Goal: Task Accomplishment & Management: Manage account settings

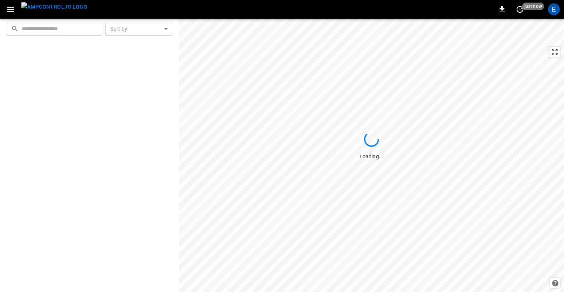
click at [13, 8] on icon "button" at bounding box center [10, 9] width 9 height 9
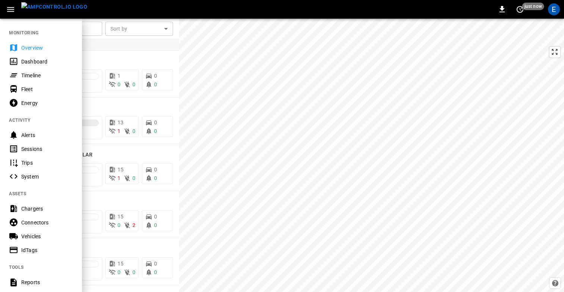
click at [37, 72] on div "Timeline" at bounding box center [47, 75] width 52 height 7
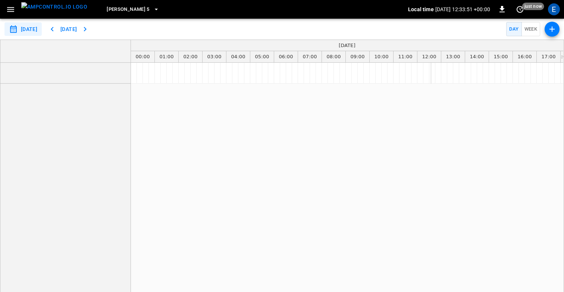
click at [107, 12] on span "Elisa 5" at bounding box center [128, 9] width 43 height 9
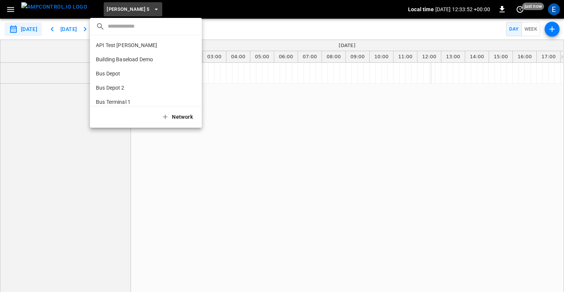
scroll to position [296, 0]
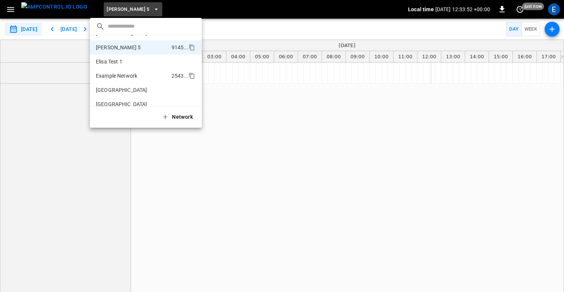
click at [138, 79] on p "Example Network" at bounding box center [132, 75] width 73 height 7
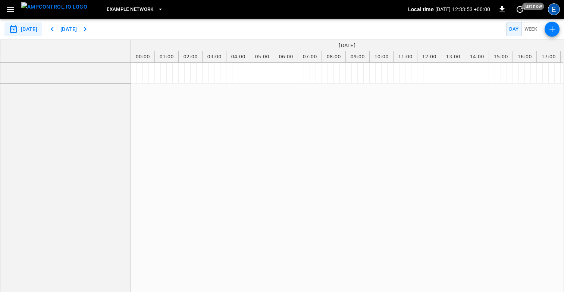
click at [556, 4] on div "E" at bounding box center [554, 9] width 12 height 12
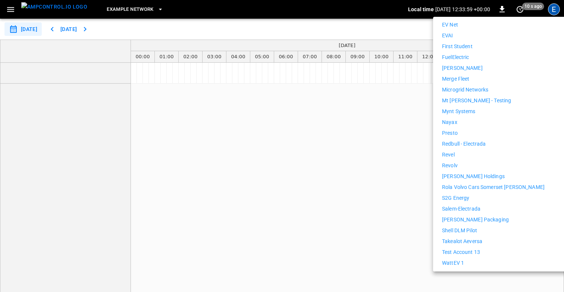
scroll to position [382, 0]
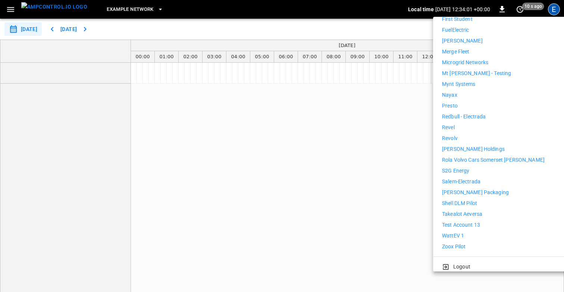
click at [310, 186] on div at bounding box center [282, 146] width 564 height 292
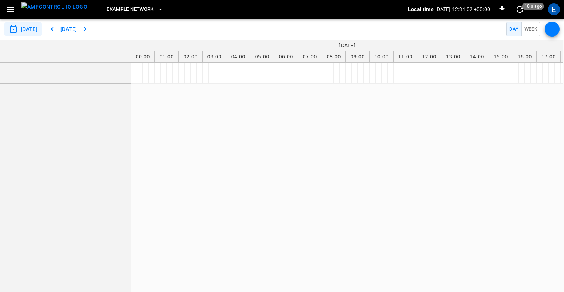
click at [11, 6] on icon "button" at bounding box center [10, 9] width 9 height 9
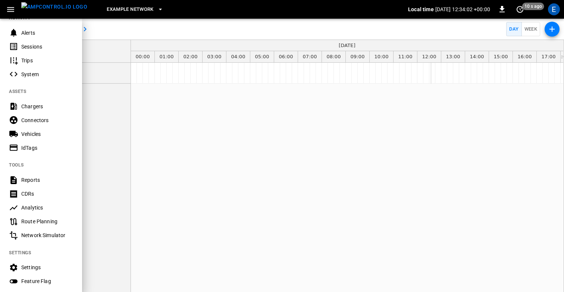
scroll to position [174, 0]
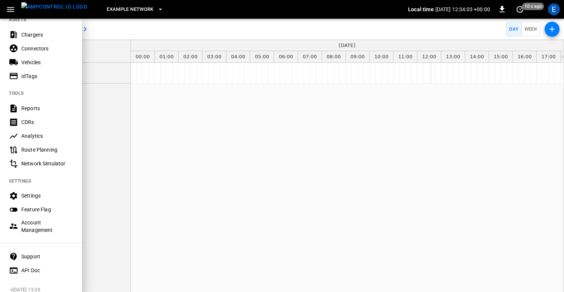
click at [27, 194] on div "Settings" at bounding box center [47, 195] width 52 height 7
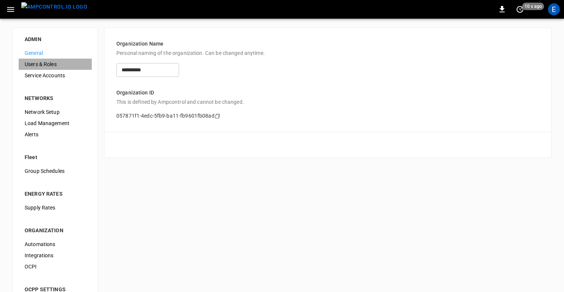
click at [39, 64] on span "Users & Roles" at bounding box center [55, 64] width 61 height 8
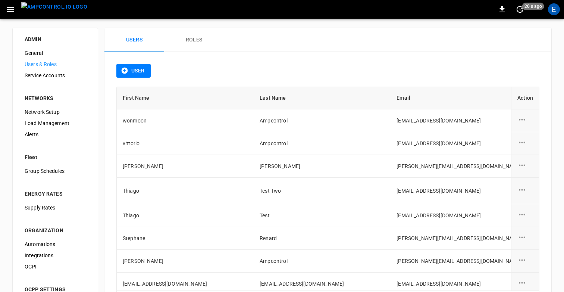
click at [9, 12] on icon "button" at bounding box center [10, 9] width 9 height 9
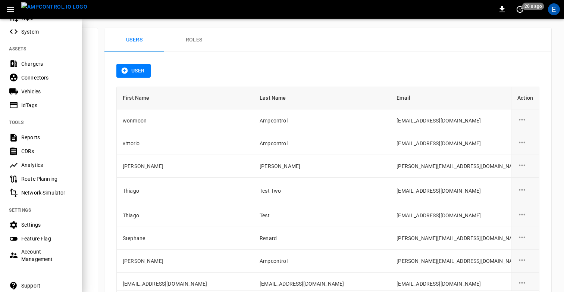
scroll to position [181, 0]
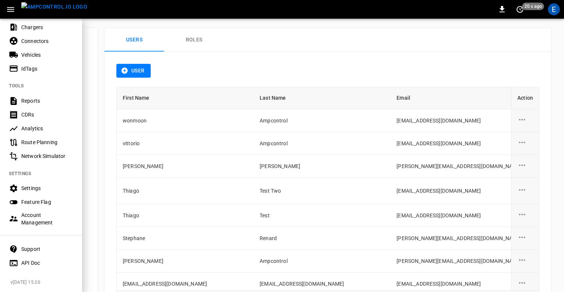
click at [35, 219] on div "Account Management" at bounding box center [47, 218] width 52 height 15
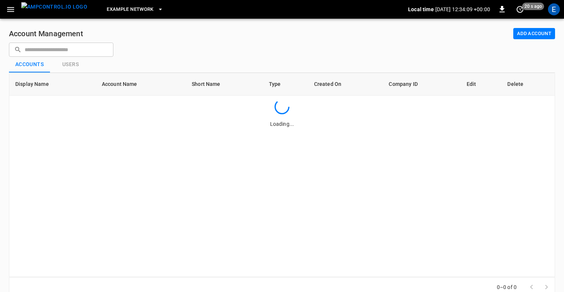
click at [71, 46] on input "text" at bounding box center [67, 50] width 84 height 14
type input "*****"
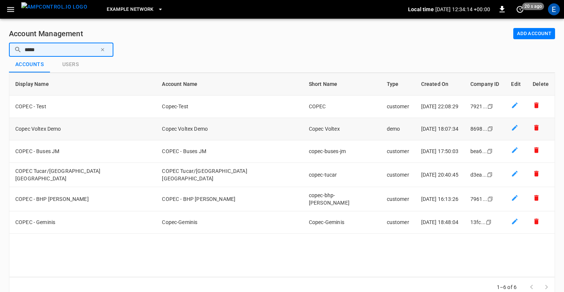
click at [97, 125] on td "Copec Voltex Demo" at bounding box center [82, 129] width 147 height 22
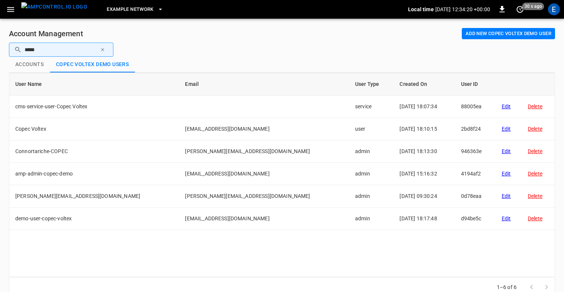
click at [500, 33] on button "Add new Copec Voltex Demo user" at bounding box center [508, 34] width 93 height 12
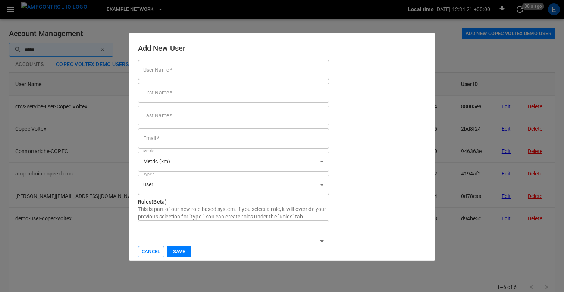
click at [223, 72] on input "User Name   *" at bounding box center [233, 70] width 191 height 20
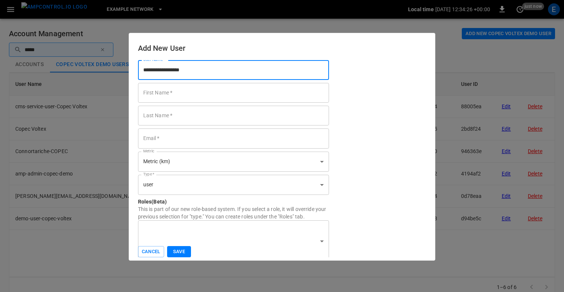
type input "**********"
click at [179, 92] on input "First Name   *" at bounding box center [233, 93] width 191 height 20
paste input "**********"
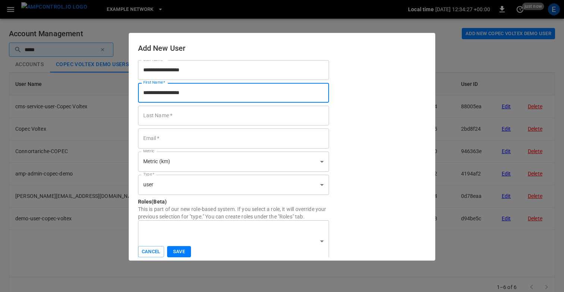
type input "**********"
click at [174, 116] on input "Last Name   *" at bounding box center [233, 116] width 191 height 20
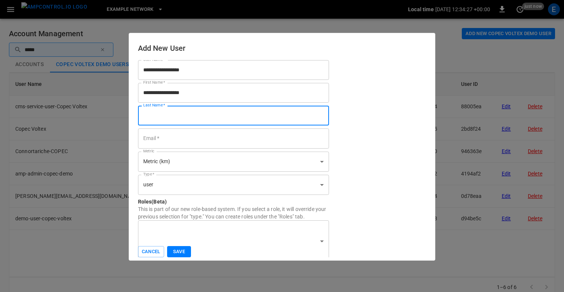
paste input "**********"
type input "**********"
click at [165, 141] on input "Email   *" at bounding box center [233, 138] width 191 height 20
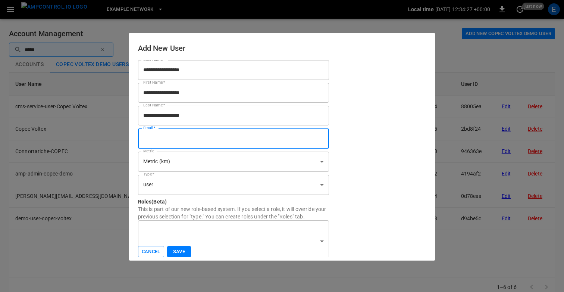
paste input "**********"
type input "**********"
click at [175, 186] on body "Example Network Local time 2025-09-12 12:34:28 +00:00 0 just now E Account Mana…" at bounding box center [282, 153] width 564 height 306
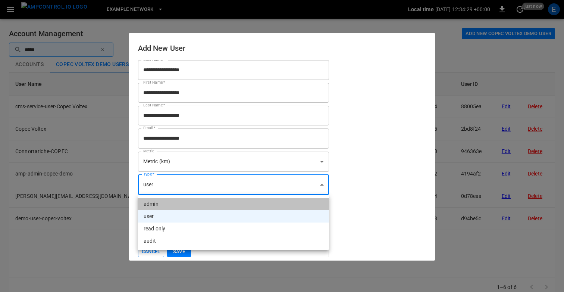
click at [165, 203] on li "admin" at bounding box center [233, 204] width 191 height 12
type input "*****"
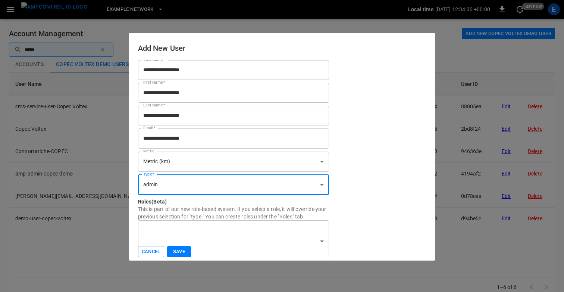
scroll to position [5, 0]
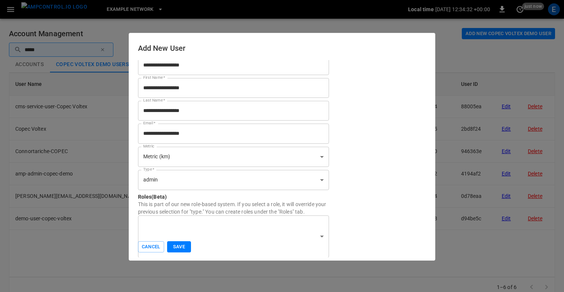
click at [178, 225] on div "​ Roles" at bounding box center [233, 236] width 191 height 42
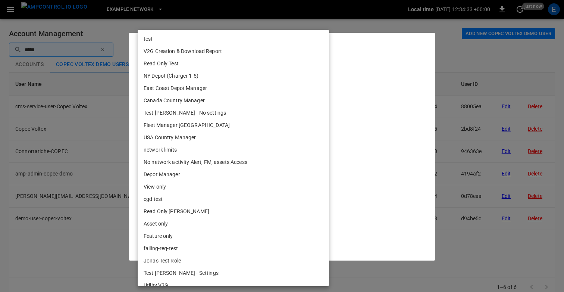
click at [320, 235] on body "Example Network Local time 2025-09-12 12:34:33 +00:00 0 just now E Account Mana…" at bounding box center [282, 153] width 564 height 306
click at [395, 150] on div at bounding box center [282, 146] width 564 height 292
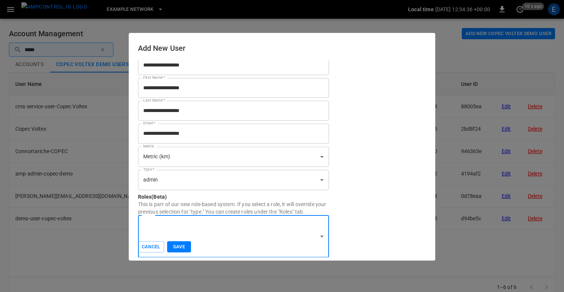
click at [178, 247] on button "Save" at bounding box center [179, 247] width 24 height 12
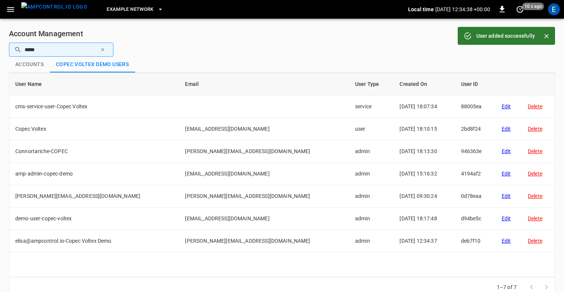
click at [171, 21] on div "Account Management Add new Copec Voltex Demo user ​ ***** ​ Accounts Copec Volt…" at bounding box center [282, 162] width 564 height 287
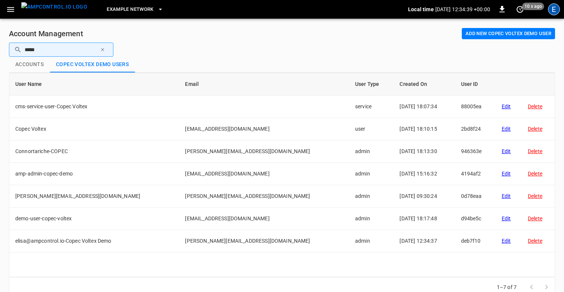
click at [556, 11] on div "E" at bounding box center [554, 9] width 12 height 12
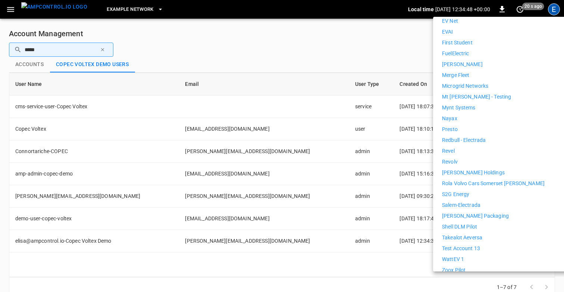
scroll to position [382, 0]
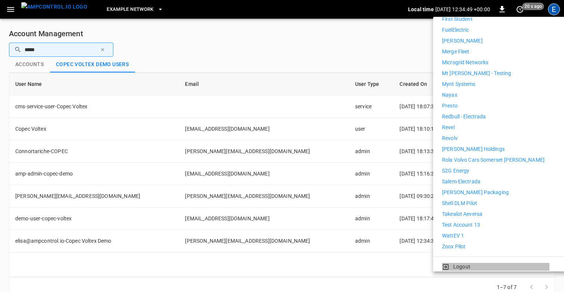
click at [461, 263] on p "Logout" at bounding box center [461, 267] width 17 height 8
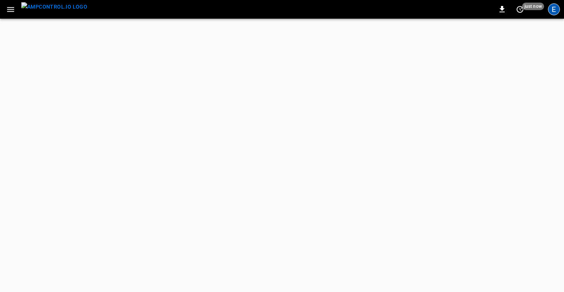
click at [556, 13] on div "E" at bounding box center [554, 9] width 12 height 12
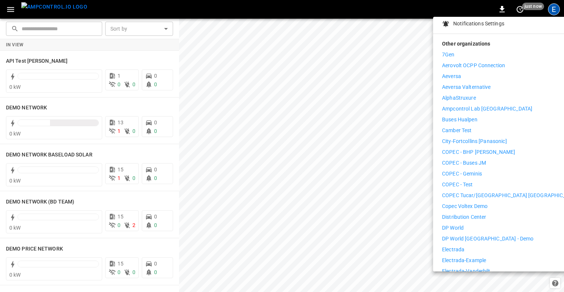
scroll to position [87, 0]
click at [493, 203] on li "Copec Voltex Demo" at bounding box center [510, 207] width 137 height 8
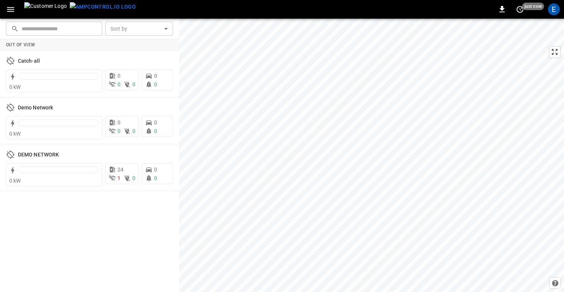
click at [10, 9] on icon "button" at bounding box center [10, 9] width 9 height 9
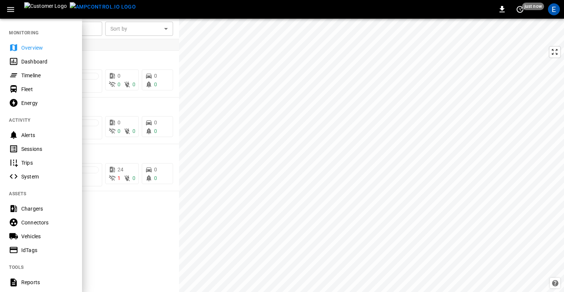
click at [28, 72] on div "Timeline" at bounding box center [47, 75] width 52 height 7
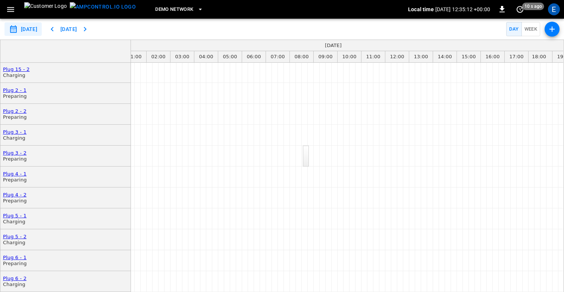
scroll to position [649, 36]
click at [309, 156] on div "scheduler events" at bounding box center [309, 156] width 0 height 0
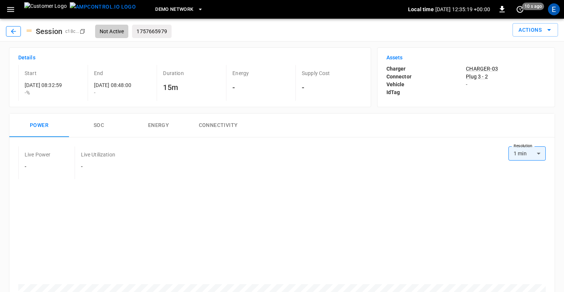
click at [14, 33] on icon "button" at bounding box center [13, 31] width 7 height 7
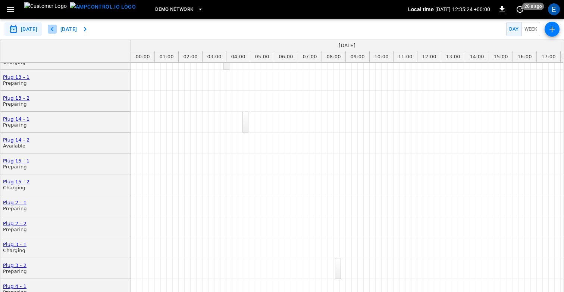
click at [57, 28] on icon "button" at bounding box center [52, 29] width 9 height 9
type input "**********"
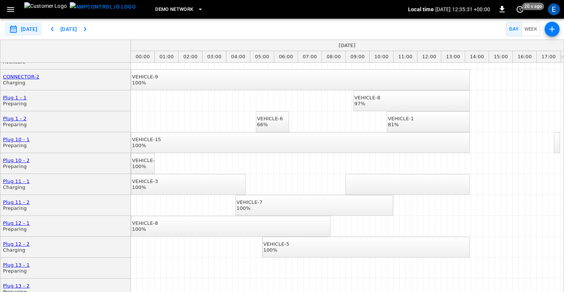
click at [10, 10] on icon "button" at bounding box center [10, 9] width 9 height 9
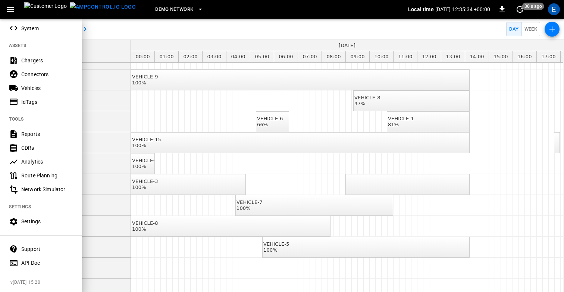
click at [32, 222] on div "Settings" at bounding box center [47, 221] width 52 height 7
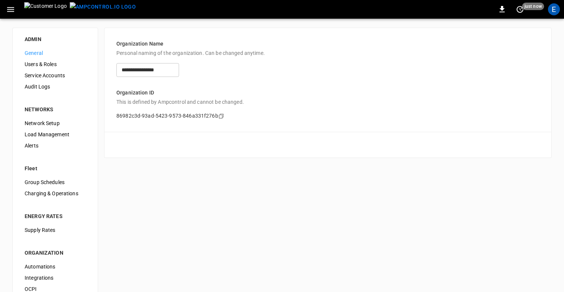
click at [45, 65] on span "Users & Roles" at bounding box center [55, 64] width 61 height 8
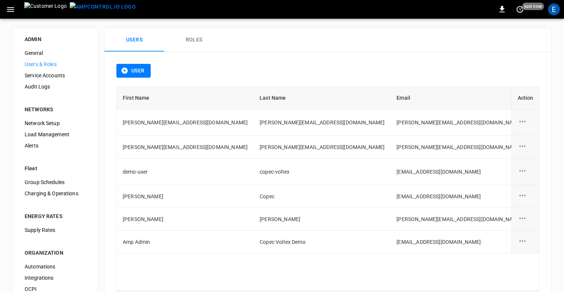
click at [268, 64] on div "User" at bounding box center [327, 75] width 423 height 23
click at [237, 18] on div "0 10 s ago E" at bounding box center [282, 9] width 564 height 19
click at [197, 26] on div "ADMIN General Users & Roles Service Accounts Audit Logs NETWORKS Network Setup …" at bounding box center [282, 188] width 564 height 339
click at [193, 40] on button "Roles" at bounding box center [194, 40] width 60 height 24
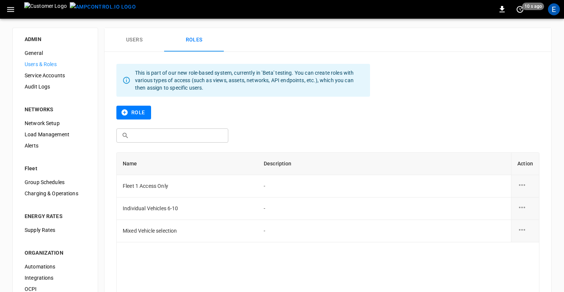
click at [135, 38] on button "Users" at bounding box center [134, 40] width 60 height 24
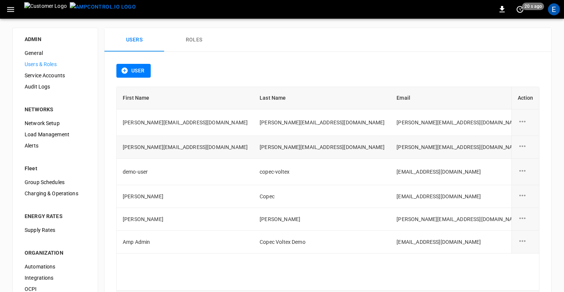
click at [391, 142] on td "[PERSON_NAME][EMAIL_ADDRESS][DOMAIN_NAME]" at bounding box center [459, 147] width 137 height 23
click at [518, 148] on icon "user action options" at bounding box center [522, 145] width 9 height 9
click at [532, 153] on li "Edit" at bounding box center [531, 150] width 26 height 12
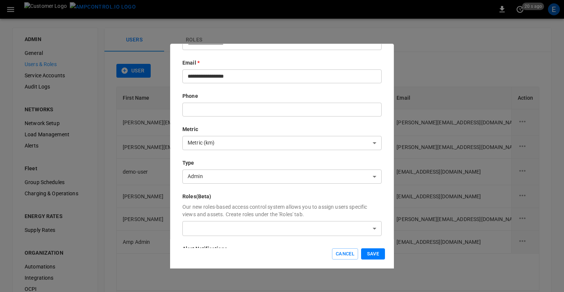
scroll to position [104, 0]
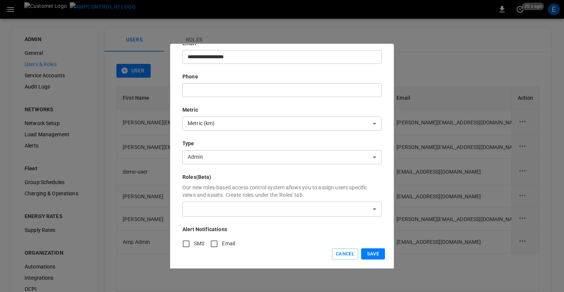
click at [233, 211] on body "0 20 s ago E ADMIN General Users & Roles Service Accounts Audit Logs NETWORKS N…" at bounding box center [282, 179] width 564 height 358
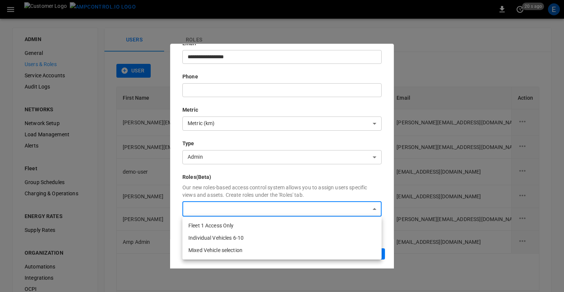
click at [233, 226] on li "Fleet 1 Access Only" at bounding box center [281, 225] width 199 height 12
type input "**********"
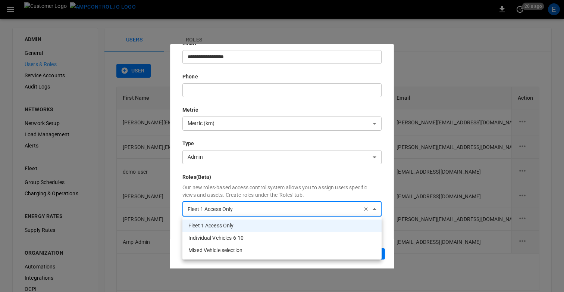
click at [387, 239] on div at bounding box center [282, 146] width 564 height 292
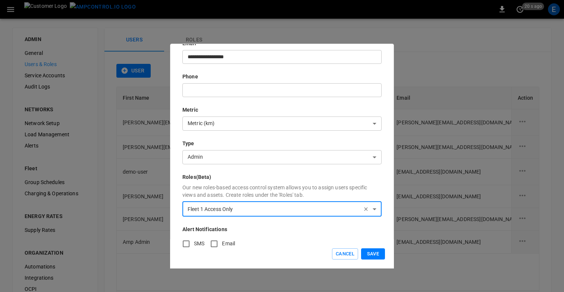
click at [374, 252] on button "Save" at bounding box center [373, 254] width 24 height 12
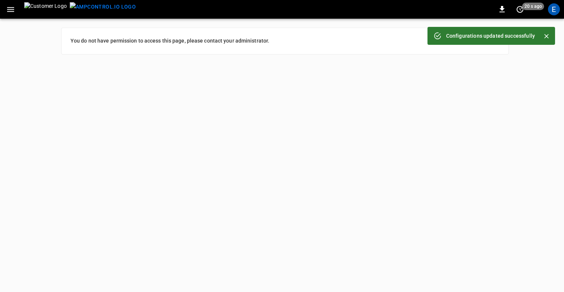
click at [10, 9] on icon "button" at bounding box center [10, 9] width 7 height 5
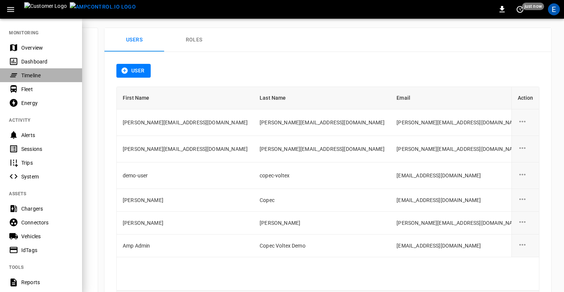
click at [21, 72] on div "Timeline" at bounding box center [47, 75] width 52 height 7
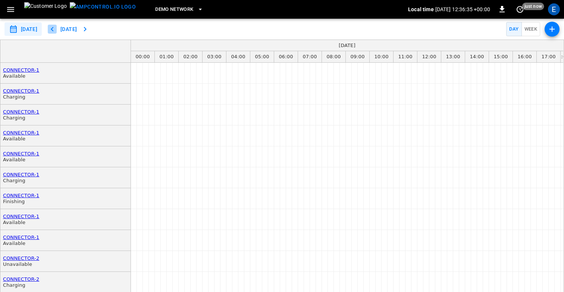
click at [57, 29] on icon "button" at bounding box center [52, 29] width 9 height 9
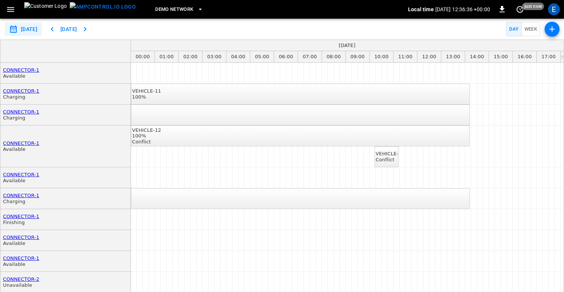
type input "**********"
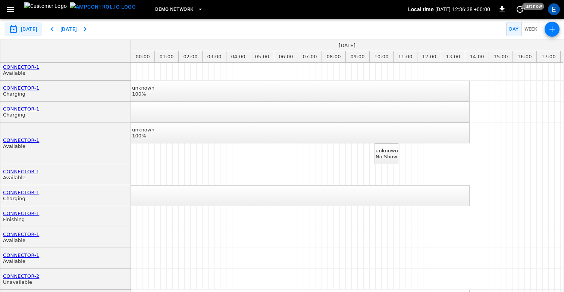
scroll to position [1, 0]
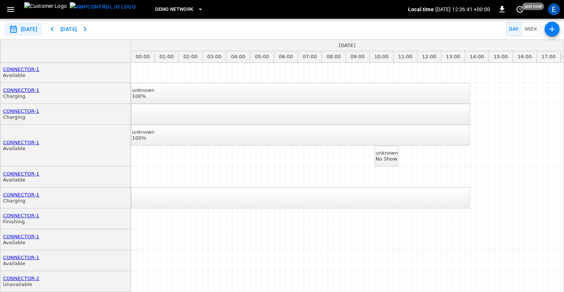
click at [13, 9] on icon "button" at bounding box center [10, 9] width 7 height 5
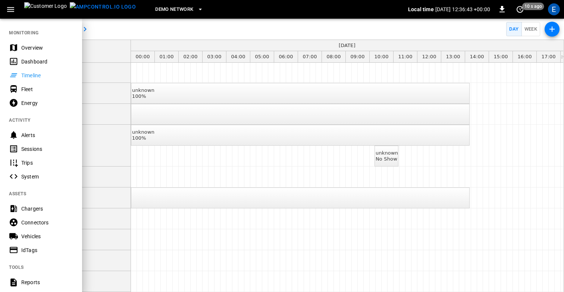
click at [35, 86] on div "Fleet" at bounding box center [47, 88] width 52 height 7
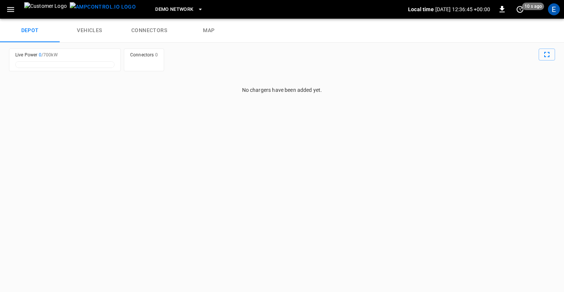
click at [12, 7] on icon "button" at bounding box center [10, 9] width 7 height 5
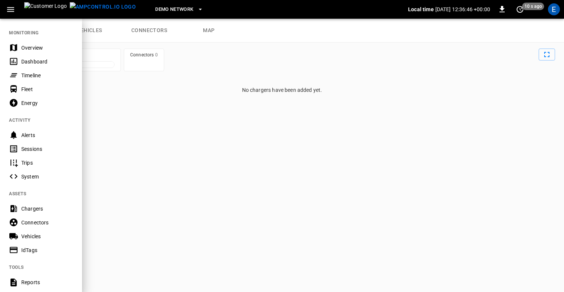
click at [27, 69] on div "Timeline" at bounding box center [41, 75] width 82 height 14
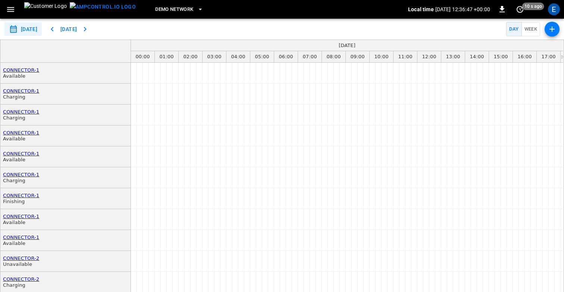
click at [71, 27] on button "Today" at bounding box center [69, 29] width 24 height 14
click at [57, 27] on icon "button" at bounding box center [52, 29] width 9 height 9
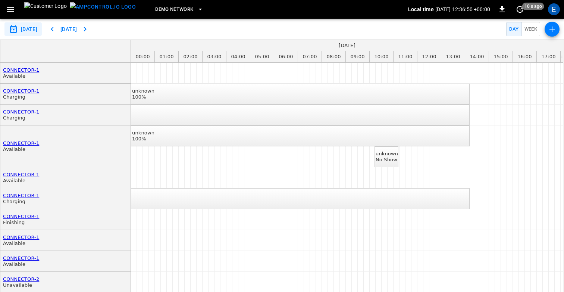
click at [13, 8] on icon "button" at bounding box center [10, 9] width 9 height 9
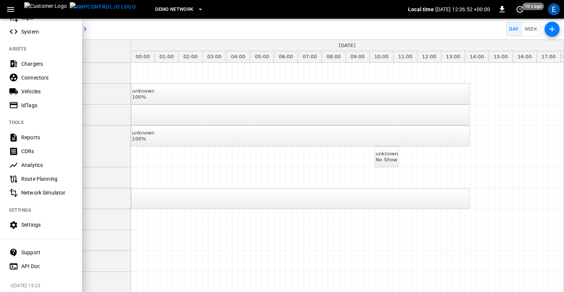
scroll to position [148, 0]
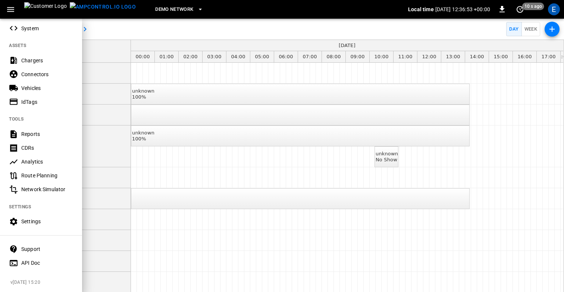
click at [179, 32] on div at bounding box center [282, 146] width 564 height 292
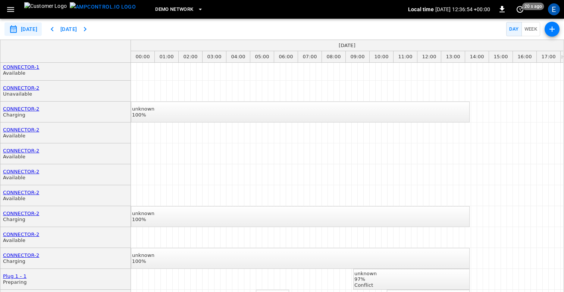
scroll to position [209, 0]
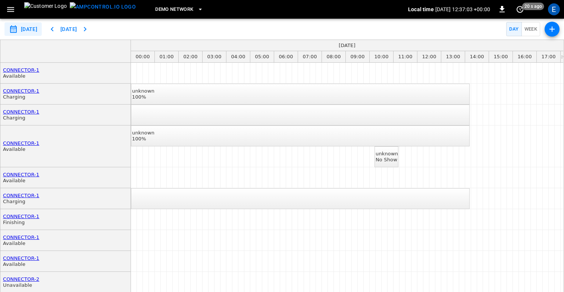
click at [57, 28] on icon "button" at bounding box center [52, 29] width 9 height 9
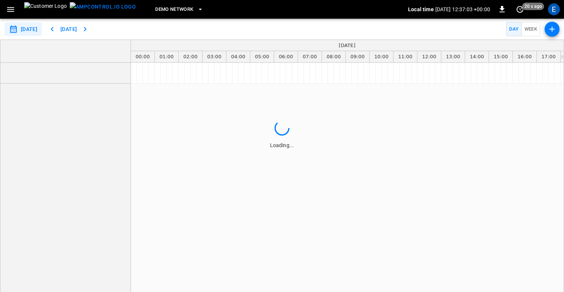
type input "**********"
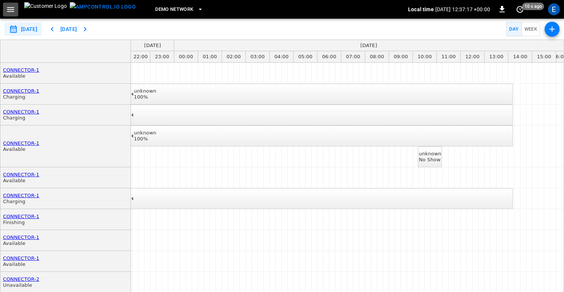
click at [12, 13] on icon "button" at bounding box center [10, 9] width 9 height 9
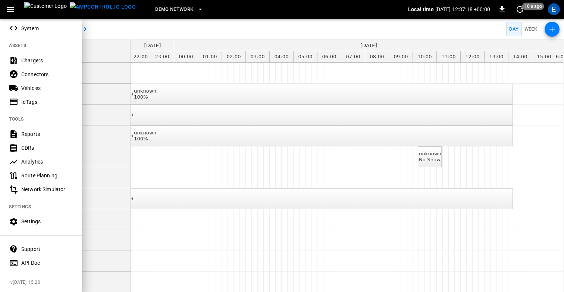
click at [26, 221] on div "Settings" at bounding box center [47, 221] width 52 height 7
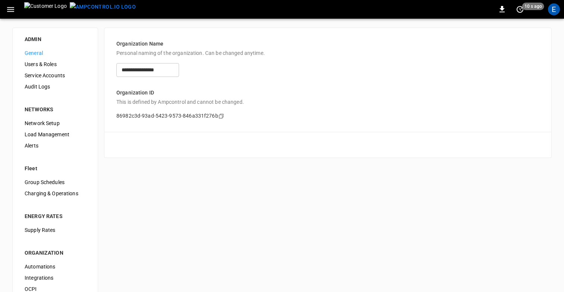
click at [43, 66] on span "Users & Roles" at bounding box center [55, 64] width 61 height 8
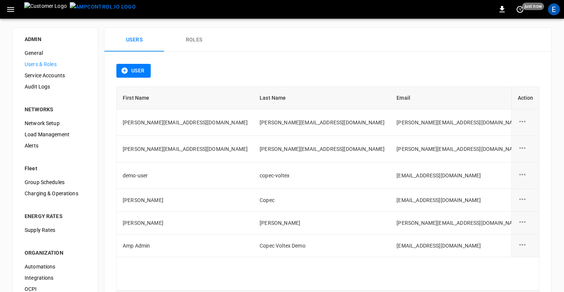
click at [391, 23] on div "ADMIN General Users & Roles Service Accounts Audit Logs NETWORKS Network Setup …" at bounding box center [282, 188] width 564 height 339
click at [528, 143] on td "users-table" at bounding box center [525, 149] width 28 height 26
click at [527, 147] on div "user action options" at bounding box center [526, 148] width 16 height 11
click at [525, 154] on li "Edit" at bounding box center [531, 152] width 26 height 12
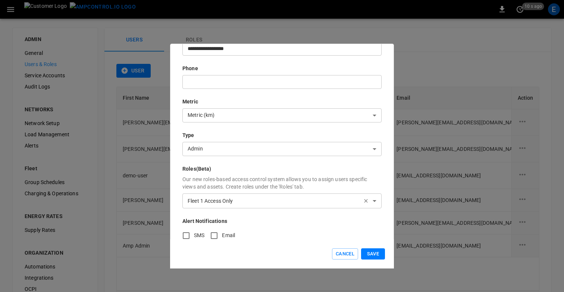
scroll to position [120, 0]
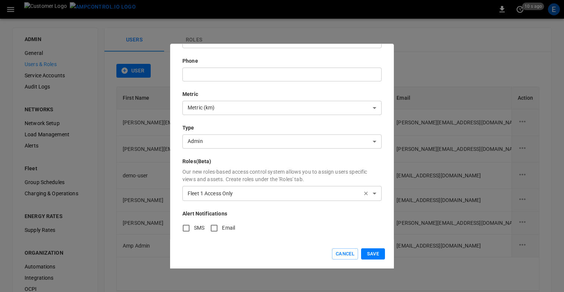
click at [369, 195] on icon "button" at bounding box center [366, 193] width 6 height 6
click at [373, 253] on button "Save" at bounding box center [373, 254] width 24 height 12
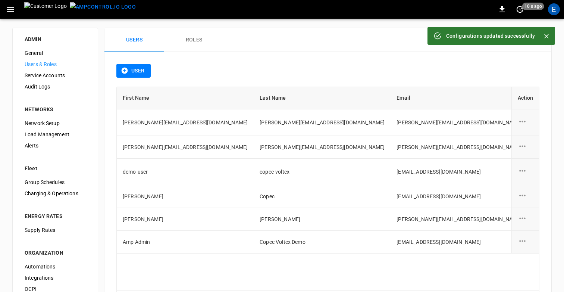
click at [10, 7] on icon "button" at bounding box center [10, 9] width 7 height 5
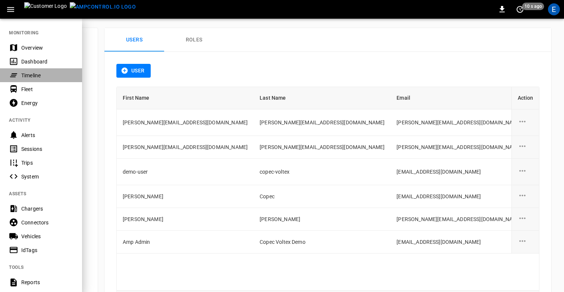
click at [36, 74] on div "Timeline" at bounding box center [47, 75] width 52 height 7
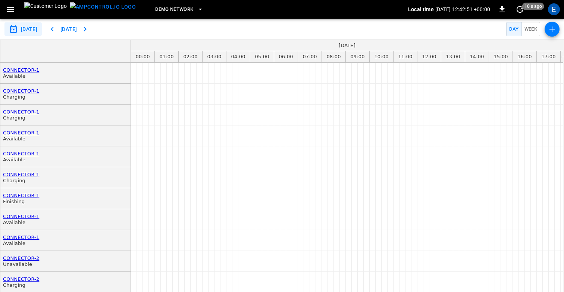
click at [53, 30] on icon "button" at bounding box center [52, 29] width 3 height 4
type input "**********"
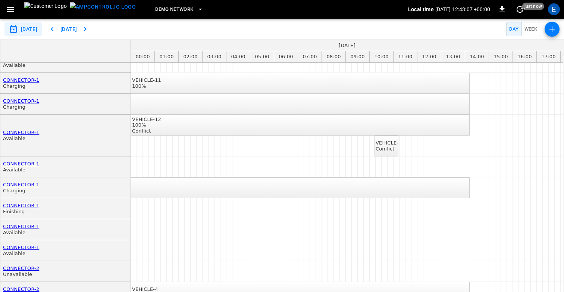
scroll to position [25, 0]
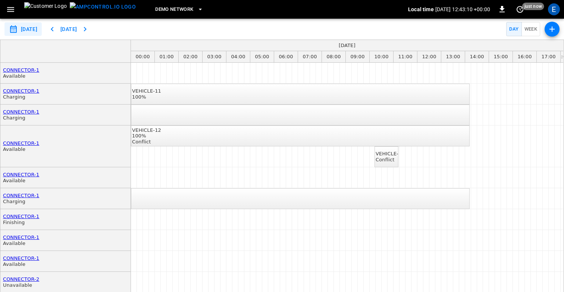
click at [386, 161] on div "Conflict" at bounding box center [390, 160] width 29 height 6
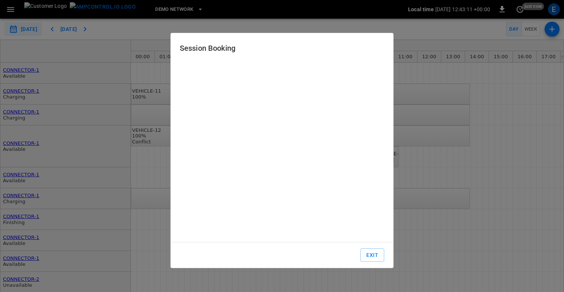
type input "**********"
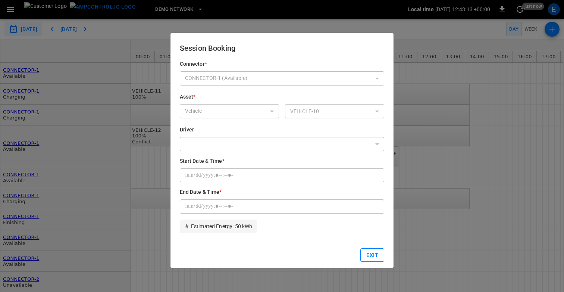
click at [377, 250] on button "Exit" at bounding box center [373, 255] width 24 height 14
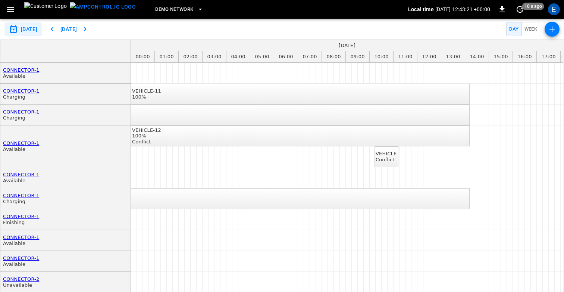
click at [6, 9] on icon "button" at bounding box center [10, 9] width 9 height 9
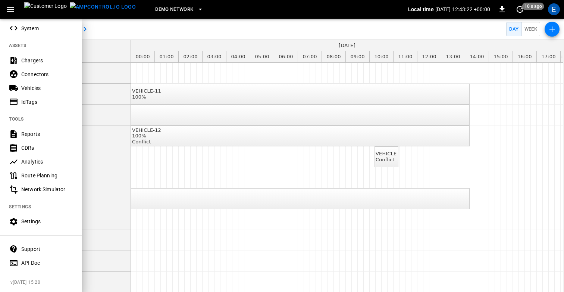
click at [26, 220] on div "Settings" at bounding box center [47, 221] width 52 height 7
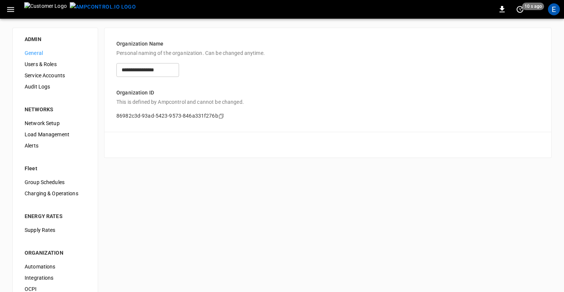
click at [44, 62] on span "Users & Roles" at bounding box center [55, 64] width 61 height 8
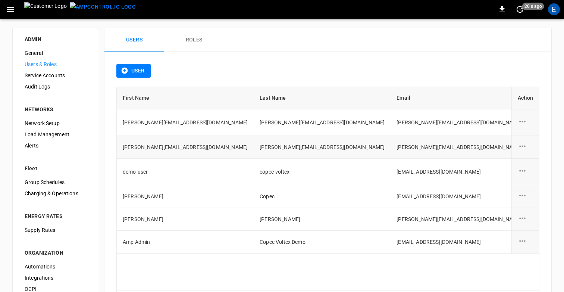
click at [528, 145] on div "user action options" at bounding box center [526, 146] width 16 height 11
click at [524, 150] on li "Edit" at bounding box center [531, 150] width 26 height 12
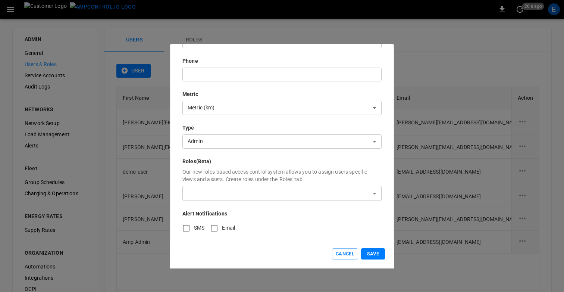
click at [228, 187] on body "0 20 s ago E ADMIN General Users & Roles Service Accounts Audit Logs NETWORKS N…" at bounding box center [282, 179] width 564 height 358
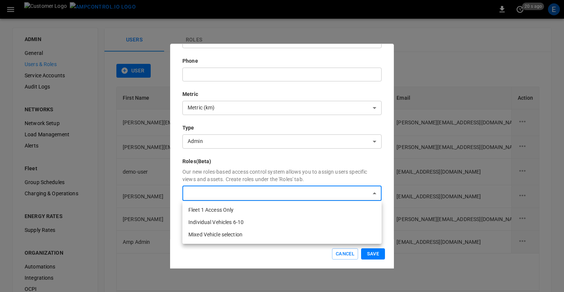
click at [228, 210] on li "Fleet 1 Access Only" at bounding box center [281, 210] width 199 height 12
type input "**********"
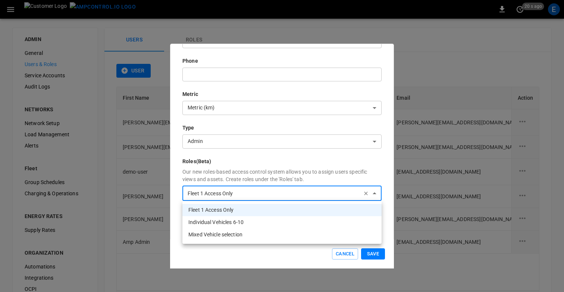
click at [378, 255] on div at bounding box center [282, 146] width 564 height 292
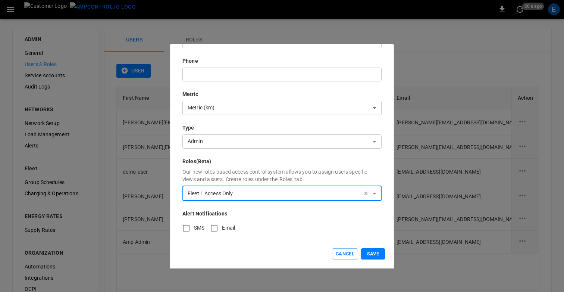
click at [372, 254] on button "Save" at bounding box center [373, 254] width 24 height 12
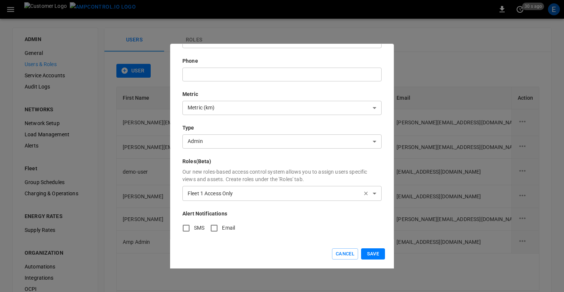
click at [371, 253] on button "Save" at bounding box center [373, 254] width 24 height 12
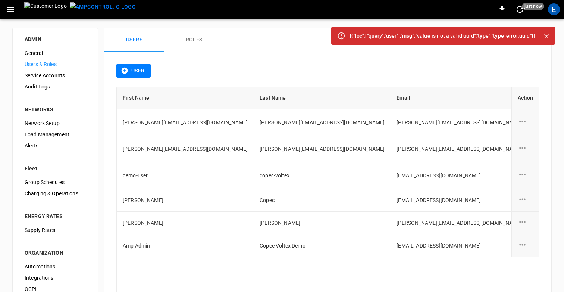
click at [299, 40] on div "Users Roles" at bounding box center [327, 40] width 447 height 24
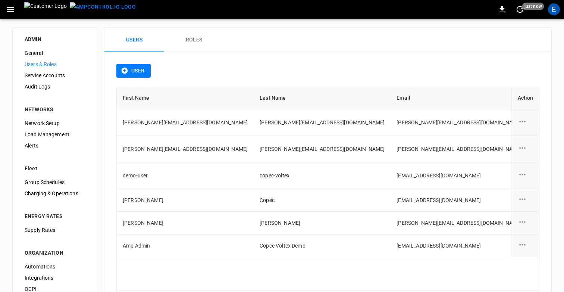
click at [5, 10] on button "button" at bounding box center [10, 10] width 15 height 14
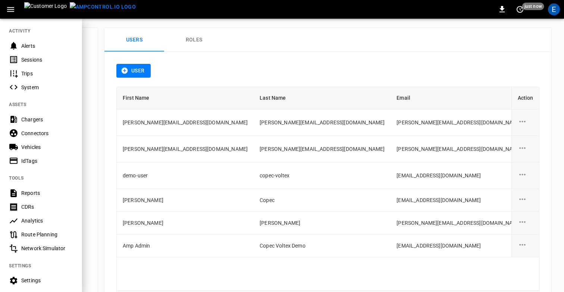
click at [29, 149] on div "Vehicles" at bounding box center [47, 146] width 52 height 7
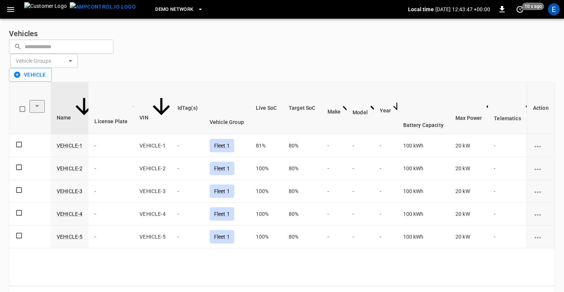
click at [12, 8] on icon "button" at bounding box center [10, 9] width 9 height 9
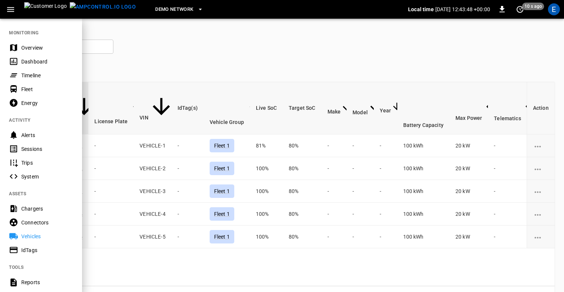
click at [31, 72] on div "Timeline" at bounding box center [47, 75] width 52 height 7
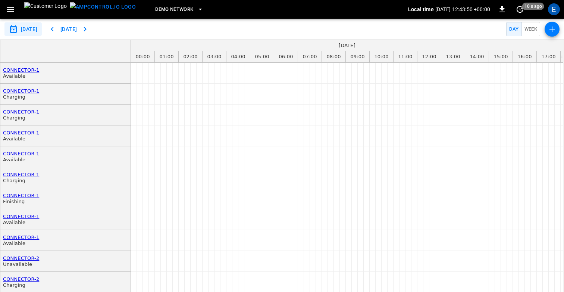
click at [71, 27] on button "[DATE]" at bounding box center [69, 29] width 24 height 14
click at [53, 28] on icon "button" at bounding box center [52, 29] width 3 height 4
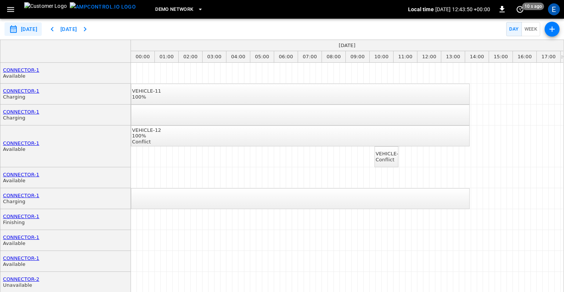
type input "**********"
click at [555, 29] on icon "button" at bounding box center [552, 29] width 9 height 9
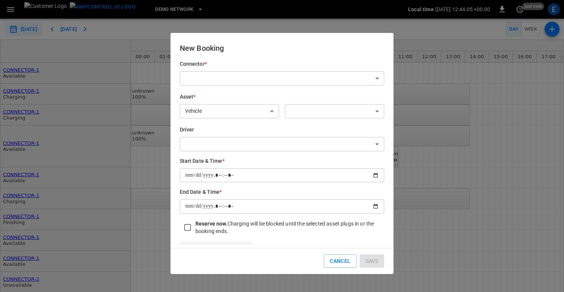
click at [300, 117] on body "**********" at bounding box center [282, 146] width 564 height 292
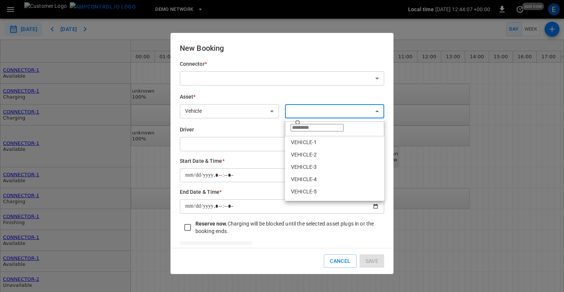
click at [297, 60] on div at bounding box center [282, 146] width 564 height 292
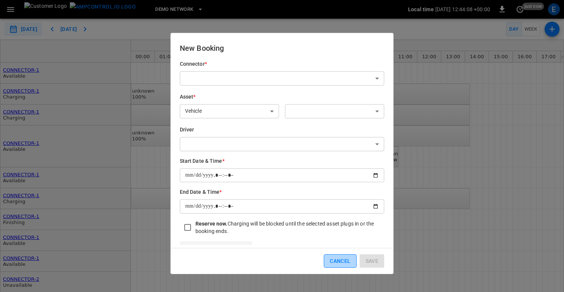
click at [331, 261] on button "Cancel" at bounding box center [340, 261] width 32 height 14
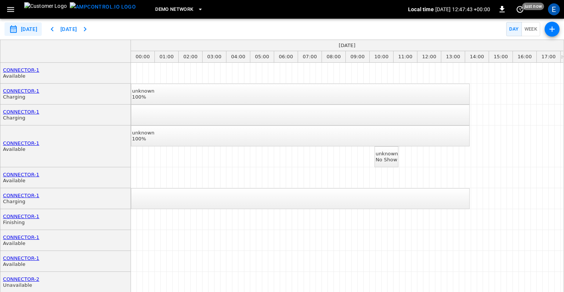
click at [12, 12] on icon "button" at bounding box center [10, 9] width 9 height 9
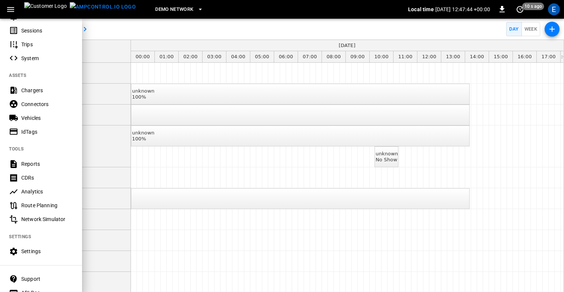
scroll to position [148, 0]
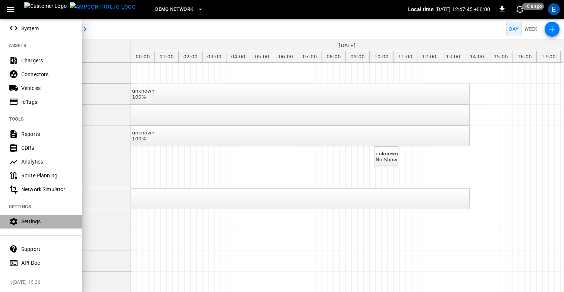
click at [36, 224] on div "Settings" at bounding box center [47, 221] width 52 height 7
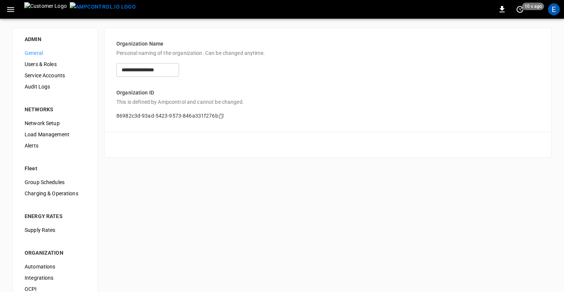
click at [40, 66] on span "Users & Roles" at bounding box center [55, 64] width 61 height 8
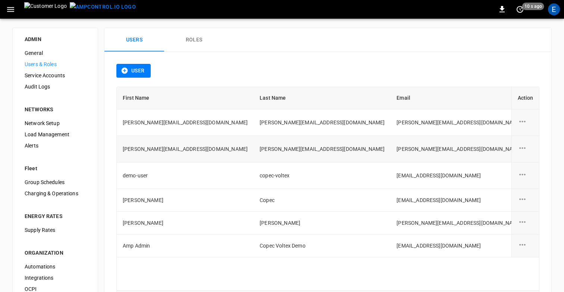
click at [524, 146] on icon "user action options" at bounding box center [522, 147] width 9 height 9
click at [524, 153] on li "Edit" at bounding box center [531, 152] width 26 height 12
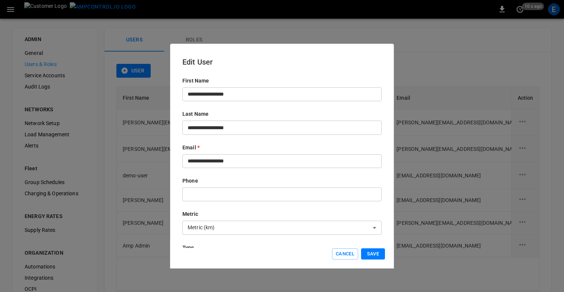
scroll to position [120, 0]
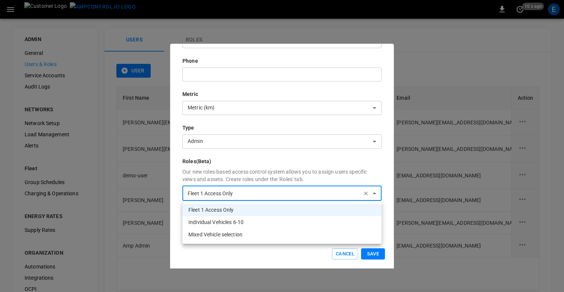
click at [335, 190] on body "0 10 s ago E ADMIN General Users & Roles Service Accounts Audit Logs NETWORKS N…" at bounding box center [282, 179] width 564 height 358
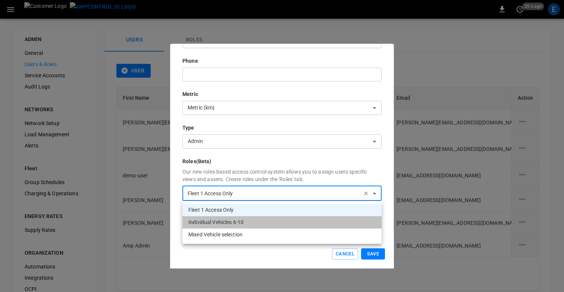
click at [277, 225] on li "Individual Vehicles 6-10" at bounding box center [281, 222] width 199 height 12
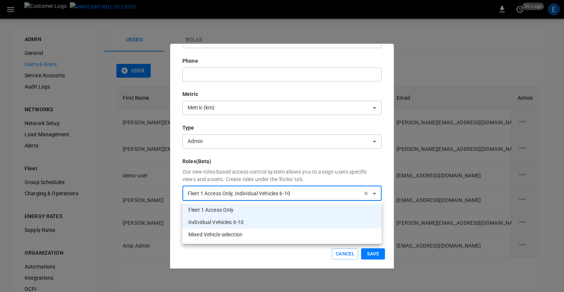
click at [279, 215] on li "Fleet 1 Access Only" at bounding box center [281, 210] width 199 height 12
type input "**********"
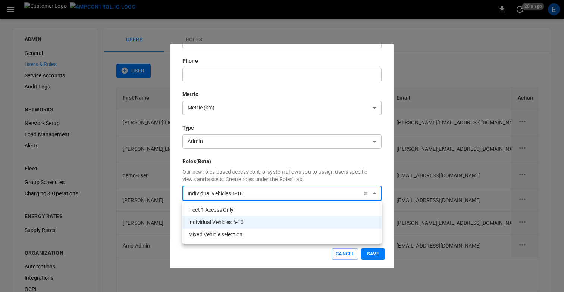
click at [384, 259] on div at bounding box center [282, 146] width 564 height 292
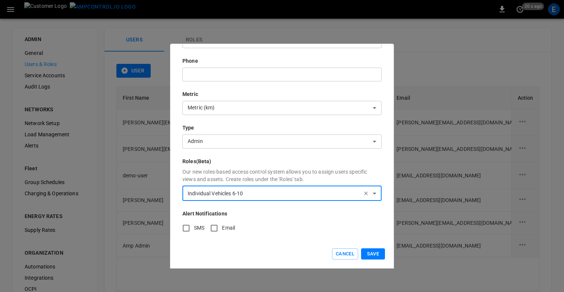
click at [372, 253] on button "Save" at bounding box center [373, 254] width 24 height 12
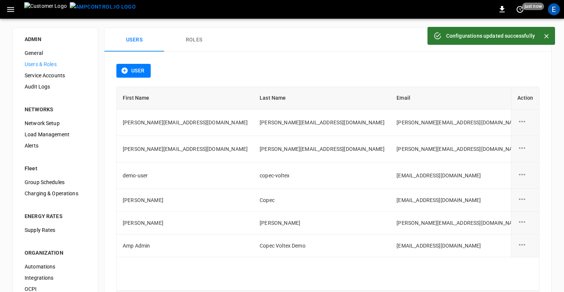
click at [15, 12] on icon "button" at bounding box center [10, 9] width 9 height 9
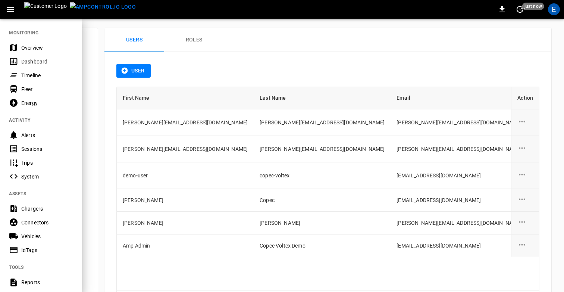
click at [27, 74] on div "Timeline" at bounding box center [47, 75] width 52 height 7
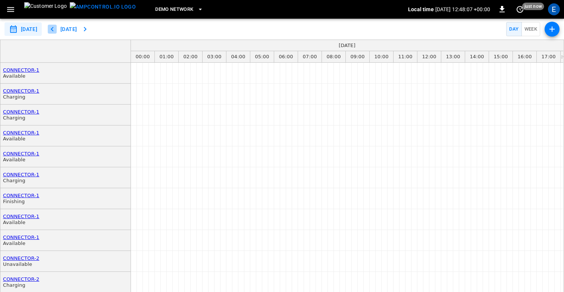
click at [57, 29] on icon "button" at bounding box center [52, 29] width 9 height 9
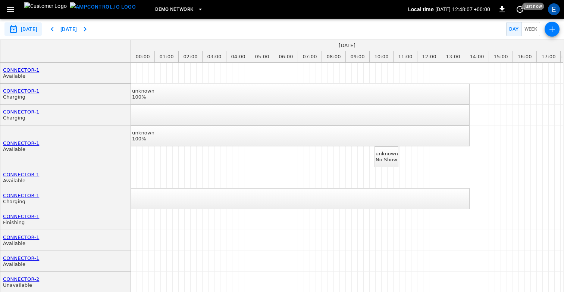
type input "**********"
click at [391, 157] on div "Conflict" at bounding box center [390, 160] width 29 height 6
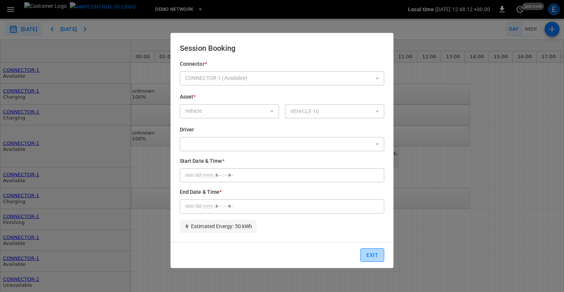
click at [369, 256] on button "Exit" at bounding box center [373, 255] width 24 height 14
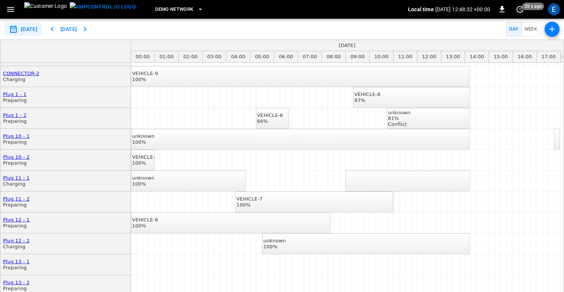
click at [147, 157] on div "VEHICLE-7" at bounding box center [145, 157] width 26 height 6
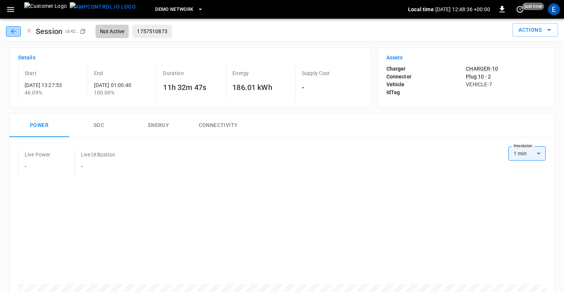
click at [8, 31] on button "button" at bounding box center [13, 31] width 15 height 10
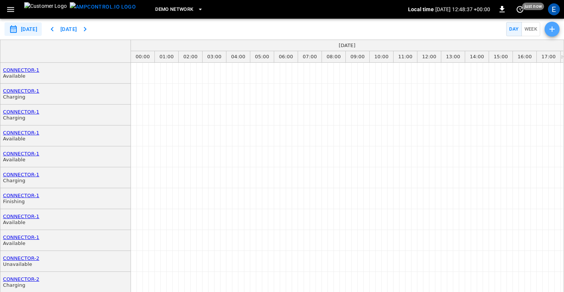
click at [554, 28] on icon "button" at bounding box center [552, 29] width 9 height 9
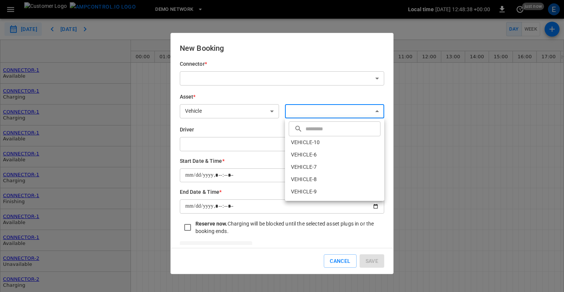
click at [353, 114] on body "**********" at bounding box center [282, 146] width 564 height 292
click at [311, 36] on div at bounding box center [282, 146] width 564 height 292
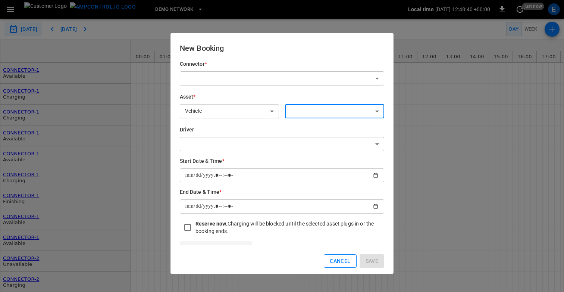
click at [343, 261] on button "Cancel" at bounding box center [340, 261] width 32 height 14
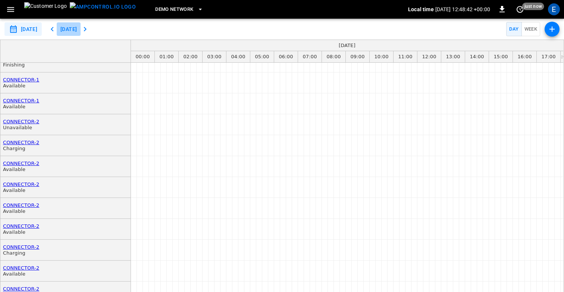
click at [78, 26] on button "[DATE]" at bounding box center [69, 29] width 24 height 14
click at [57, 28] on icon "button" at bounding box center [52, 29] width 9 height 9
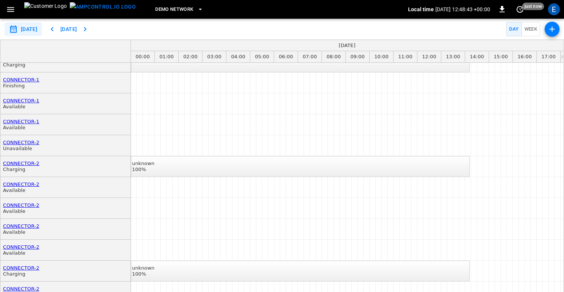
type input "**********"
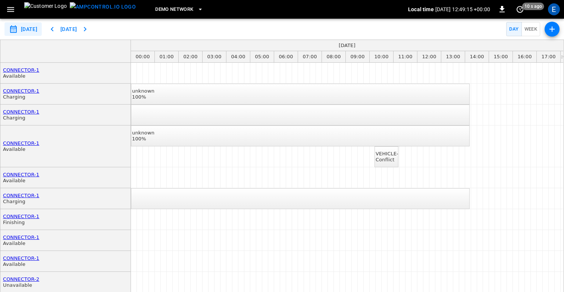
click at [8, 13] on icon "button" at bounding box center [10, 9] width 9 height 9
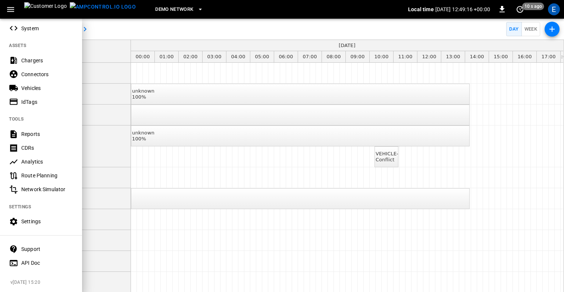
click at [33, 225] on div "Settings" at bounding box center [41, 222] width 82 height 14
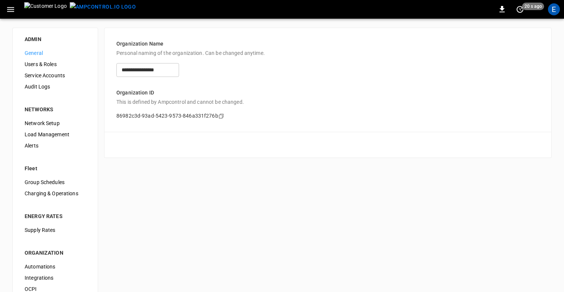
click at [38, 64] on span "Users & Roles" at bounding box center [55, 64] width 61 height 8
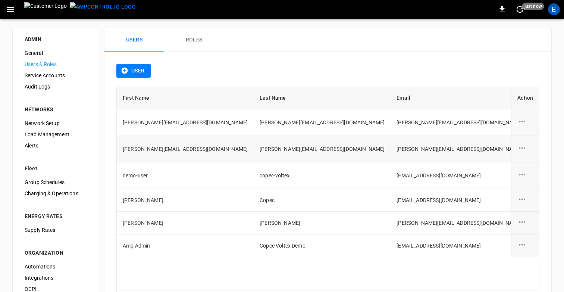
click at [521, 147] on icon "user action options" at bounding box center [522, 147] width 9 height 9
click at [522, 152] on li "Edit" at bounding box center [531, 152] width 26 height 12
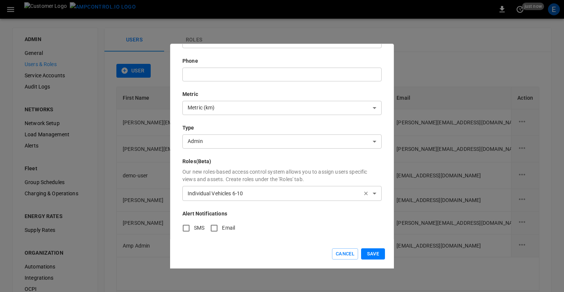
click at [281, 189] on body "0 just now E ADMIN General Users & Roles Service Accounts Audit Logs NETWORKS N…" at bounding box center [282, 179] width 564 height 358
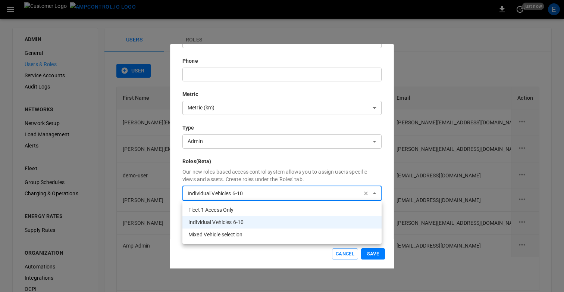
click at [258, 232] on li "Mixed Vehicle selection" at bounding box center [281, 234] width 199 height 12
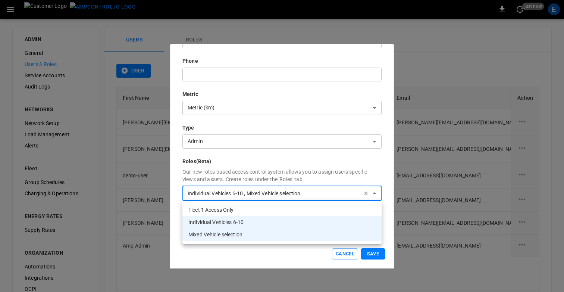
click at [248, 217] on li "Individual Vehicles 6-10" at bounding box center [281, 222] width 199 height 12
type input "**********"
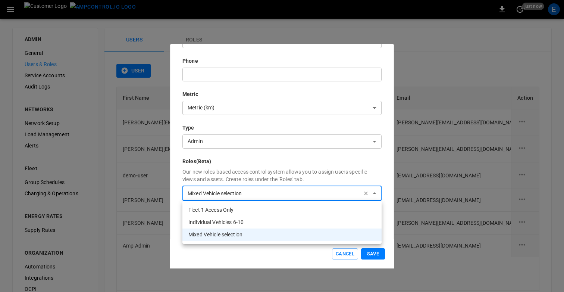
click at [351, 172] on div at bounding box center [282, 146] width 564 height 292
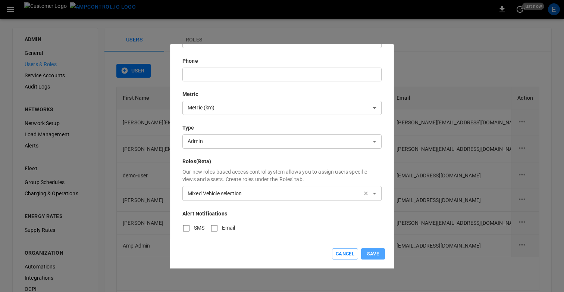
click at [374, 259] on button "Save" at bounding box center [373, 254] width 24 height 12
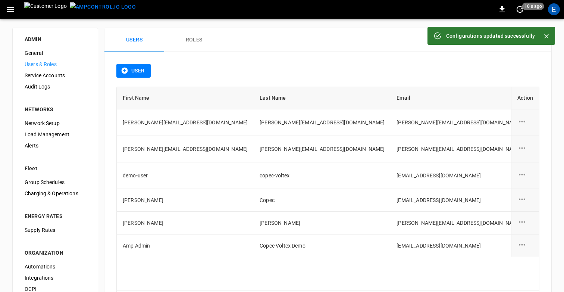
click at [15, 9] on button "button" at bounding box center [10, 10] width 15 height 14
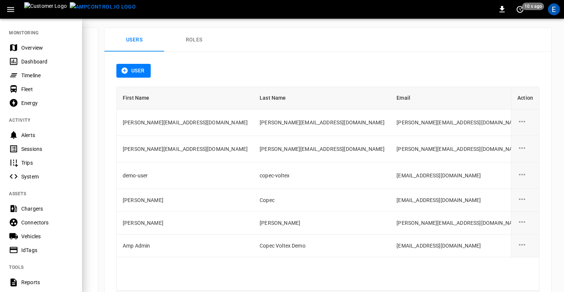
click at [33, 75] on div "Timeline" at bounding box center [47, 75] width 52 height 7
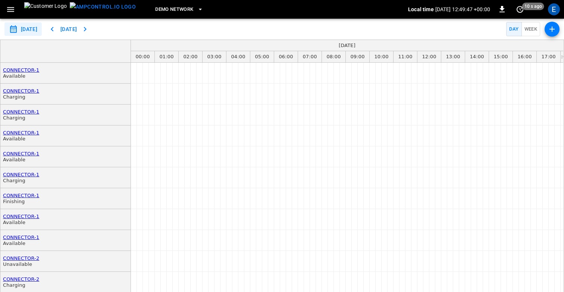
click at [57, 30] on icon "button" at bounding box center [52, 29] width 9 height 9
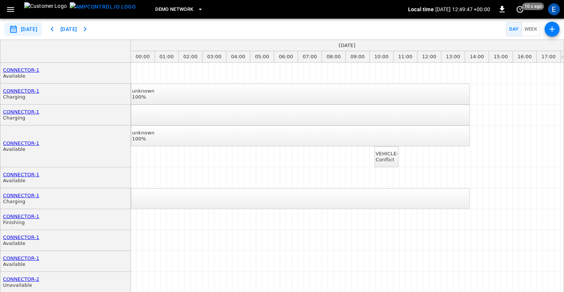
type input "**********"
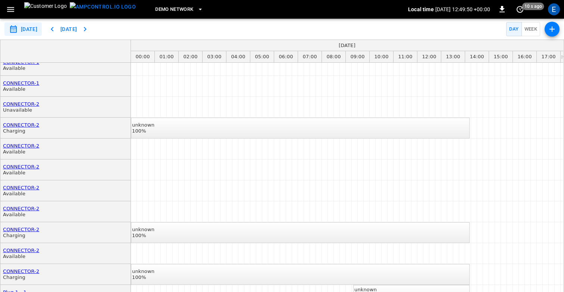
scroll to position [263, 0]
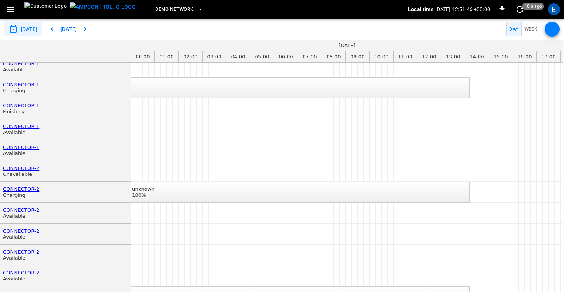
click at [164, 36] on div "**********" at bounding box center [282, 29] width 564 height 21
click at [258, 26] on div "**********" at bounding box center [282, 29] width 564 height 21
click at [215, 8] on div "DEMO NETWORK" at bounding box center [275, 10] width 266 height 18
click at [555, 11] on div "E" at bounding box center [554, 9] width 12 height 12
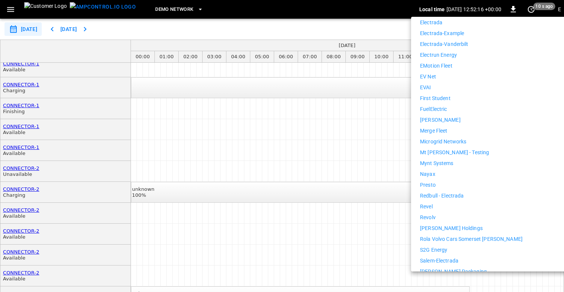
scroll to position [393, 0]
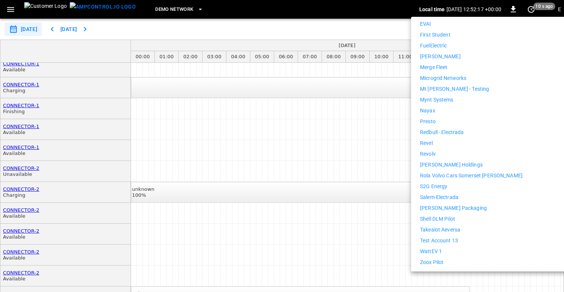
click at [447, 247] on li "WattEV 1" at bounding box center [488, 251] width 137 height 8
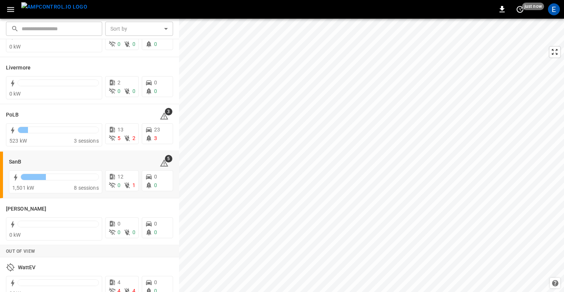
scroll to position [181, 0]
click at [114, 137] on icon at bounding box center [112, 138] width 7 height 6
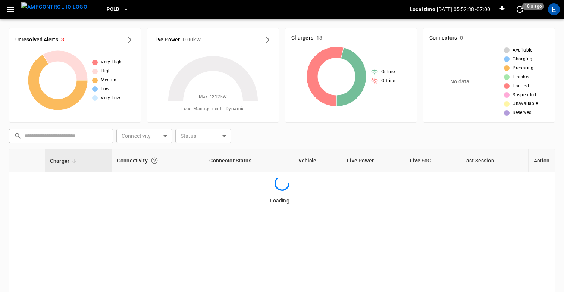
click at [8, 6] on icon "button" at bounding box center [10, 9] width 9 height 9
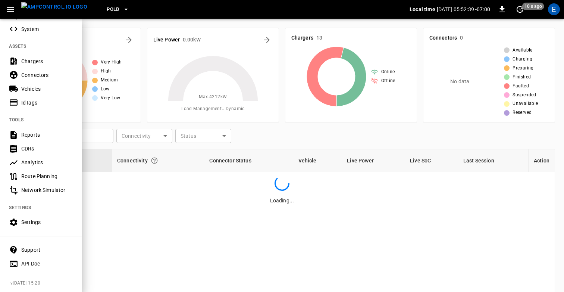
scroll to position [134, 0]
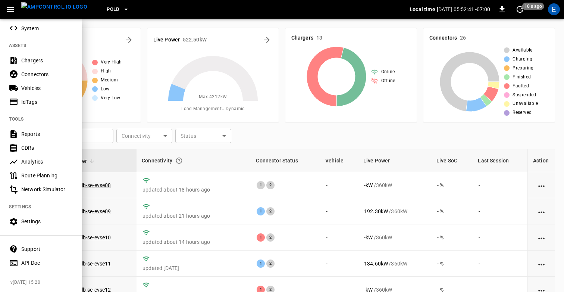
click at [26, 222] on div "Settings" at bounding box center [47, 221] width 52 height 7
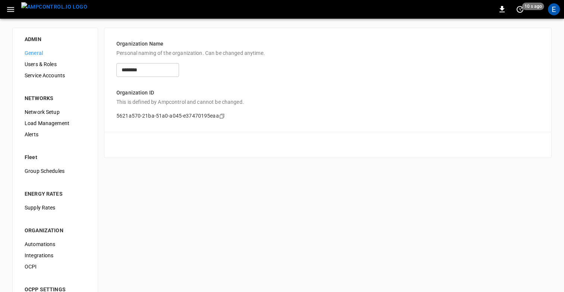
click at [51, 68] on span "Users & Roles" at bounding box center [55, 64] width 61 height 8
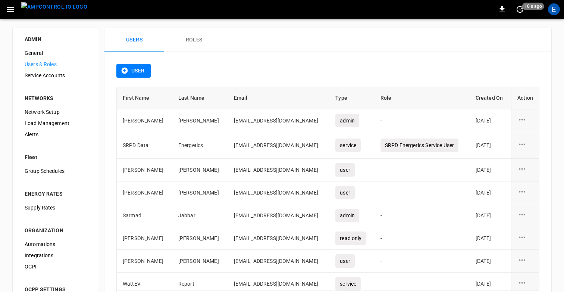
click at [196, 43] on button "Roles" at bounding box center [194, 40] width 60 height 24
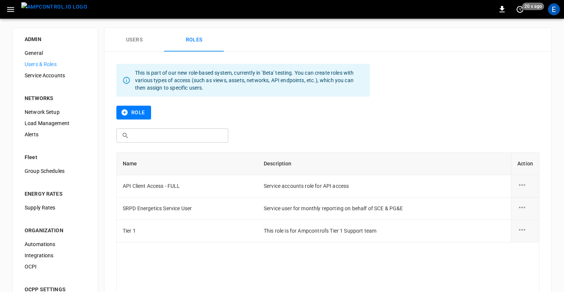
click at [551, 16] on div "E" at bounding box center [554, 9] width 14 height 14
click at [552, 14] on div "E" at bounding box center [554, 9] width 12 height 12
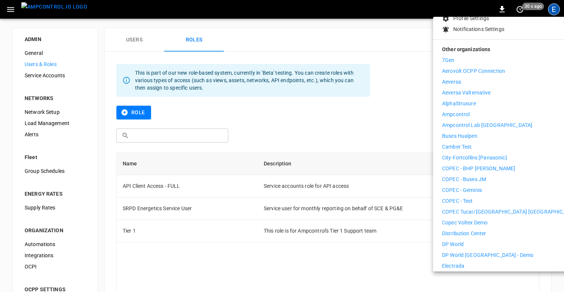
scroll to position [92, 0]
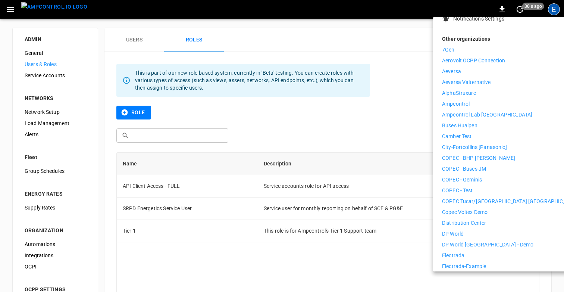
click at [472, 208] on p "Copec Voltex Demo" at bounding box center [465, 212] width 46 height 8
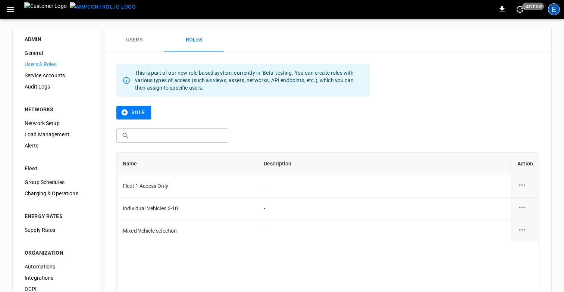
click at [550, 10] on div "E" at bounding box center [554, 9] width 12 height 12
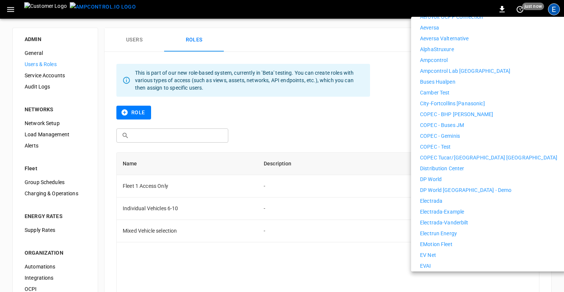
scroll to position [166, 0]
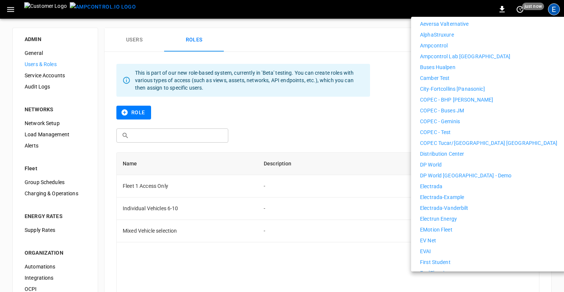
click at [456, 150] on p "Distribution Center" at bounding box center [442, 154] width 44 height 8
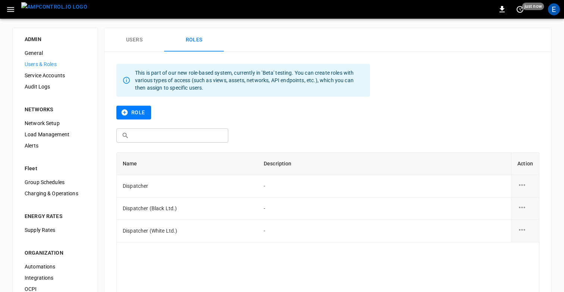
click at [129, 38] on button "Users" at bounding box center [134, 40] width 60 height 24
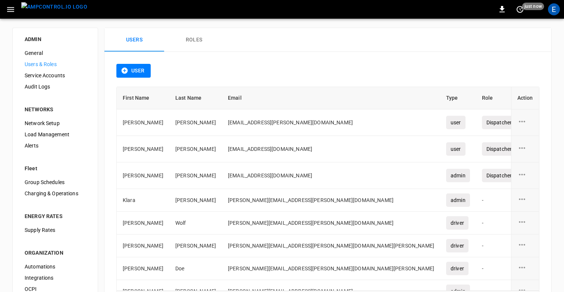
click at [178, 39] on button "Roles" at bounding box center [194, 40] width 60 height 24
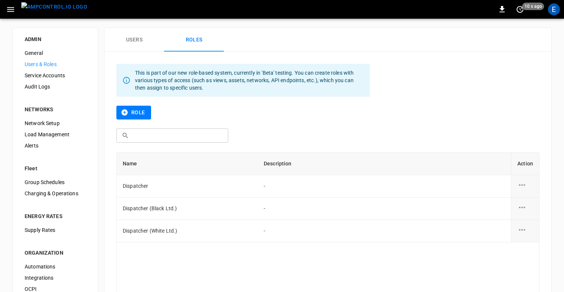
click at [146, 41] on button "Users" at bounding box center [134, 40] width 60 height 24
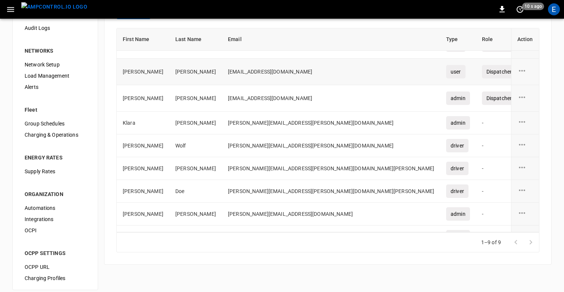
scroll to position [35, 0]
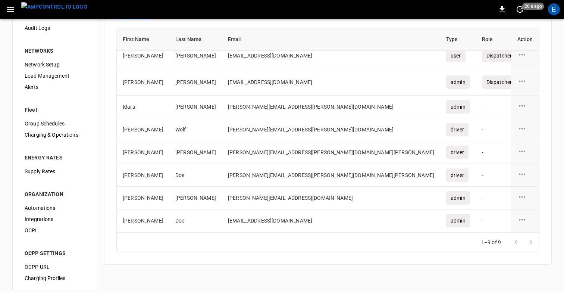
click at [520, 198] on icon "user action options" at bounding box center [522, 196] width 9 height 9
click at [528, 199] on li "Edit" at bounding box center [531, 201] width 26 height 12
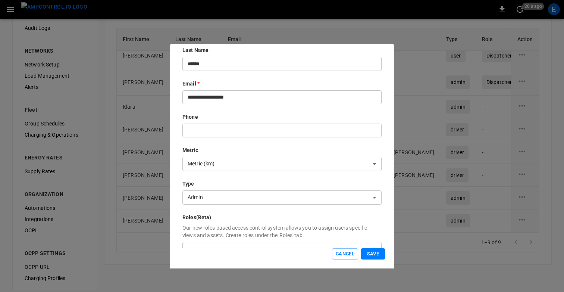
scroll to position [120, 0]
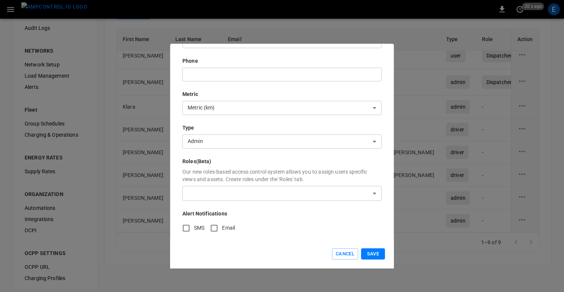
click at [227, 145] on body "0 20 s ago E ADMIN General Users & Roles Service Accounts Audit Logs NETWORKS N…" at bounding box center [282, 120] width 564 height 358
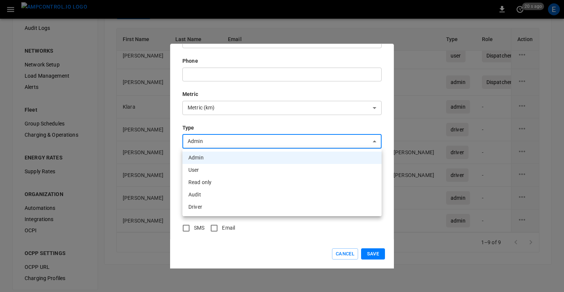
click at [212, 196] on li "Audit" at bounding box center [281, 194] width 199 height 12
type input "*****"
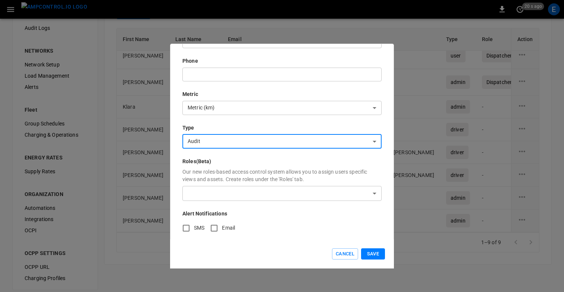
click at [373, 253] on button "Save" at bounding box center [373, 254] width 24 height 12
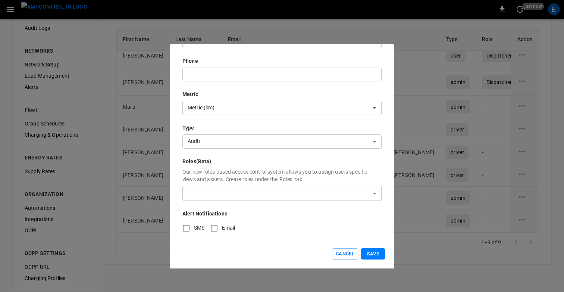
click at [284, 193] on body "0 just now E ADMIN General Users & Roles Service Accounts Audit Logs NETWORKS N…" at bounding box center [282, 120] width 564 height 358
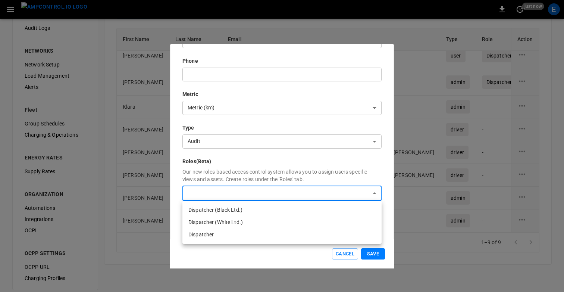
click at [278, 207] on li "Dispatcher (Black Ltd.)" at bounding box center [281, 210] width 199 height 12
type input "**********"
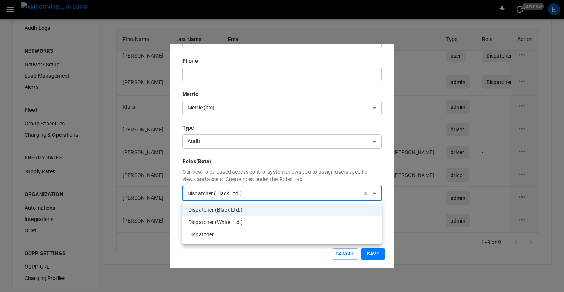
click at [362, 252] on div at bounding box center [282, 146] width 564 height 292
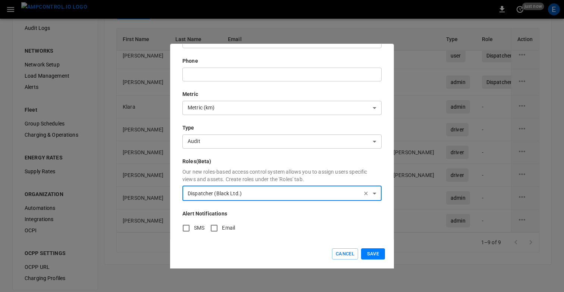
click at [374, 254] on button "Save" at bounding box center [373, 254] width 24 height 12
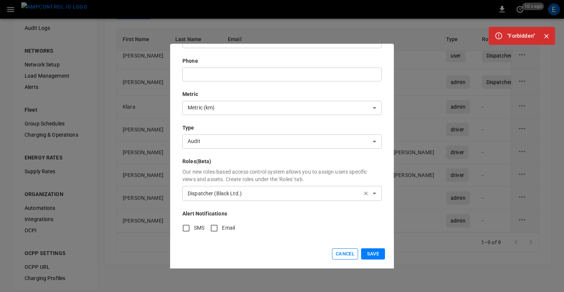
click at [343, 256] on button "Cancel" at bounding box center [345, 254] width 26 height 12
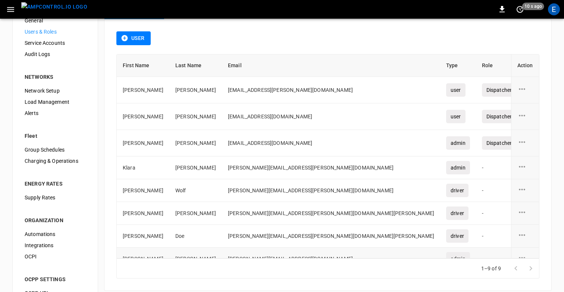
scroll to position [13, 0]
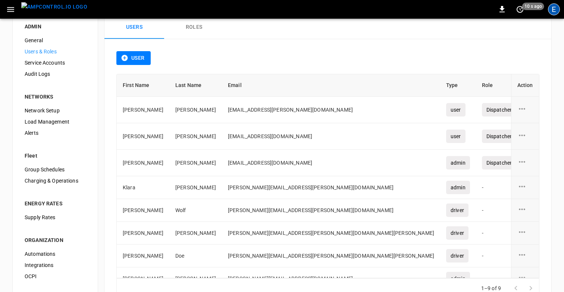
click at [554, 9] on div "E" at bounding box center [554, 9] width 12 height 12
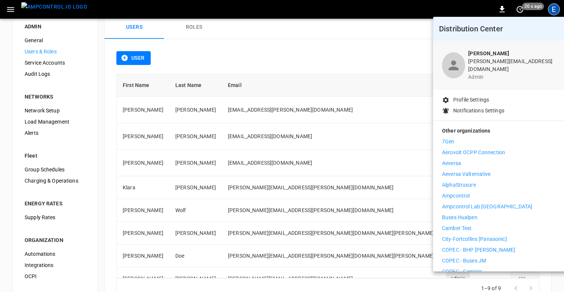
click at [471, 192] on li "Ampcontrol" at bounding box center [510, 196] width 137 height 8
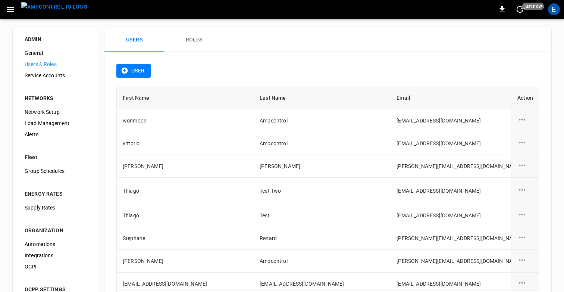
click at [8, 7] on icon "button" at bounding box center [10, 9] width 7 height 5
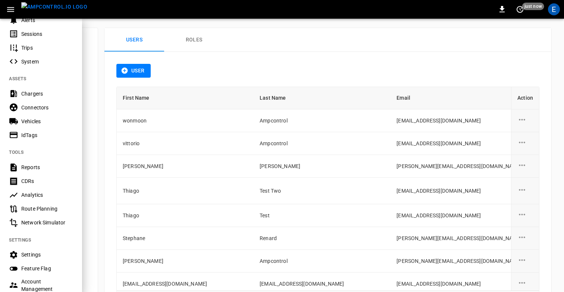
scroll to position [181, 0]
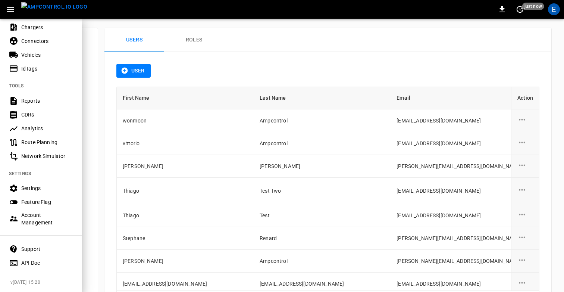
click at [35, 218] on div "Account Management" at bounding box center [47, 218] width 52 height 15
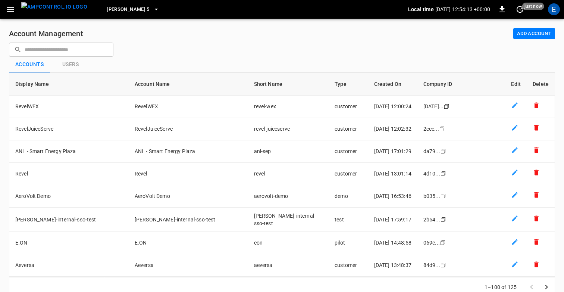
click at [72, 47] on input "text" at bounding box center [67, 50] width 84 height 14
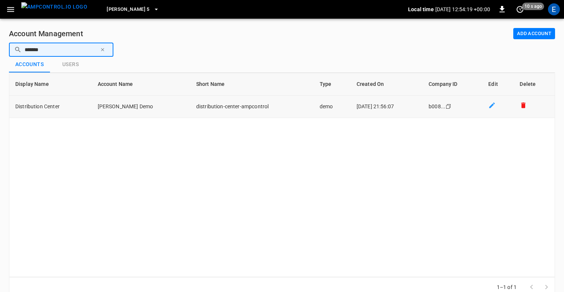
type input "*******"
click at [62, 108] on td "Distribution Center" at bounding box center [50, 107] width 82 height 22
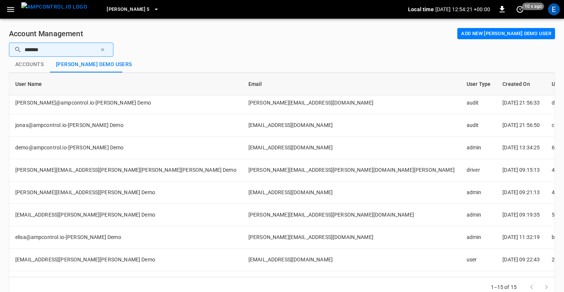
scroll to position [155, 0]
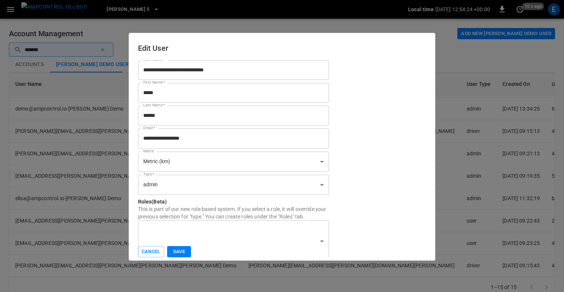
click at [216, 187] on body "Elisa 5 Local time 2025-09-12 12:54:24 +00:00 0 10 s ago E Account Management A…" at bounding box center [282, 153] width 564 height 306
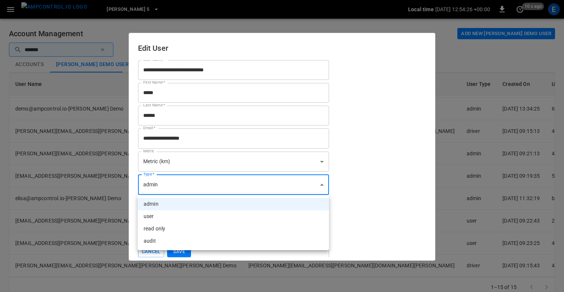
click at [166, 242] on li "audit" at bounding box center [233, 241] width 191 height 12
type input "*****"
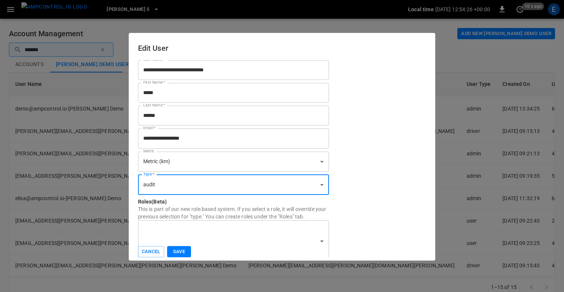
click at [203, 235] on body "Elisa 5 Local time 2025-09-12 12:54:26 +00:00 0 10 s ago E Account Management A…" at bounding box center [282, 153] width 564 height 306
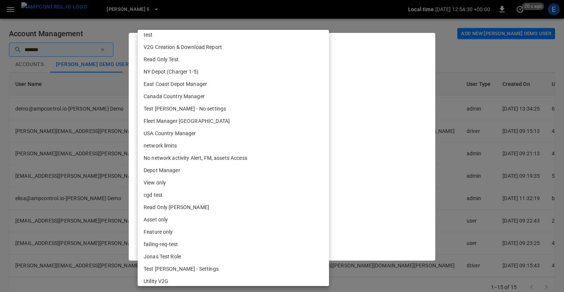
scroll to position [0, 0]
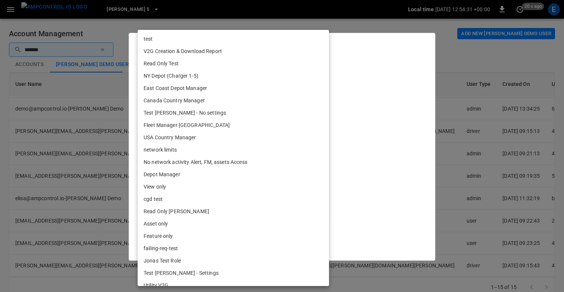
click at [385, 123] on div at bounding box center [282, 146] width 564 height 292
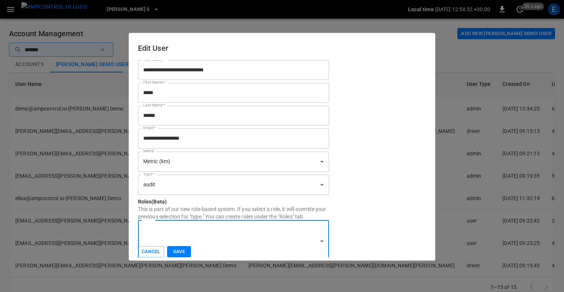
click at [182, 250] on button "Save" at bounding box center [179, 252] width 24 height 12
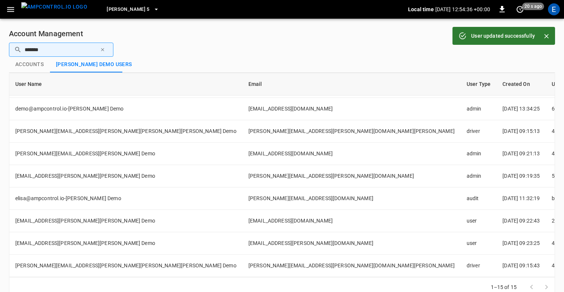
click at [555, 7] on div "E" at bounding box center [554, 9] width 12 height 12
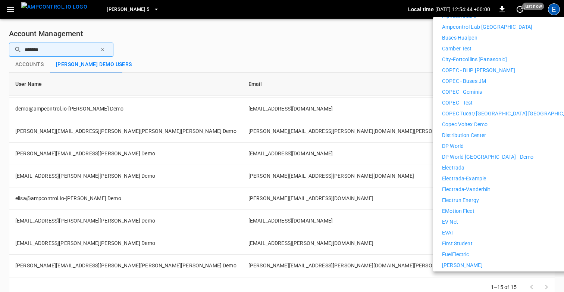
scroll to position [168, 0]
click at [468, 132] on p "Distribution Center" at bounding box center [464, 136] width 44 height 8
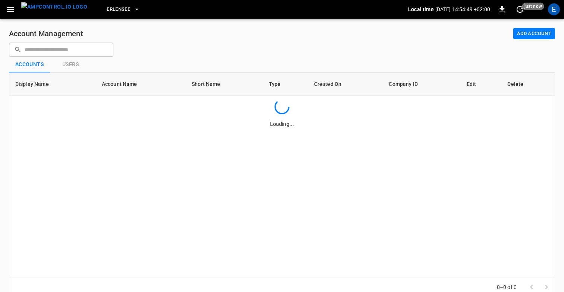
click at [9, 12] on icon "button" at bounding box center [10, 9] width 9 height 9
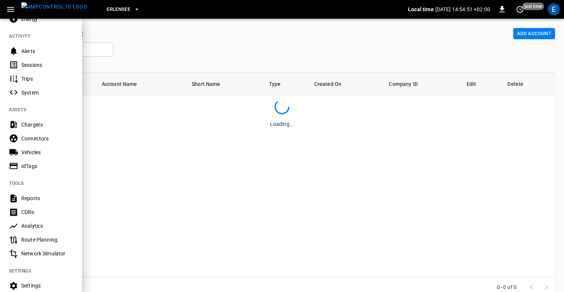
scroll to position [93, 0]
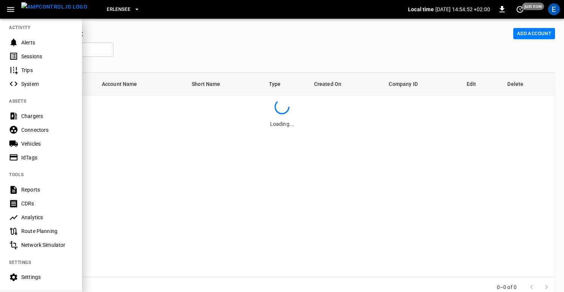
click at [30, 274] on div "Settings" at bounding box center [47, 276] width 52 height 7
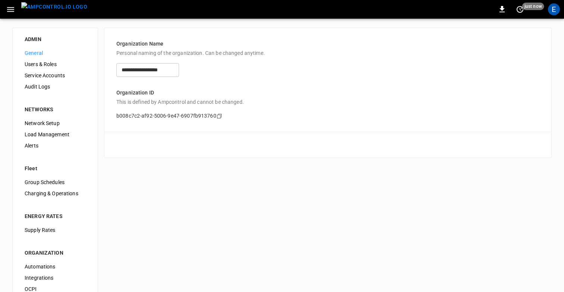
click at [43, 63] on span "Users & Roles" at bounding box center [55, 64] width 61 height 8
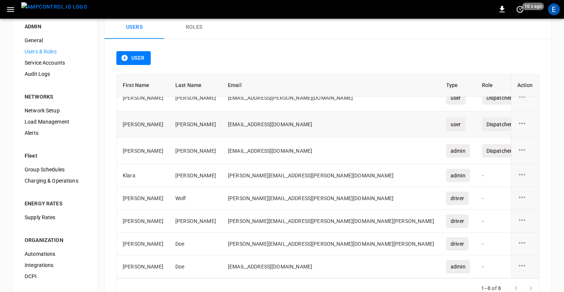
scroll to position [12, 0]
click at [551, 10] on div "E" at bounding box center [554, 9] width 12 height 12
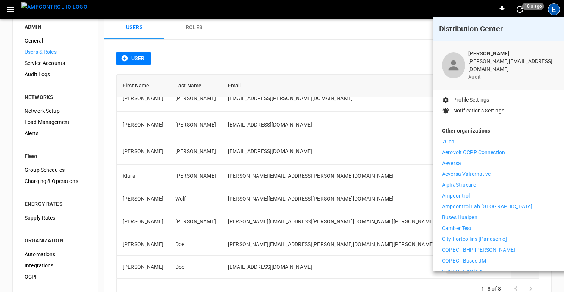
click at [474, 97] on p "Profile Settings" at bounding box center [471, 100] width 36 height 8
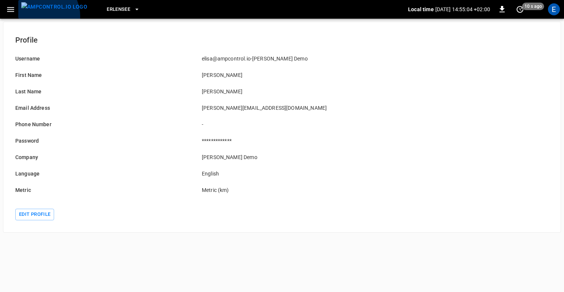
click at [39, 12] on img "menu" at bounding box center [54, 6] width 66 height 9
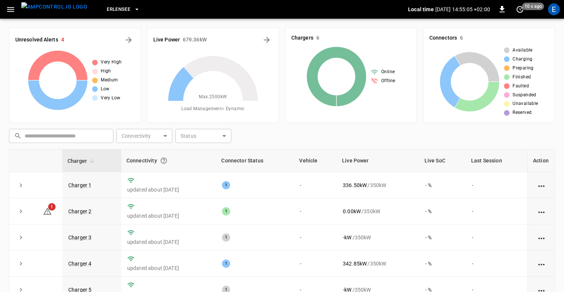
click at [15, 10] on icon "button" at bounding box center [10, 9] width 9 height 9
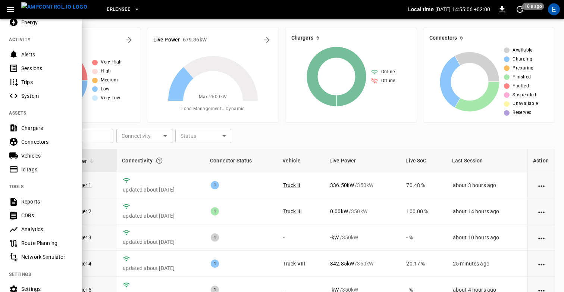
scroll to position [148, 0]
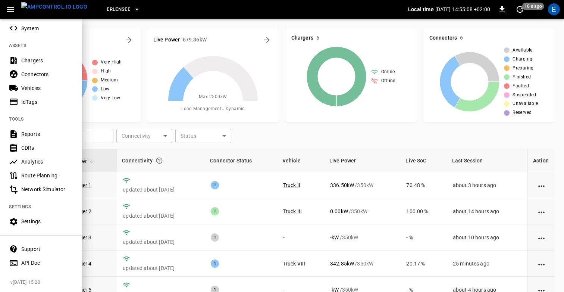
click at [29, 225] on div "Settings" at bounding box center [41, 222] width 82 height 14
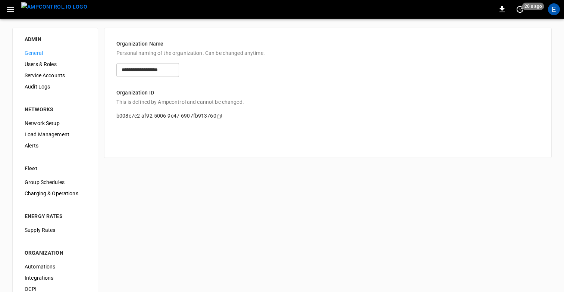
click at [11, 11] on icon "button" at bounding box center [10, 9] width 7 height 5
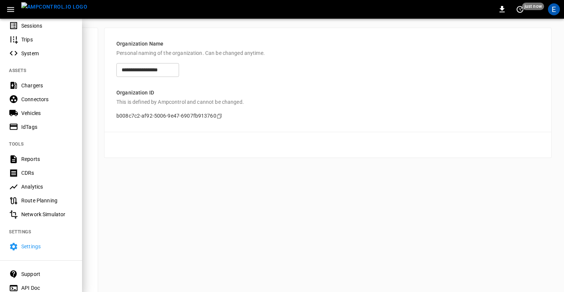
scroll to position [122, 0]
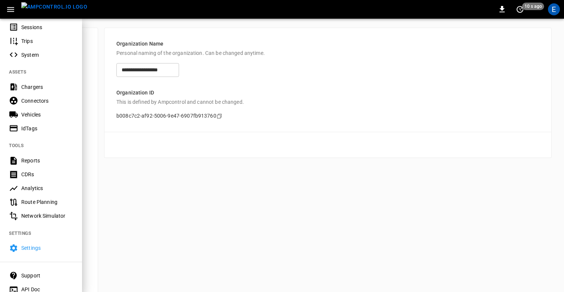
click at [304, 192] on div at bounding box center [282, 146] width 564 height 292
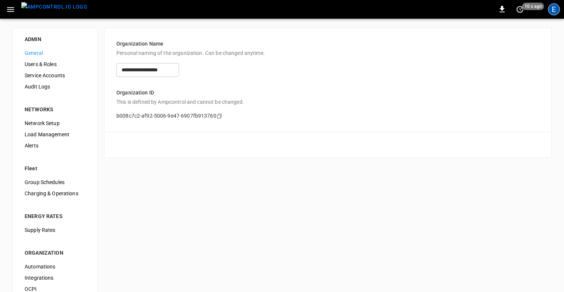
click at [553, 12] on div "E" at bounding box center [554, 9] width 12 height 12
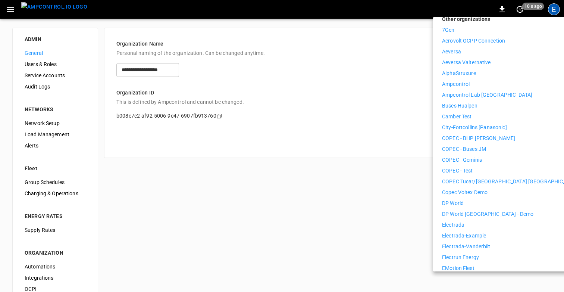
scroll to position [113, 0]
click at [471, 220] on li "Electrada" at bounding box center [510, 224] width 137 height 8
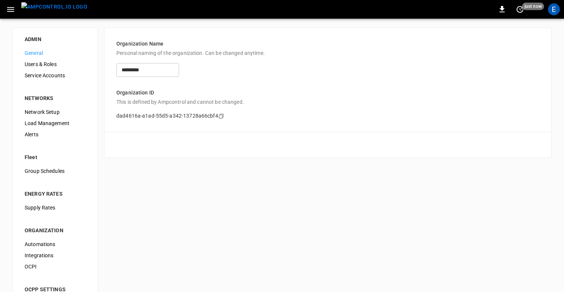
click at [47, 62] on span "Users & Roles" at bounding box center [55, 64] width 61 height 8
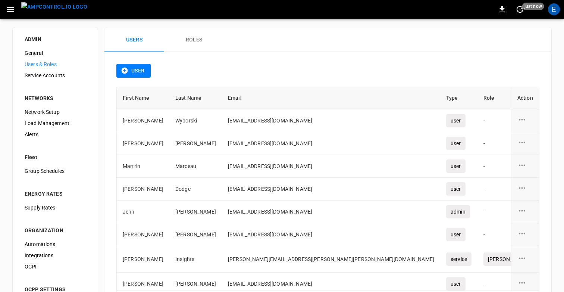
click at [182, 34] on button "Roles" at bounding box center [194, 40] width 60 height 24
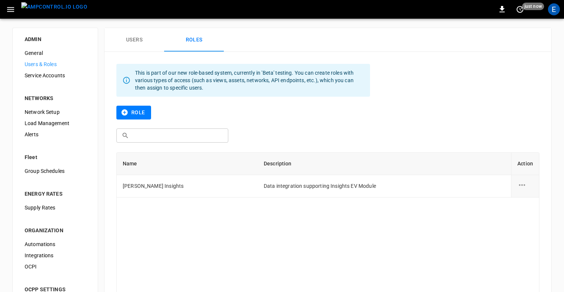
click at [556, 15] on div "E" at bounding box center [554, 9] width 14 height 14
click at [556, 12] on div "E" at bounding box center [554, 9] width 12 height 12
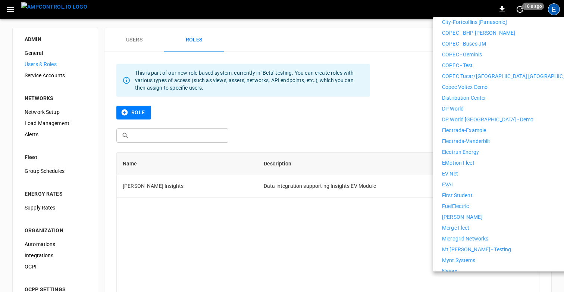
scroll to position [218, 0]
click at [462, 191] on p "First Student" at bounding box center [457, 194] width 31 height 8
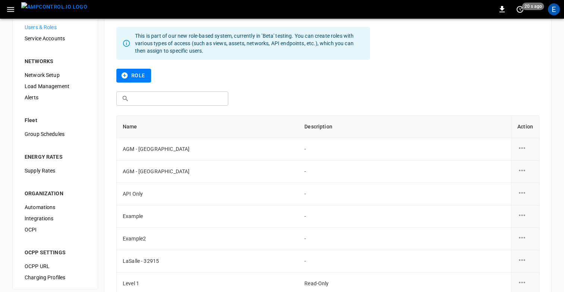
scroll to position [29, 0]
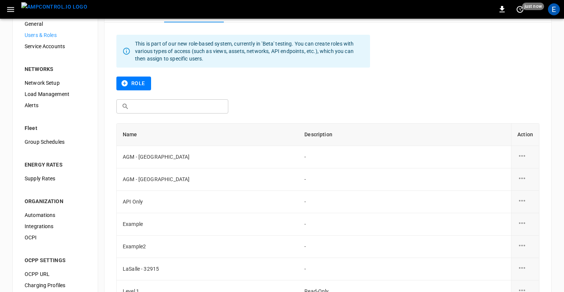
click at [416, 88] on div "Role" at bounding box center [327, 88] width 423 height 23
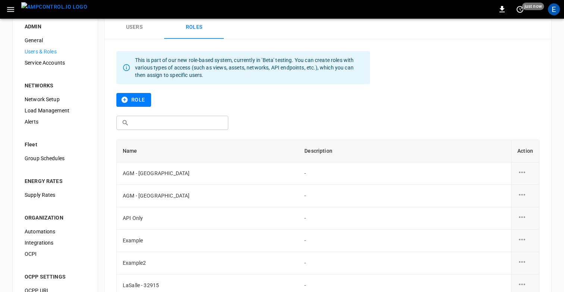
scroll to position [0, 0]
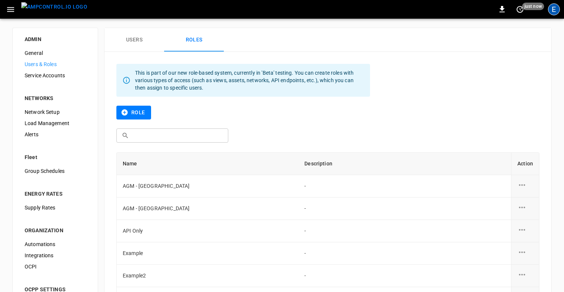
click at [556, 7] on div "E" at bounding box center [554, 9] width 12 height 12
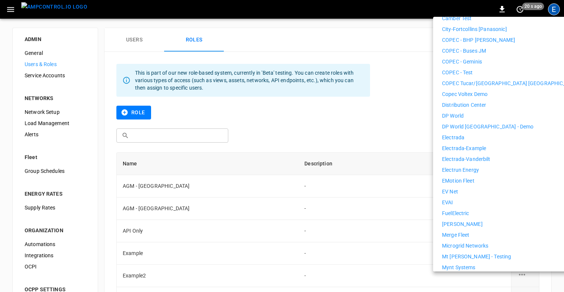
scroll to position [211, 0]
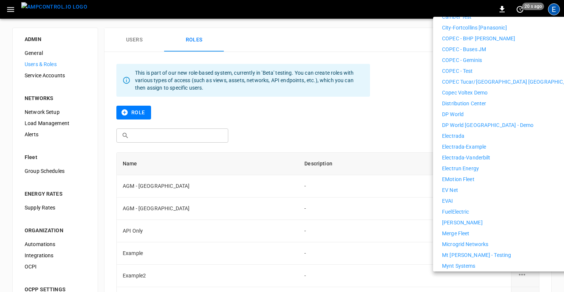
click at [468, 175] on p "eMotion Fleet" at bounding box center [458, 179] width 32 height 8
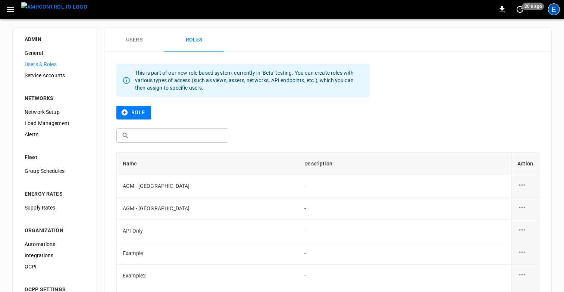
click at [554, 13] on div "E" at bounding box center [554, 9] width 12 height 12
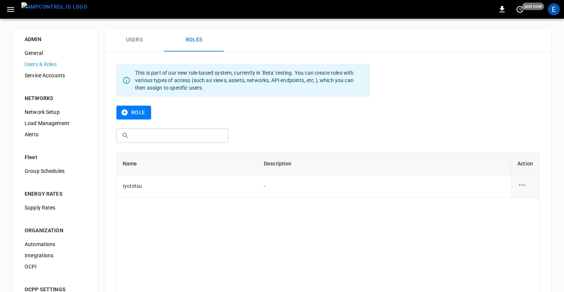
click at [427, 77] on div "This is part of our new role-based system, currently in 'Beta' testing. You can…" at bounding box center [327, 225] width 447 height 328
click at [524, 182] on icon "role action options" at bounding box center [522, 184] width 9 height 9
click at [524, 189] on li "Edit" at bounding box center [531, 189] width 26 height 12
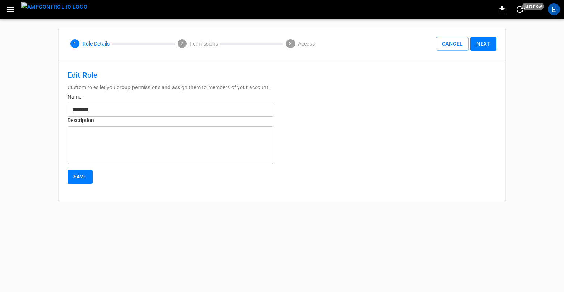
click at [487, 44] on button "Next" at bounding box center [484, 44] width 26 height 14
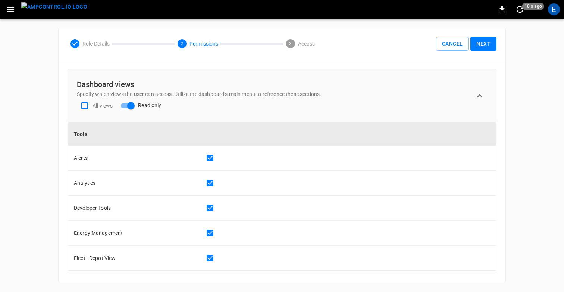
click at [487, 47] on button "Next" at bounding box center [484, 44] width 26 height 14
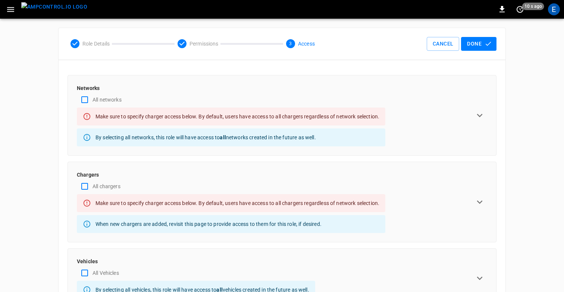
click at [483, 118] on icon "expand row" at bounding box center [479, 115] width 11 height 11
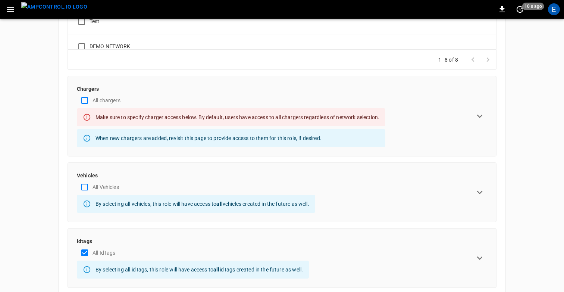
scroll to position [280, 0]
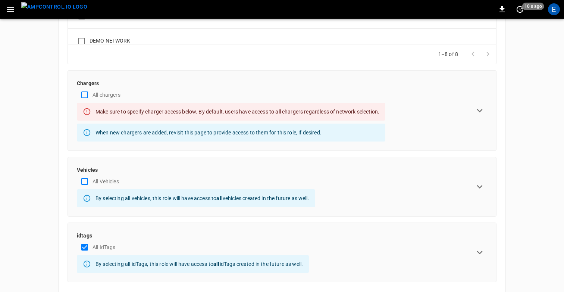
click at [480, 186] on icon "expand row" at bounding box center [480, 186] width 6 height 3
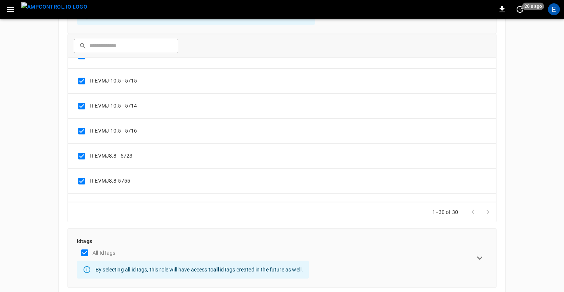
scroll to position [405, 0]
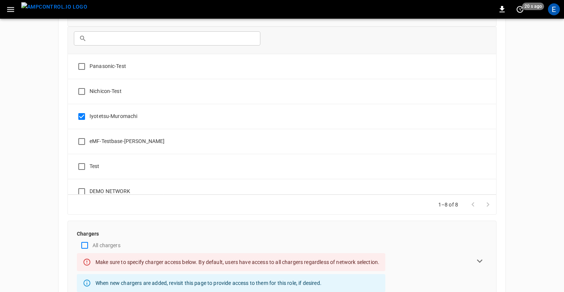
scroll to position [0, 0]
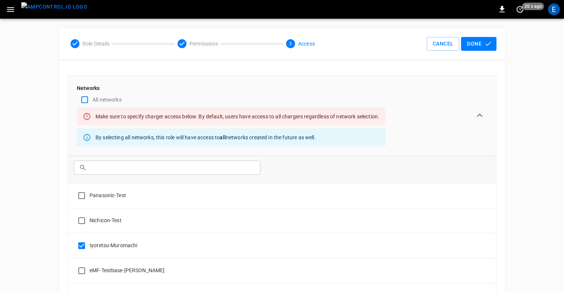
click at [48, 12] on img "menu" at bounding box center [54, 6] width 66 height 9
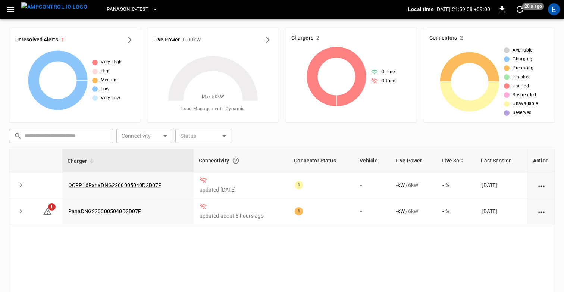
click at [10, 9] on icon "button" at bounding box center [10, 9] width 7 height 5
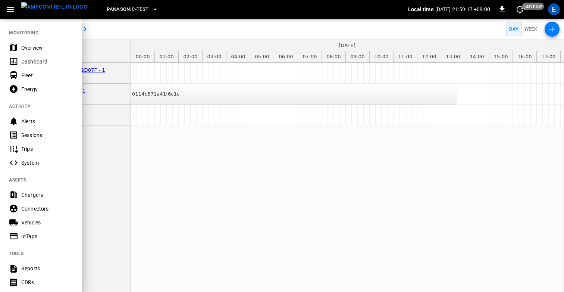
click at [171, 19] on div at bounding box center [282, 146] width 564 height 292
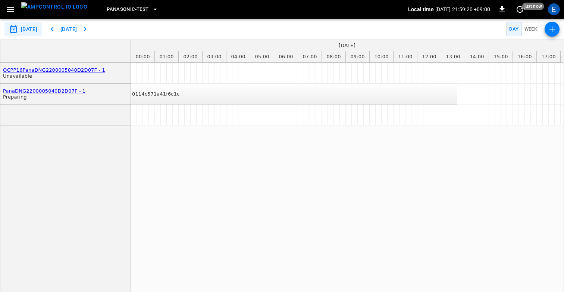
click at [156, 91] on div "0114c571a41f6c1c" at bounding box center [155, 94] width 47 height 6
click at [57, 29] on icon "button" at bounding box center [52, 29] width 9 height 9
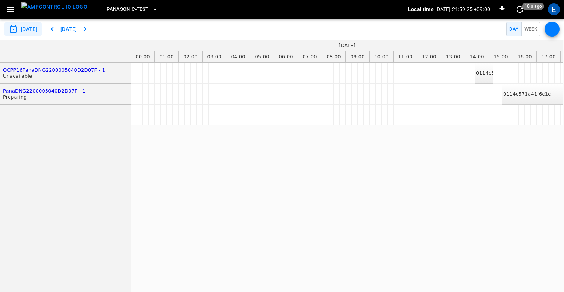
click at [57, 29] on icon "button" at bounding box center [52, 29] width 9 height 9
click at [69, 29] on button "[DATE]" at bounding box center [69, 29] width 24 height 14
type input "**********"
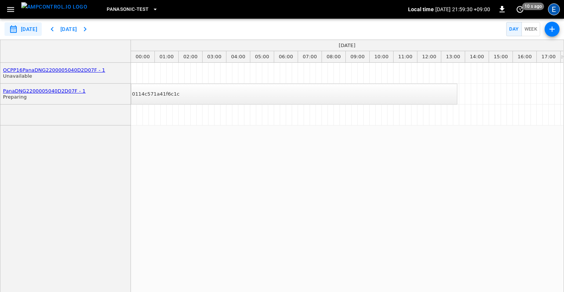
click at [556, 9] on div "E" at bounding box center [554, 9] width 12 height 12
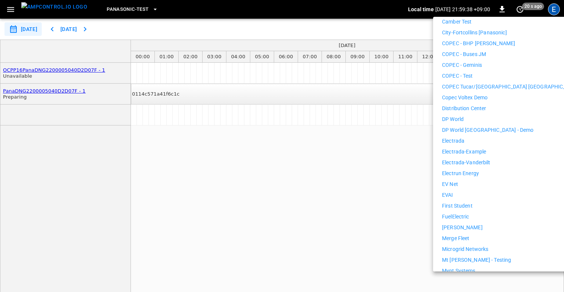
scroll to position [207, 0]
click at [463, 202] on p "First Student" at bounding box center [457, 206] width 31 height 8
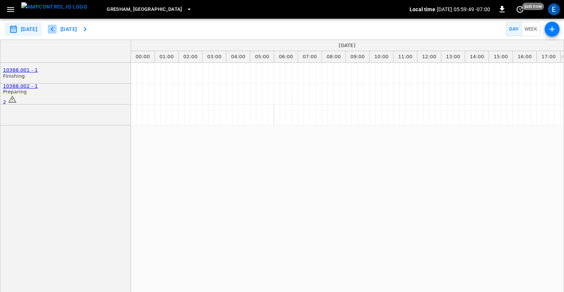
click at [57, 28] on icon "button" at bounding box center [52, 29] width 9 height 9
type input "**********"
click at [110, 13] on span "Gresham, OR" at bounding box center [145, 9] width 76 height 9
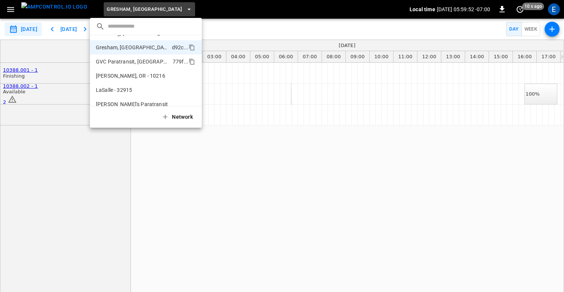
scroll to position [90, 0]
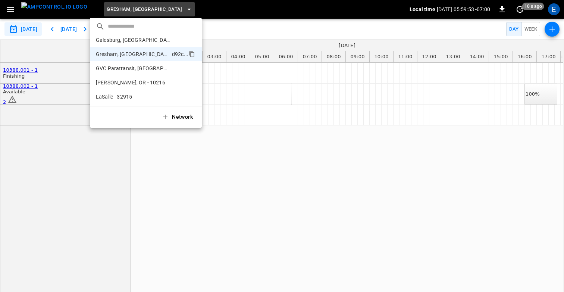
click at [218, 225] on div at bounding box center [282, 146] width 564 height 292
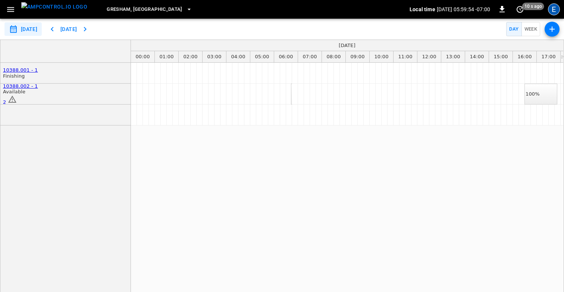
click at [552, 10] on div "E" at bounding box center [554, 9] width 12 height 12
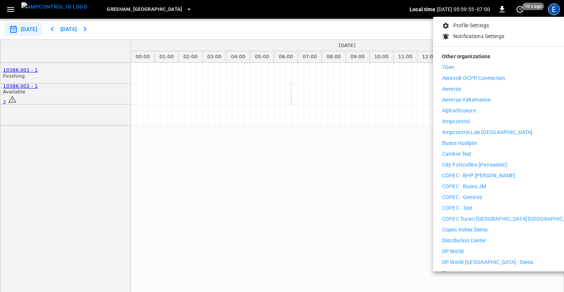
scroll to position [75, 0]
click at [468, 119] on p "Ampcontrol" at bounding box center [456, 121] width 28 height 8
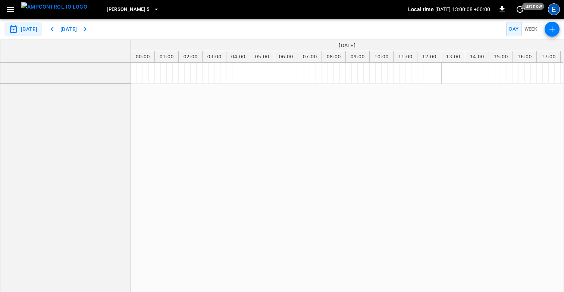
click at [555, 10] on div "E" at bounding box center [554, 9] width 12 height 12
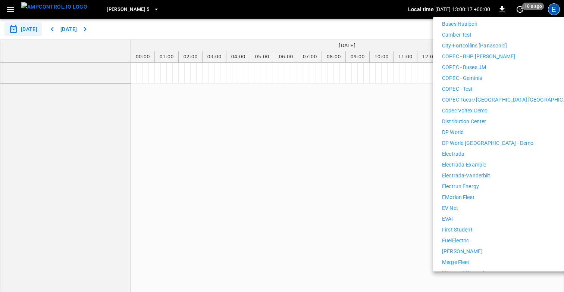
scroll to position [182, 0]
click at [470, 118] on p "Distribution Center" at bounding box center [464, 122] width 44 height 8
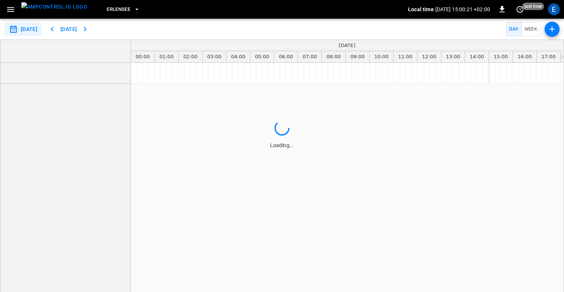
click at [6, 9] on icon "button" at bounding box center [10, 9] width 9 height 9
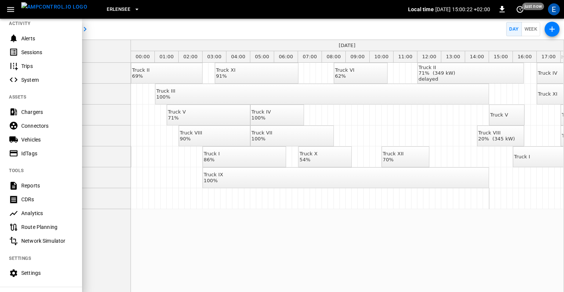
scroll to position [148, 0]
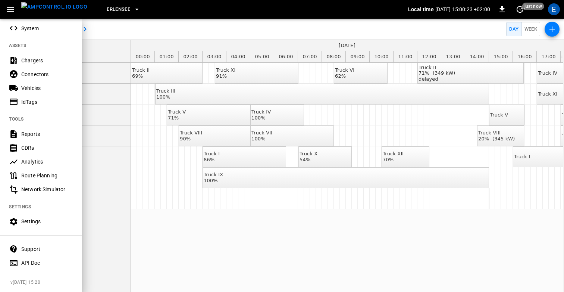
click at [29, 227] on div "Settings" at bounding box center [41, 222] width 82 height 14
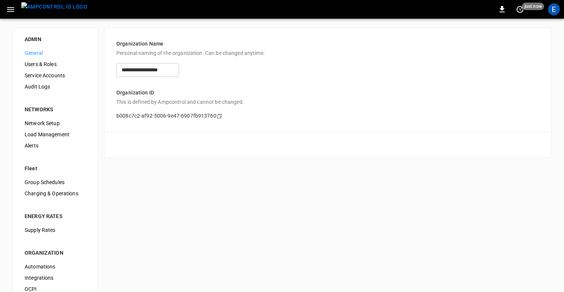
click at [41, 65] on span "Users & Roles" at bounding box center [55, 64] width 61 height 8
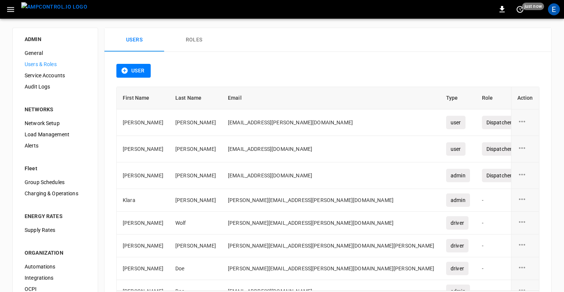
click at [199, 44] on button "Roles" at bounding box center [194, 40] width 60 height 24
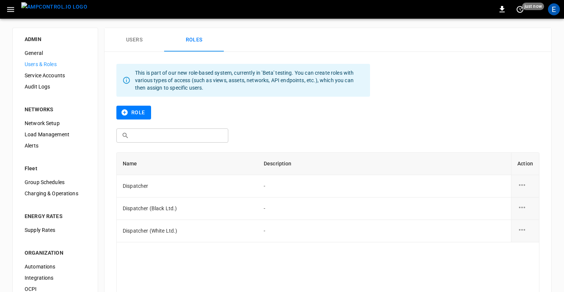
click at [140, 43] on button "Users" at bounding box center [134, 40] width 60 height 24
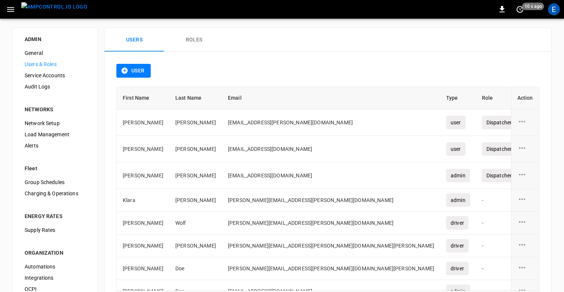
click at [132, 70] on button "User" at bounding box center [133, 71] width 34 height 14
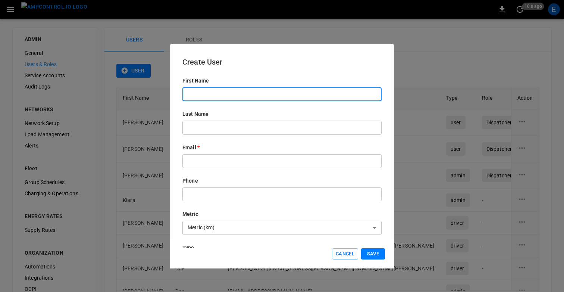
click at [228, 94] on input "text" at bounding box center [281, 94] width 199 height 14
type input "*"
type input "*****"
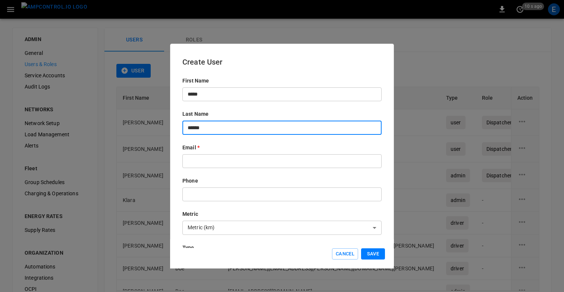
click at [197, 125] on input "******" at bounding box center [281, 128] width 199 height 14
type input "*****"
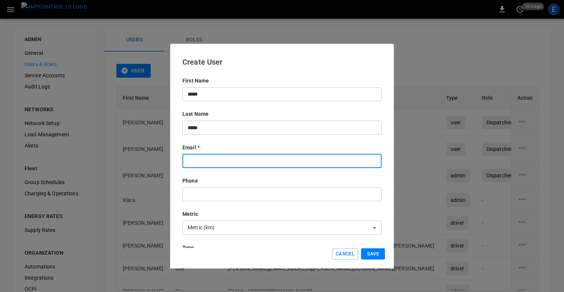
click at [205, 162] on input "text" at bounding box center [281, 161] width 199 height 14
click at [229, 161] on input "**********" at bounding box center [281, 161] width 199 height 14
click at [223, 162] on input "**********" at bounding box center [281, 161] width 199 height 14
click at [223, 161] on input "**********" at bounding box center [281, 161] width 199 height 14
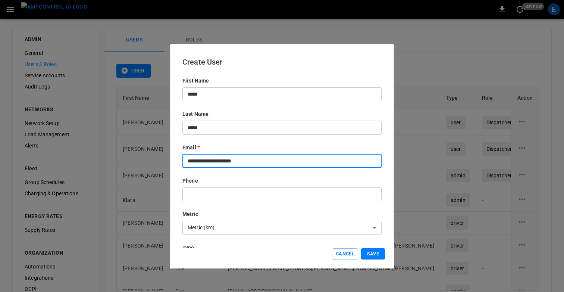
click at [223, 161] on input "**********" at bounding box center [281, 161] width 199 height 14
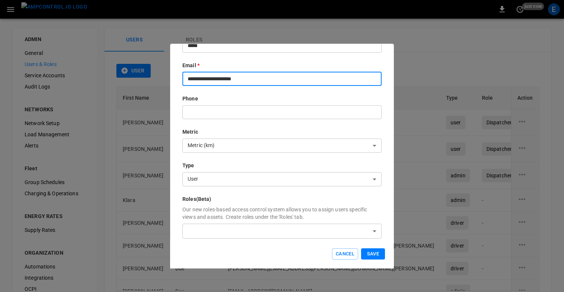
scroll to position [87, 0]
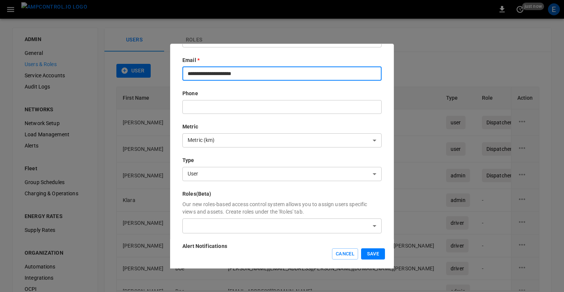
type input "**********"
click at [219, 176] on body "0 just now E ADMIN General Users & Roles Service Accounts Audit Logs NETWORKS N…" at bounding box center [282, 179] width 564 height 358
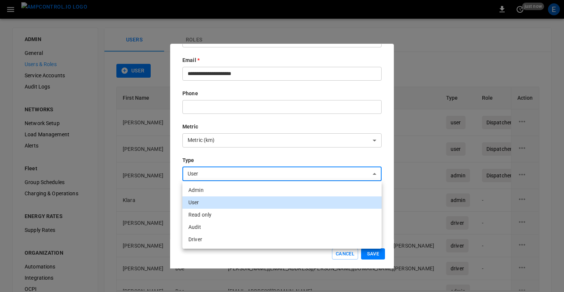
click at [198, 191] on li "Admin" at bounding box center [281, 190] width 199 height 12
type input "*****"
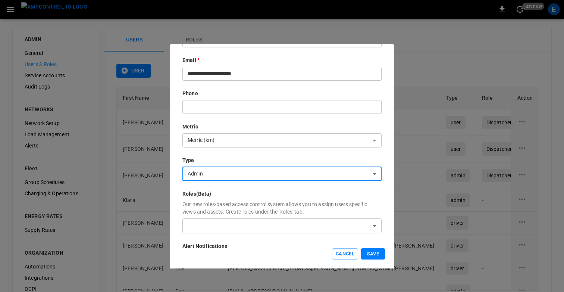
click at [238, 156] on div "**********" at bounding box center [281, 129] width 199 height 279
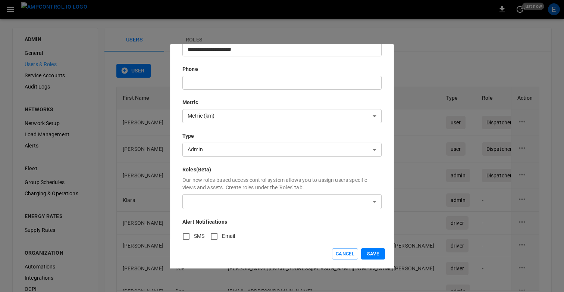
scroll to position [120, 0]
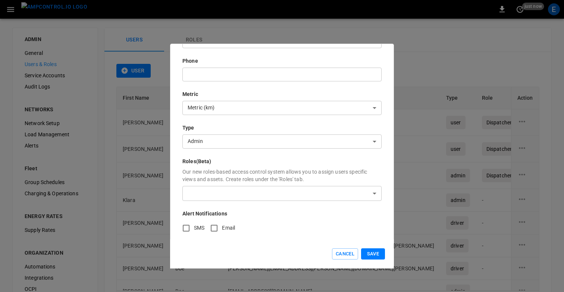
click at [241, 191] on body "0 just now E ADMIN General Users & Roles Service Accounts Audit Logs NETWORKS N…" at bounding box center [282, 179] width 564 height 358
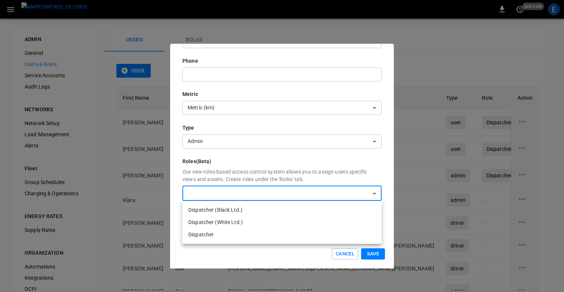
click at [238, 208] on li "Dispatcher (Black Ltd.)" at bounding box center [281, 210] width 199 height 12
type input "**********"
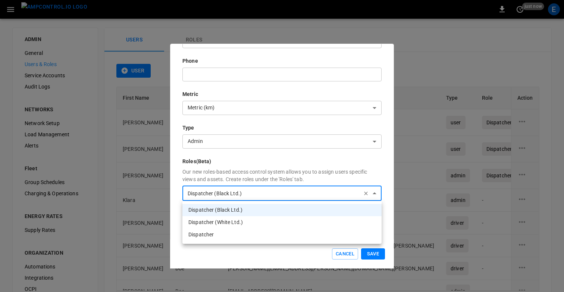
click at [324, 166] on div at bounding box center [282, 146] width 564 height 292
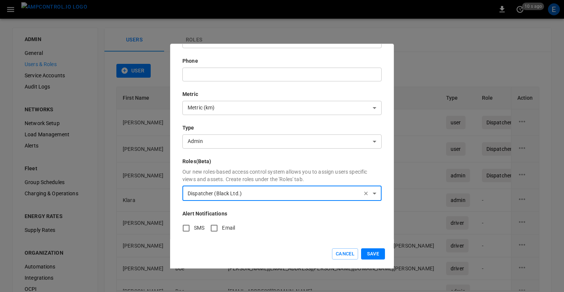
click at [382, 253] on button "Save" at bounding box center [373, 254] width 24 height 12
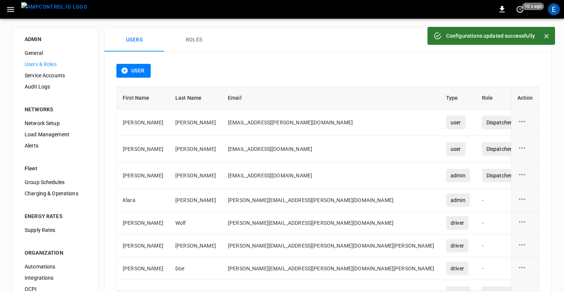
click at [364, 67] on div "User" at bounding box center [327, 75] width 423 height 23
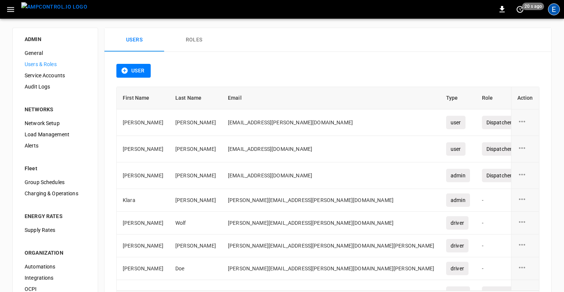
click at [552, 11] on div "E" at bounding box center [554, 9] width 12 height 12
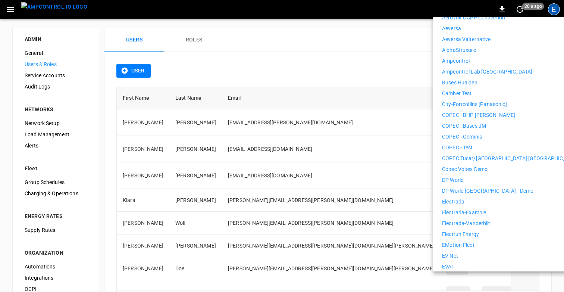
scroll to position [393, 0]
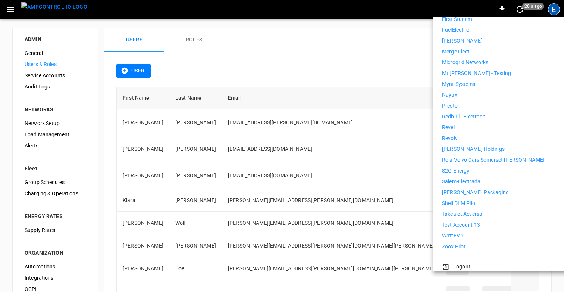
click at [462, 263] on p "Logout" at bounding box center [461, 267] width 17 height 8
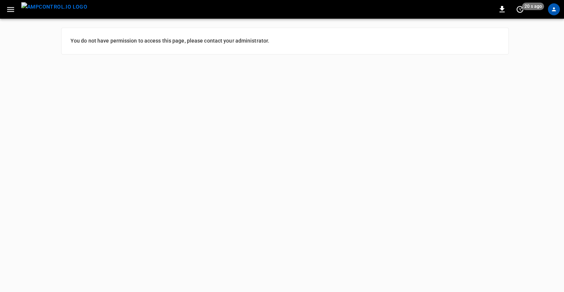
scroll to position [0, 0]
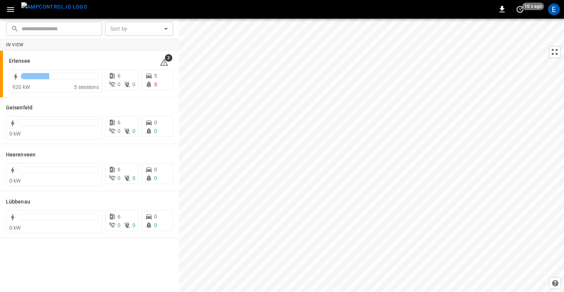
click at [4, 5] on button "button" at bounding box center [10, 10] width 15 height 14
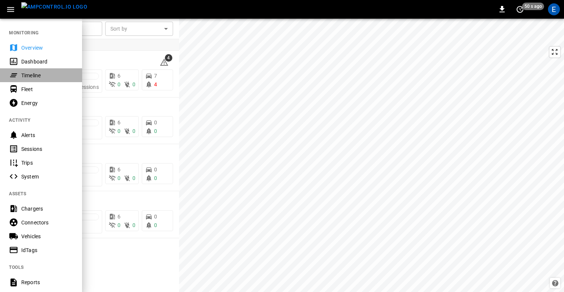
click at [30, 74] on div "Timeline" at bounding box center [47, 75] width 52 height 7
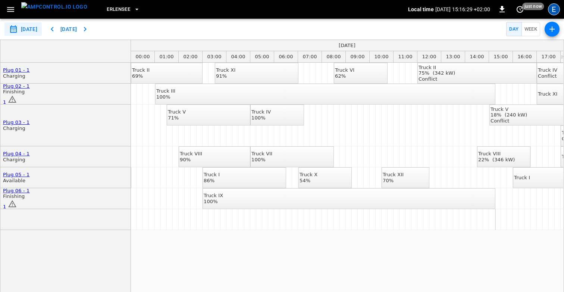
click at [554, 11] on div "E" at bounding box center [554, 9] width 12 height 12
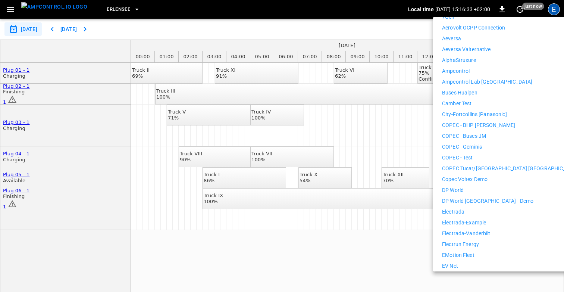
scroll to position [131, 0]
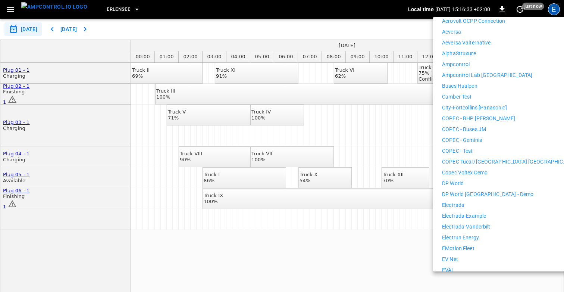
click at [475, 201] on li "Electrada" at bounding box center [510, 205] width 137 height 8
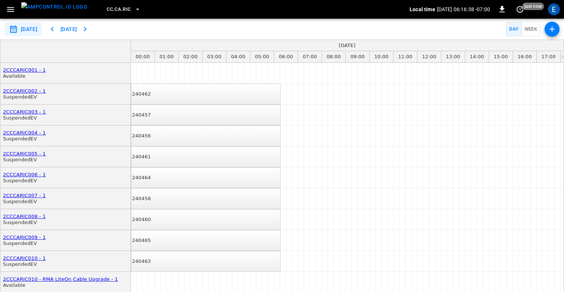
click at [6, 6] on button "button" at bounding box center [10, 10] width 15 height 14
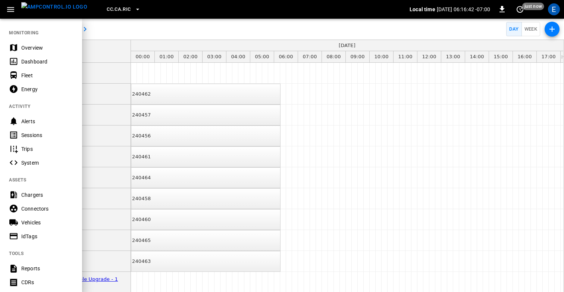
click at [38, 46] on div "Overview" at bounding box center [47, 47] width 52 height 7
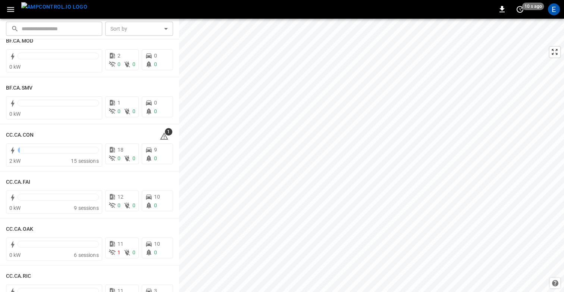
scroll to position [66, 0]
click at [116, 149] on div "18" at bounding box center [122, 151] width 27 height 8
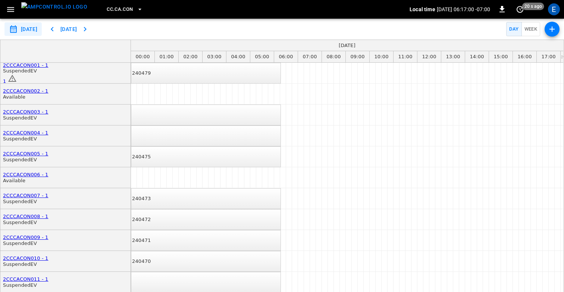
click at [16, 75] on icon "scheduler rows" at bounding box center [12, 78] width 8 height 7
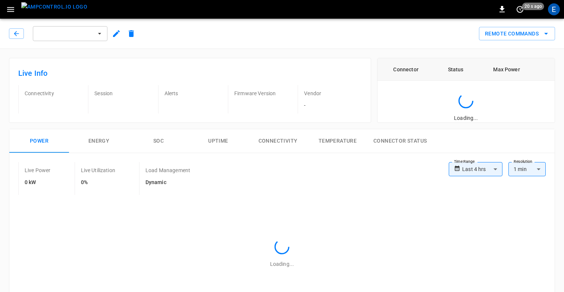
type input "**********"
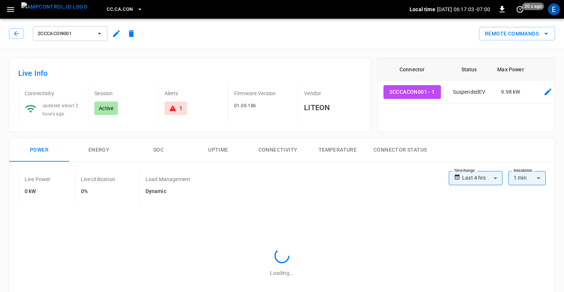
click at [175, 111] on icon at bounding box center [172, 107] width 7 height 7
click at [4, 9] on button "button" at bounding box center [10, 10] width 15 height 14
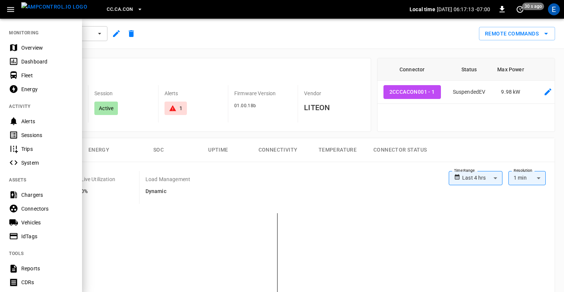
click at [26, 76] on div "Fleet" at bounding box center [47, 75] width 52 height 7
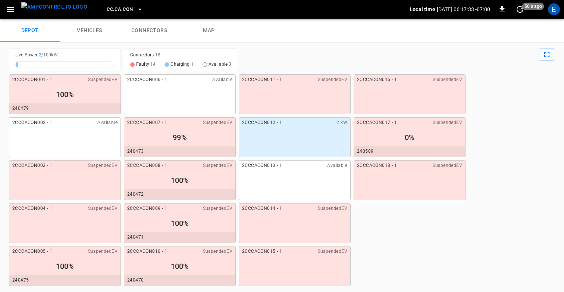
click at [556, 18] on div "CC.CA.CON Local time 2025-09-12 06:17:33 -07:00 0 50 s ago E" at bounding box center [282, 9] width 564 height 19
click at [554, 9] on div "E" at bounding box center [554, 9] width 12 height 12
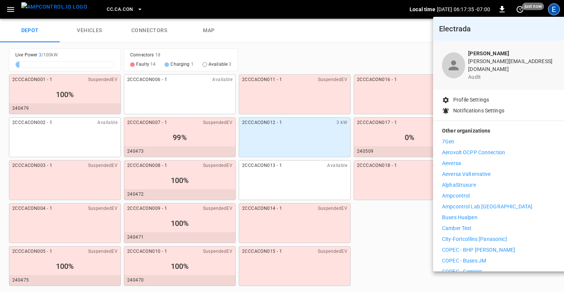
click at [399, 49] on div at bounding box center [282, 146] width 564 height 292
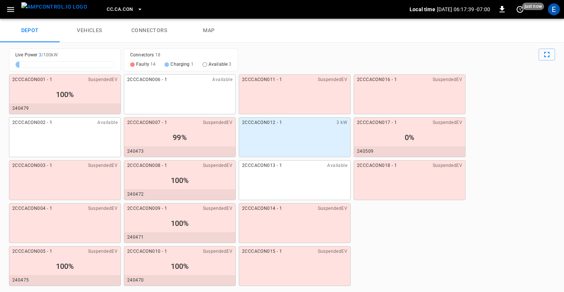
click at [286, 32] on div "depot vehicles connectors map" at bounding box center [282, 31] width 564 height 24
click at [262, 12] on div "CC.CA.CON" at bounding box center [251, 10] width 316 height 18
click at [13, 9] on icon "button" at bounding box center [10, 9] width 7 height 5
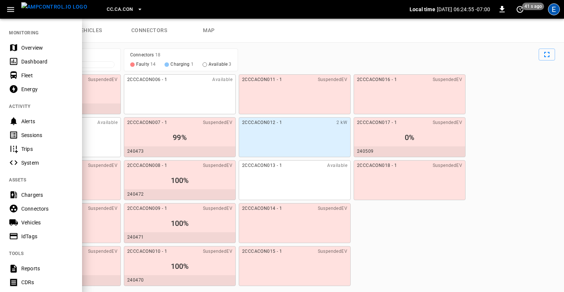
click at [553, 13] on div "E" at bounding box center [554, 9] width 12 height 12
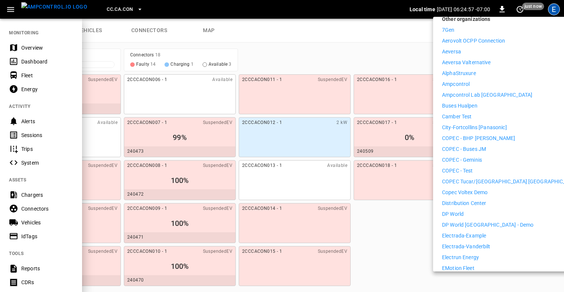
scroll to position [113, 0]
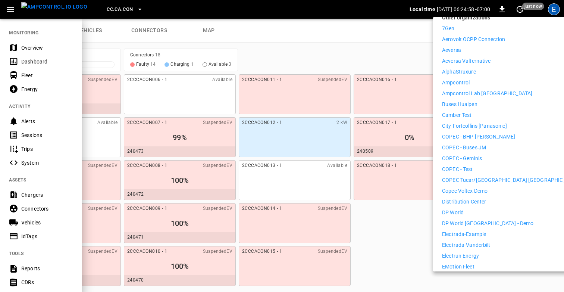
click at [475, 187] on p "Copec Voltex Demo" at bounding box center [465, 191] width 46 height 8
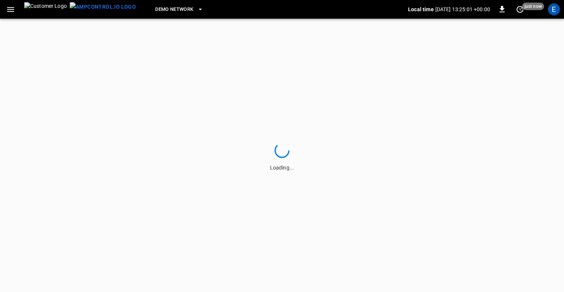
click at [16, 12] on button "button" at bounding box center [10, 10] width 15 height 14
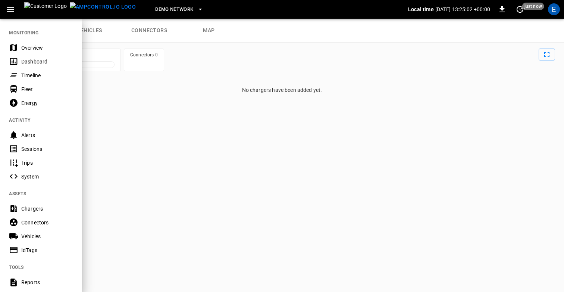
click at [34, 76] on div "Timeline" at bounding box center [47, 75] width 52 height 7
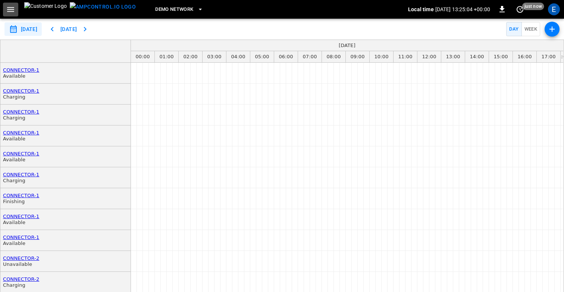
click at [10, 7] on icon "button" at bounding box center [10, 9] width 7 height 5
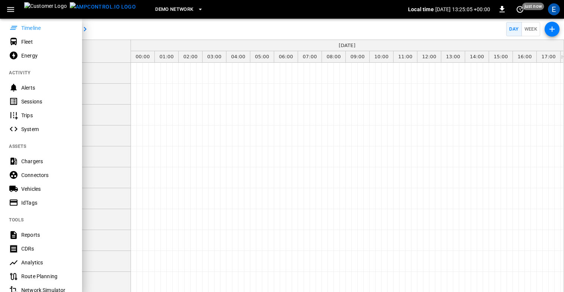
scroll to position [148, 0]
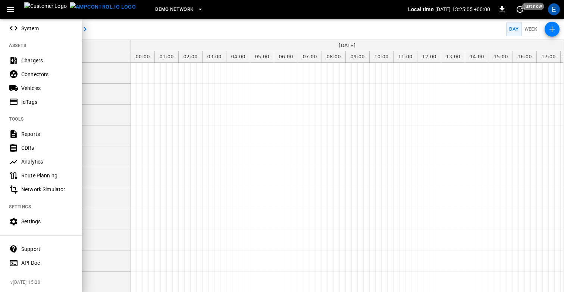
click at [29, 220] on div "Settings" at bounding box center [47, 221] width 52 height 7
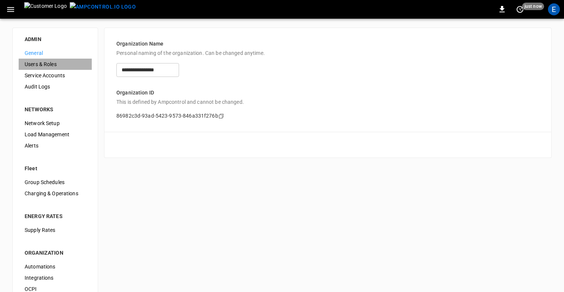
click at [41, 64] on span "Users & Roles" at bounding box center [55, 64] width 61 height 8
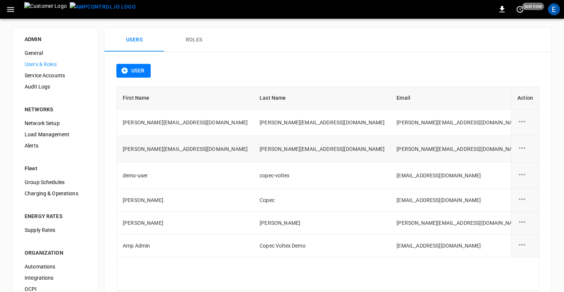
click at [524, 147] on icon "user action options" at bounding box center [522, 147] width 6 height 1
click at [525, 153] on li "Edit" at bounding box center [531, 152] width 26 height 12
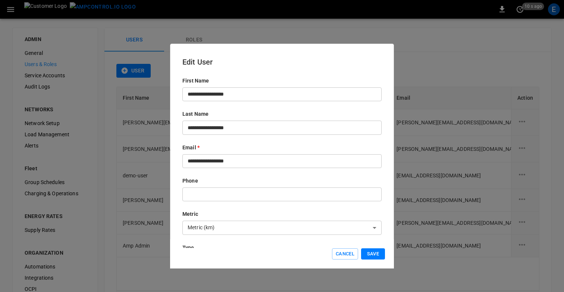
scroll to position [120, 0]
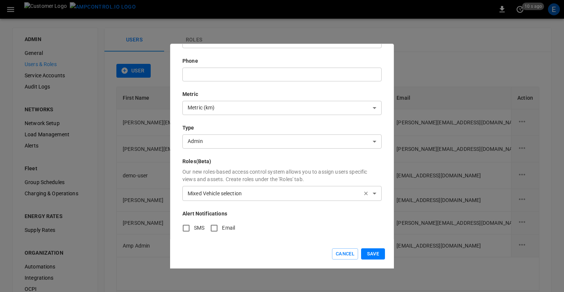
click at [364, 193] on icon "button" at bounding box center [366, 193] width 6 height 6
click at [375, 251] on button "Save" at bounding box center [373, 254] width 24 height 12
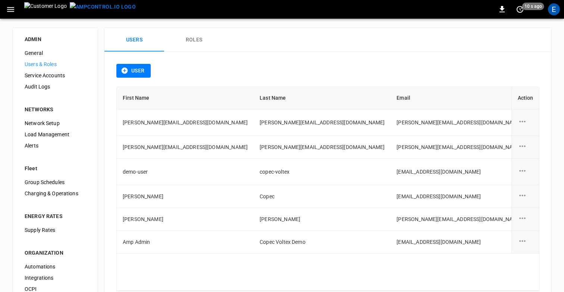
click at [40, 50] on span "General" at bounding box center [55, 53] width 61 height 8
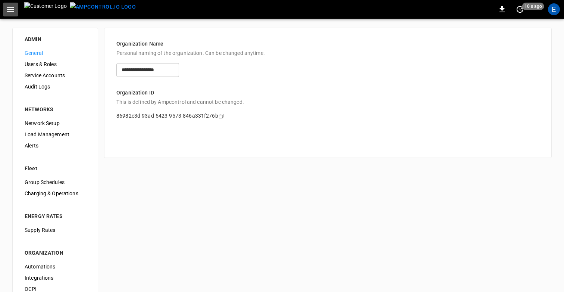
click at [4, 8] on button "button" at bounding box center [10, 10] width 15 height 14
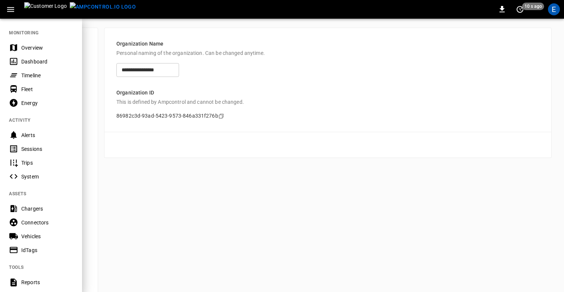
click at [30, 75] on div "Timeline" at bounding box center [47, 75] width 52 height 7
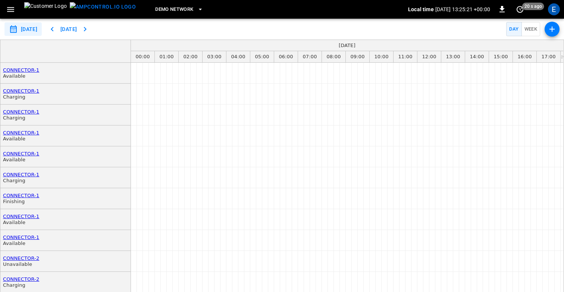
click at [57, 27] on icon "button" at bounding box center [52, 29] width 9 height 9
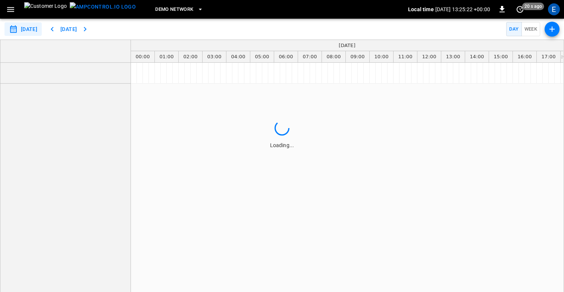
type input "**********"
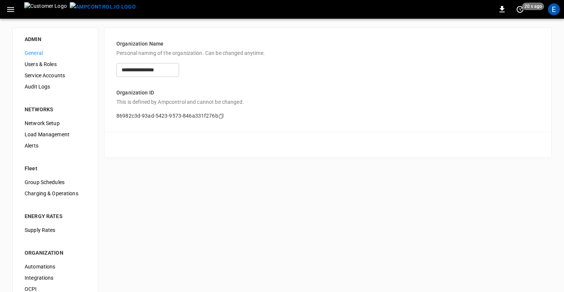
click at [11, 13] on icon "button" at bounding box center [10, 9] width 9 height 9
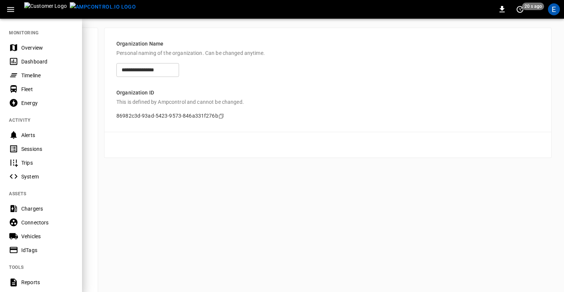
click at [32, 74] on div "Timeline" at bounding box center [47, 75] width 52 height 7
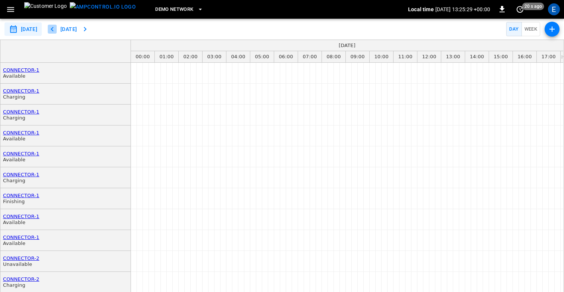
click at [57, 27] on icon "button" at bounding box center [52, 29] width 9 height 9
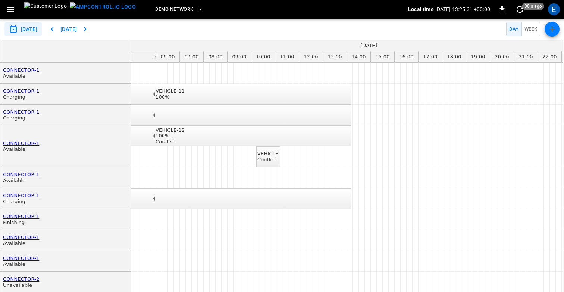
scroll to position [0, 88]
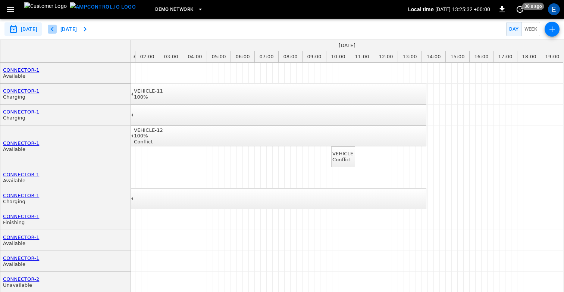
click at [57, 27] on icon "button" at bounding box center [52, 29] width 9 height 9
click at [530, 29] on button "Week" at bounding box center [531, 29] width 19 height 15
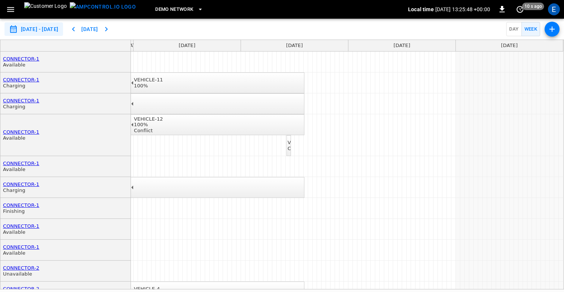
click at [78, 29] on icon "button" at bounding box center [73, 29] width 9 height 9
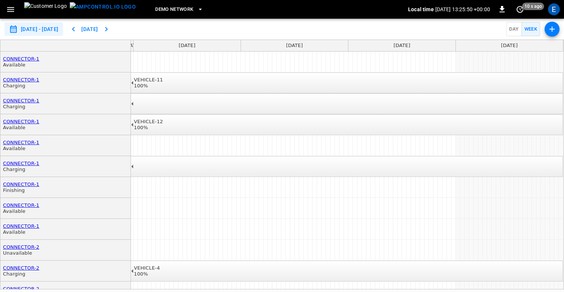
click at [75, 29] on icon "button" at bounding box center [73, 29] width 3 height 4
click at [111, 28] on icon "button" at bounding box center [106, 29] width 9 height 9
click at [137, 28] on div "**********" at bounding box center [282, 29] width 564 height 21
click at [111, 28] on icon "button" at bounding box center [106, 29] width 9 height 9
type input "**********"
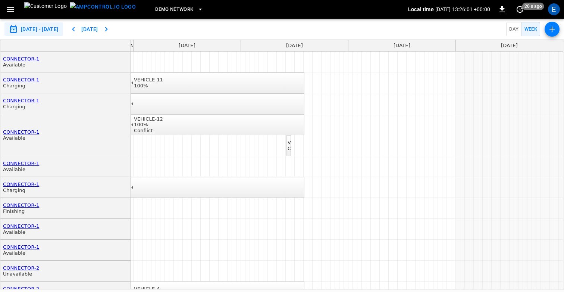
click at [453, 24] on div "**********" at bounding box center [282, 29] width 564 height 21
click at [549, 29] on icon "button" at bounding box center [552, 29] width 9 height 9
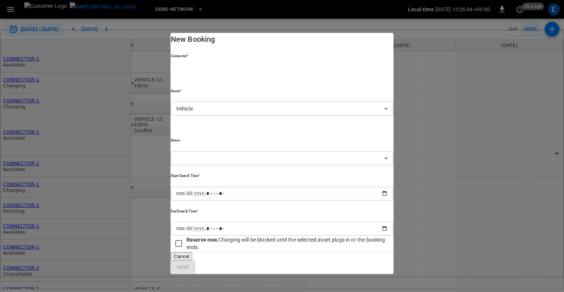
click at [311, 108] on body "**********" at bounding box center [282, 146] width 564 height 292
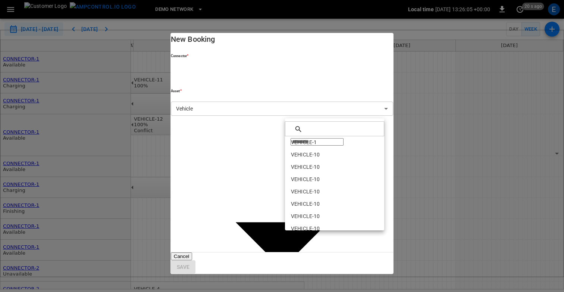
click at [310, 141] on li "VEHICLE-1" at bounding box center [334, 142] width 99 height 12
type input "**********"
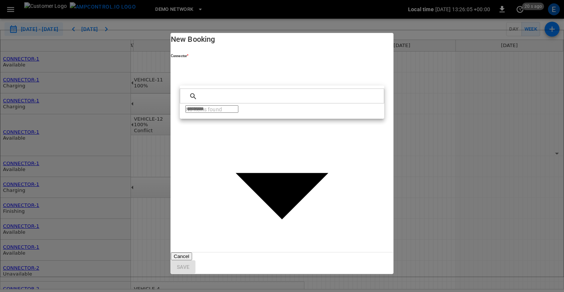
click at [248, 80] on body "**********" at bounding box center [282, 146] width 564 height 292
click at [235, 105] on input "text" at bounding box center [211, 108] width 53 height 7
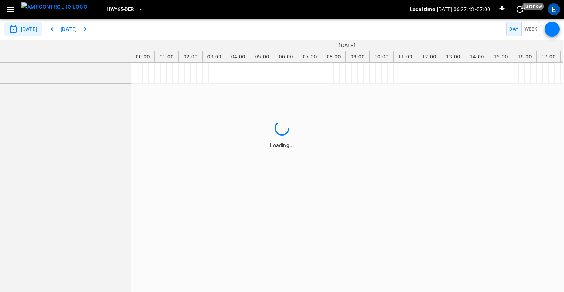
click at [110, 11] on span "HWY65-DER" at bounding box center [120, 9] width 27 height 9
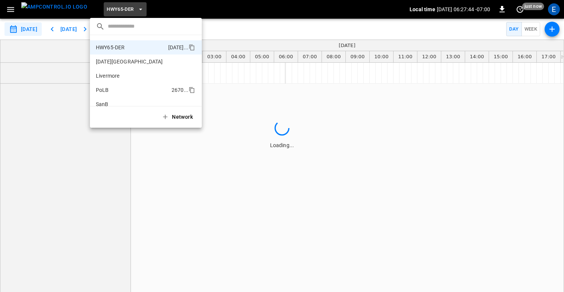
scroll to position [32, 0]
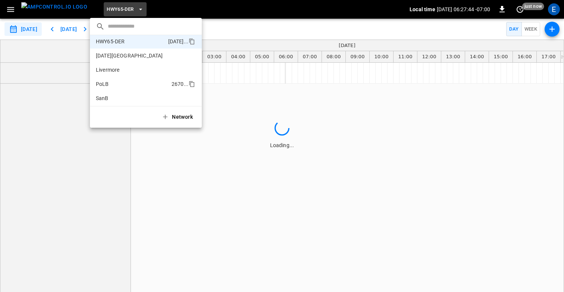
click at [117, 86] on p "PoLB" at bounding box center [132, 83] width 73 height 7
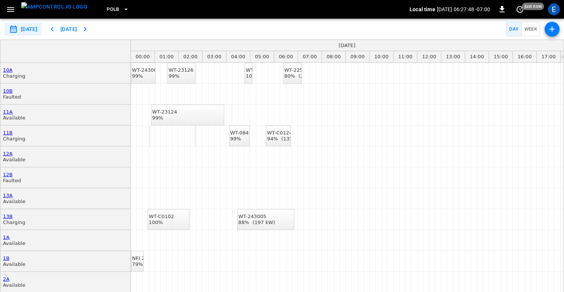
click at [53, 29] on icon "button" at bounding box center [52, 29] width 3 height 4
type input "**********"
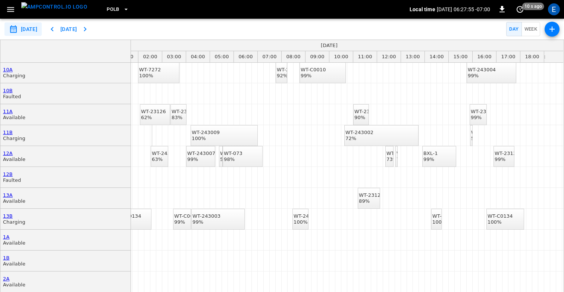
scroll to position [0, 153]
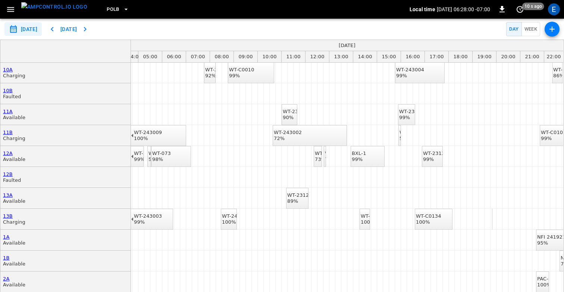
click at [8, 6] on icon "button" at bounding box center [10, 9] width 9 height 9
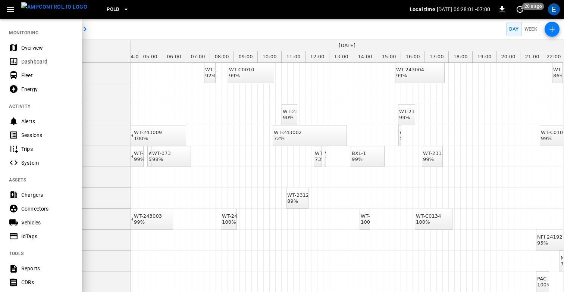
click at [29, 128] on div "Sessions" at bounding box center [41, 135] width 82 height 14
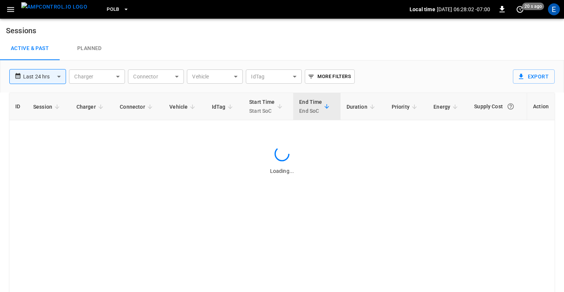
click at [11, 14] on button "button" at bounding box center [10, 10] width 15 height 14
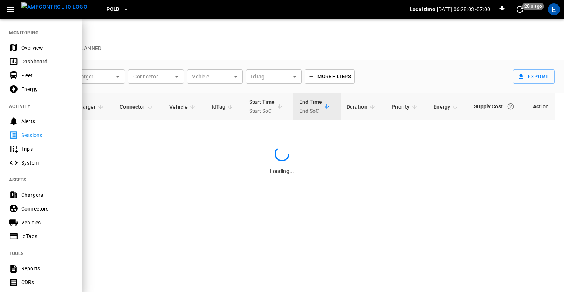
click at [31, 123] on div "Alerts" at bounding box center [47, 121] width 52 height 7
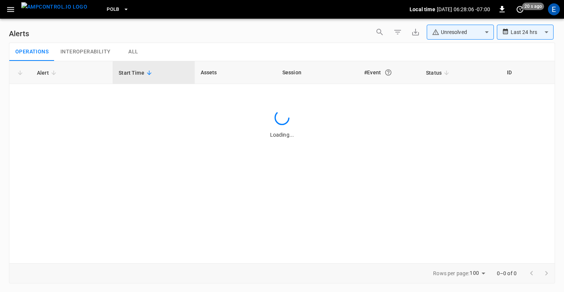
click at [444, 32] on body "**********" at bounding box center [282, 144] width 564 height 289
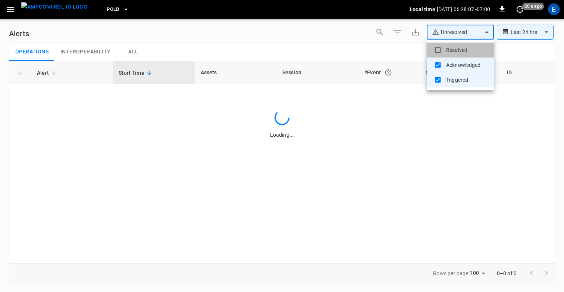
click at [444, 45] on li "Resolved" at bounding box center [460, 50] width 67 height 15
type input "**********"
click at [281, 26] on div at bounding box center [282, 146] width 564 height 292
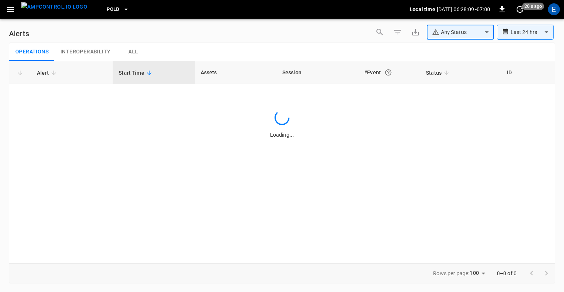
click at [128, 54] on span "All" at bounding box center [133, 52] width 10 height 7
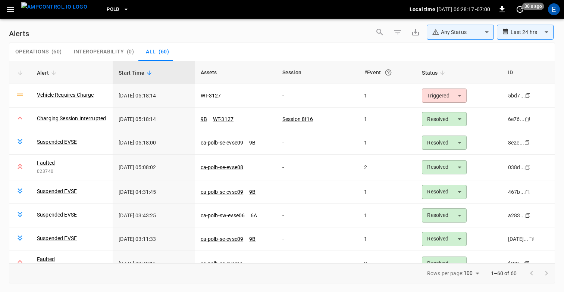
click at [237, 42] on div "**********" at bounding box center [282, 34] width 546 height 18
click at [10, 11] on icon "button" at bounding box center [10, 9] width 7 height 5
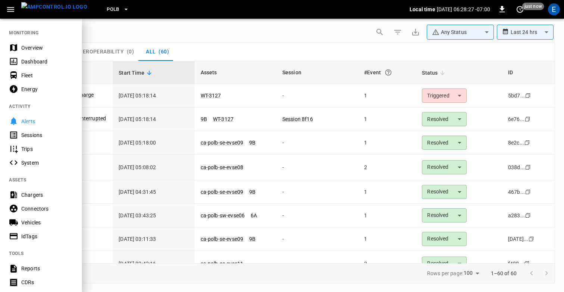
click at [10, 11] on icon "button" at bounding box center [10, 9] width 7 height 5
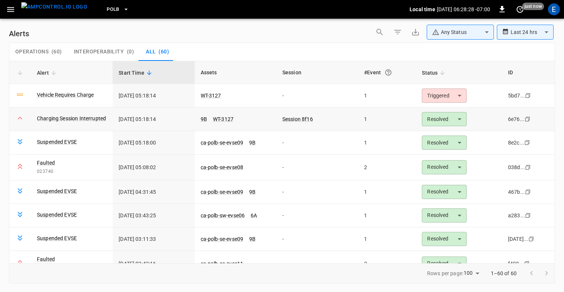
click at [153, 119] on td "2025-09-12 05:18:14" at bounding box center [154, 119] width 82 height 24
click at [10, 7] on icon "button" at bounding box center [10, 9] width 9 height 9
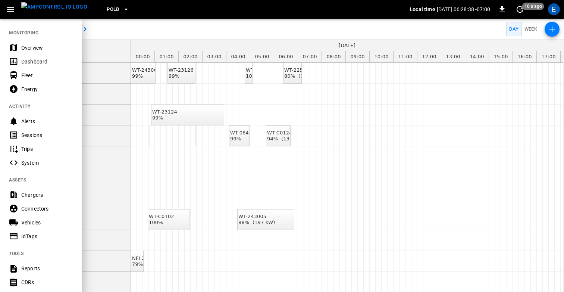
click at [159, 29] on div at bounding box center [282, 146] width 564 height 292
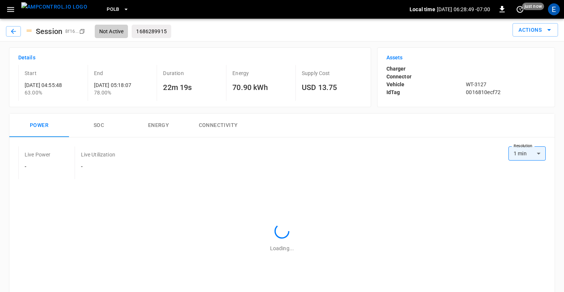
click at [295, 96] on div "Supply Cost USD 13.75" at bounding box center [327, 81] width 69 height 39
click at [14, 32] on icon "button" at bounding box center [13, 31] width 7 height 7
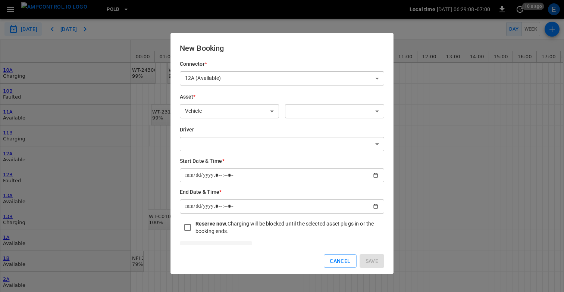
click at [127, 97] on div at bounding box center [282, 146] width 564 height 292
click at [337, 262] on button "Cancel" at bounding box center [340, 261] width 32 height 14
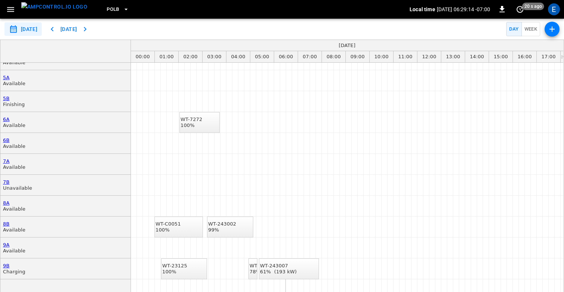
click at [252, 268] on div "WT-3127 78%" at bounding box center [261, 269] width 22 height 12
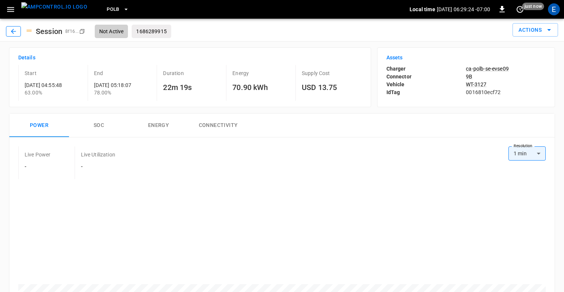
click at [12, 28] on icon "button" at bounding box center [13, 31] width 7 height 7
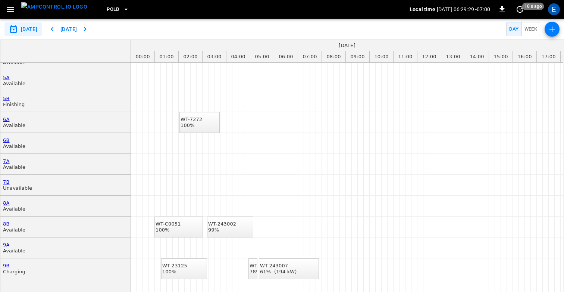
click at [251, 268] on div "WT-3127 78%" at bounding box center [261, 269] width 22 height 12
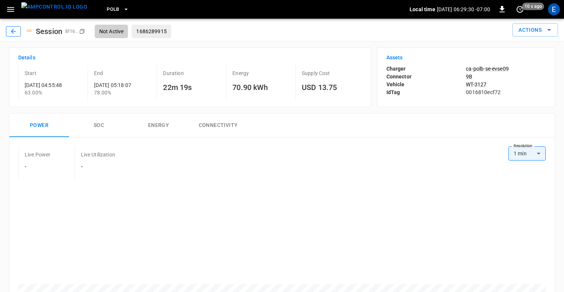
click at [18, 31] on button "button" at bounding box center [13, 31] width 15 height 10
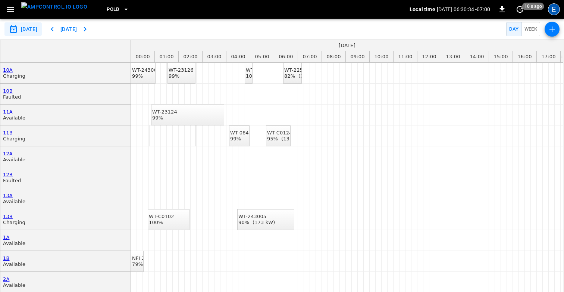
click at [557, 9] on div "E" at bounding box center [554, 9] width 12 height 12
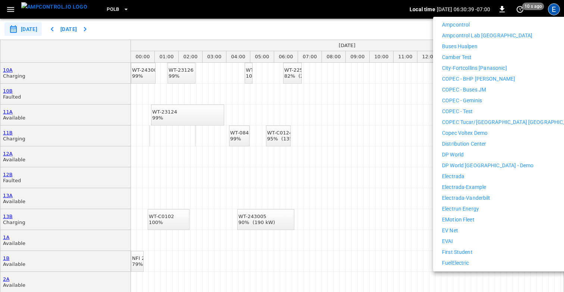
scroll to position [172, 0]
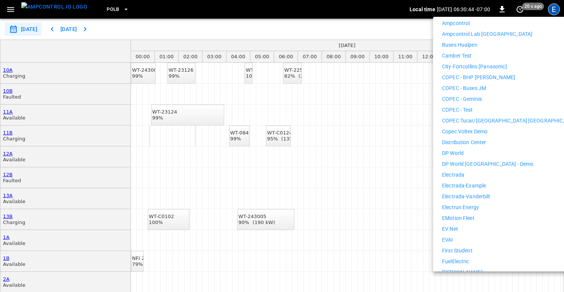
click at [472, 138] on p "Distribution Center" at bounding box center [464, 142] width 44 height 8
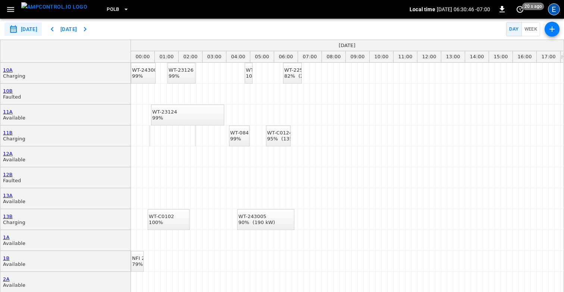
click at [555, 9] on div "E" at bounding box center [554, 9] width 12 height 12
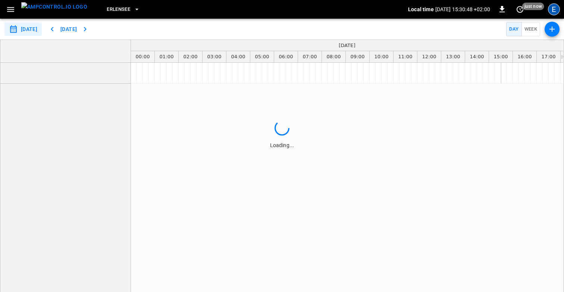
click at [555, 5] on div "E" at bounding box center [554, 9] width 12 height 12
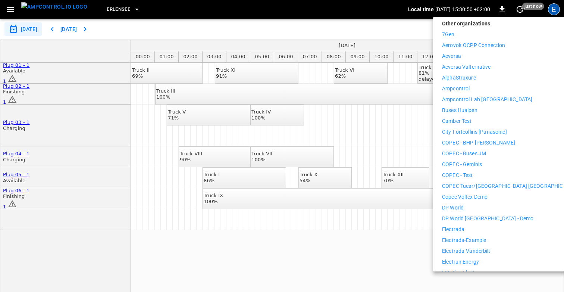
scroll to position [116, 0]
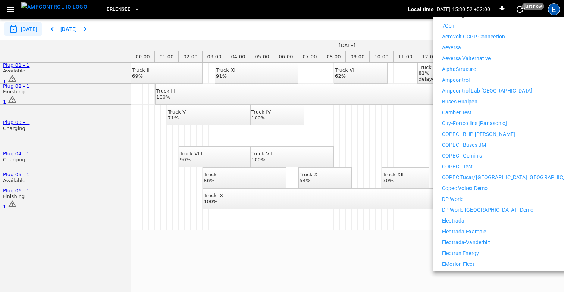
click at [488, 186] on p "Copec Voltex Demo" at bounding box center [465, 188] width 46 height 8
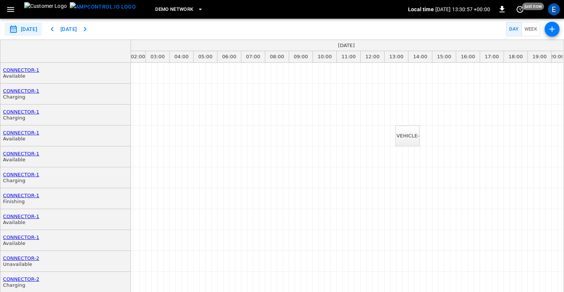
scroll to position [0, 57]
click at [553, 7] on div "E" at bounding box center [554, 9] width 12 height 12
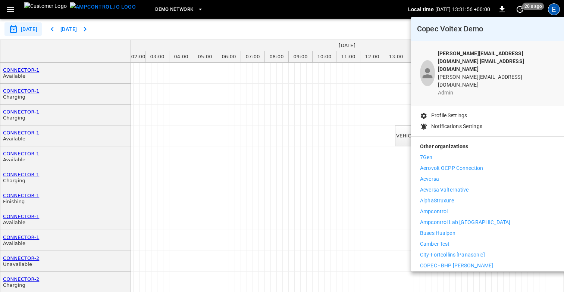
click at [377, 26] on div at bounding box center [282, 146] width 564 height 292
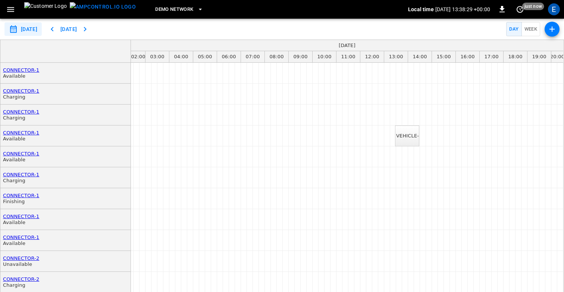
click at [12, 10] on icon "button" at bounding box center [10, 9] width 9 height 9
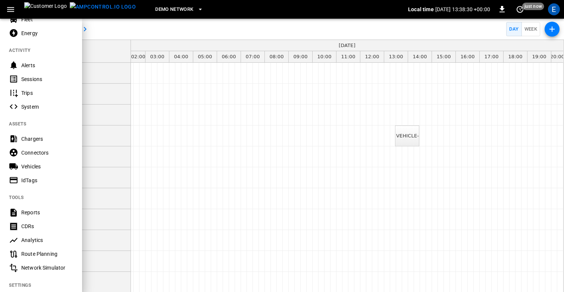
scroll to position [133, 0]
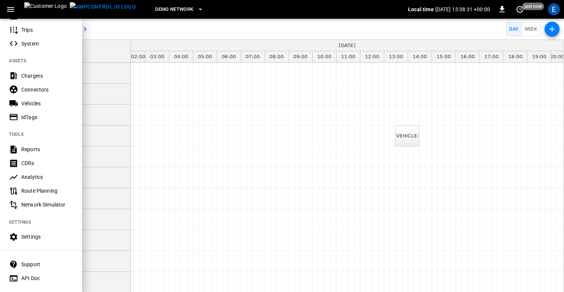
click at [30, 235] on div "Settings" at bounding box center [47, 236] width 52 height 7
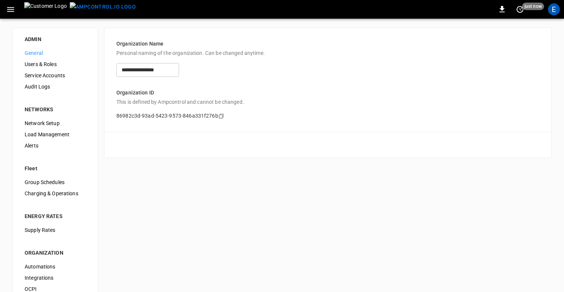
click at [44, 64] on span "Users & Roles" at bounding box center [55, 64] width 61 height 8
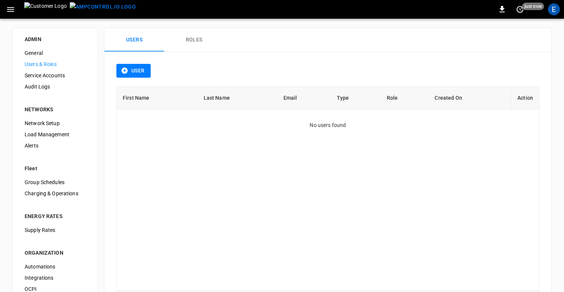
click at [196, 38] on button "Roles" at bounding box center [194, 40] width 60 height 24
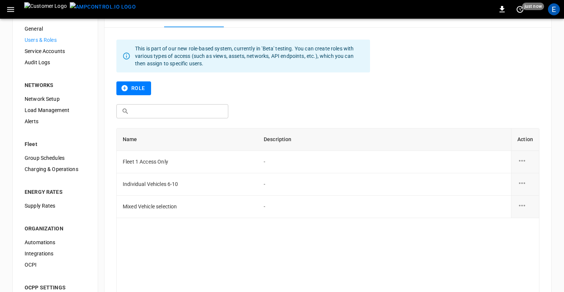
scroll to position [26, 0]
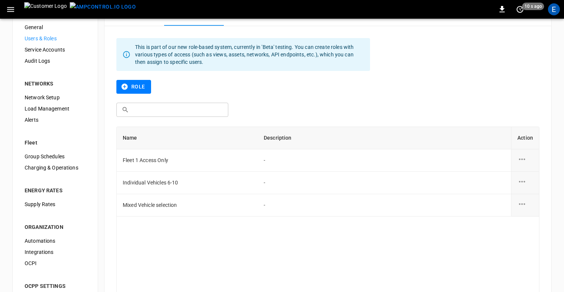
click at [12, 6] on icon "button" at bounding box center [10, 9] width 9 height 9
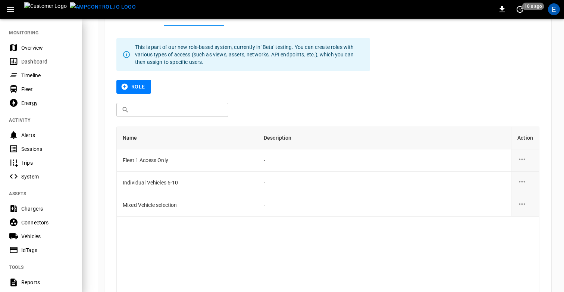
click at [34, 73] on div "Timeline" at bounding box center [47, 75] width 52 height 7
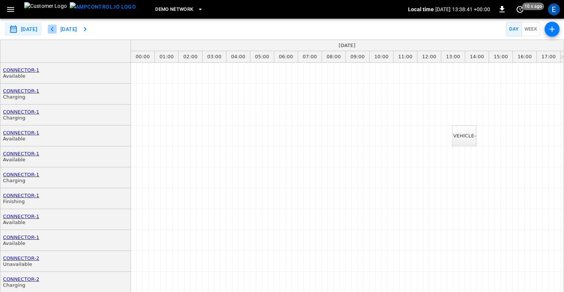
click at [57, 28] on icon "button" at bounding box center [52, 29] width 9 height 9
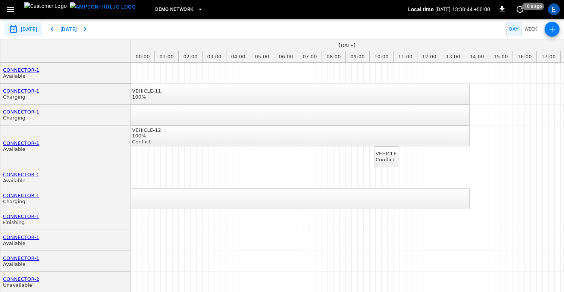
click at [57, 28] on icon "button" at bounding box center [52, 29] width 9 height 9
type input "**********"
click at [18, 7] on button "button" at bounding box center [10, 10] width 15 height 14
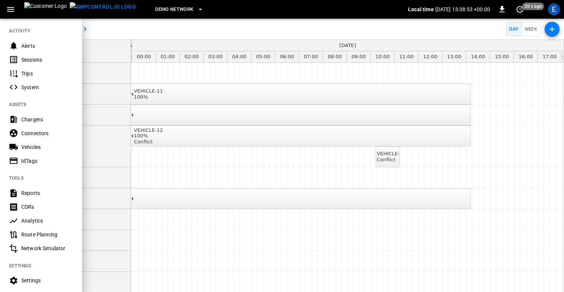
scroll to position [137, 0]
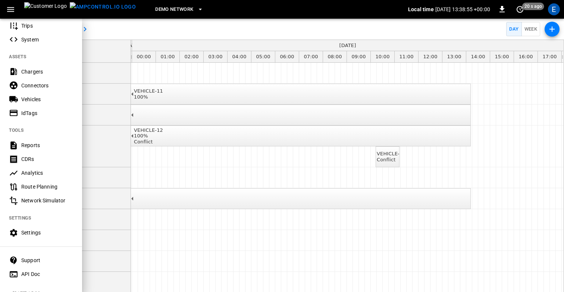
click at [28, 231] on div "Settings" at bounding box center [47, 232] width 52 height 7
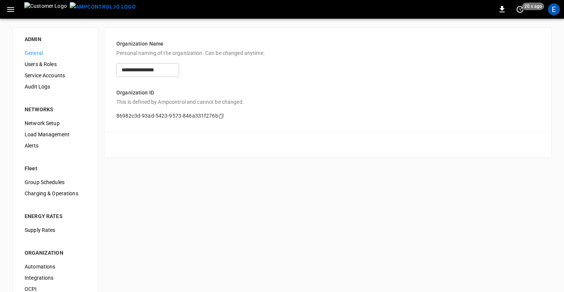
click at [48, 66] on span "Users & Roles" at bounding box center [55, 64] width 61 height 8
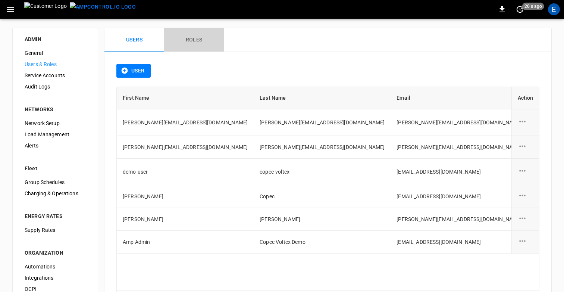
click at [201, 40] on button "Roles" at bounding box center [194, 40] width 60 height 24
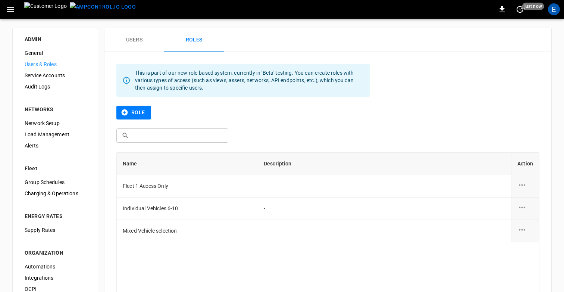
click at [135, 37] on button "Users" at bounding box center [134, 40] width 60 height 24
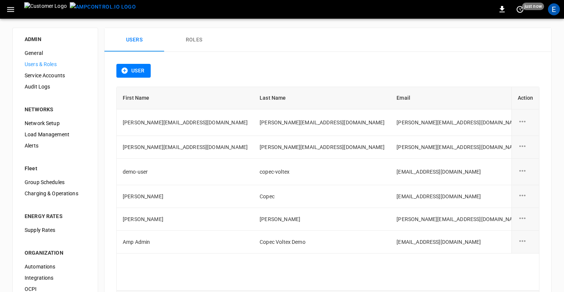
click at [528, 147] on div "user action options" at bounding box center [526, 146] width 16 height 11
click at [525, 153] on li "Edit" at bounding box center [531, 150] width 26 height 12
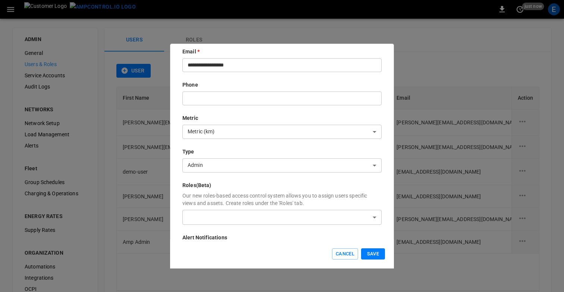
scroll to position [89, 0]
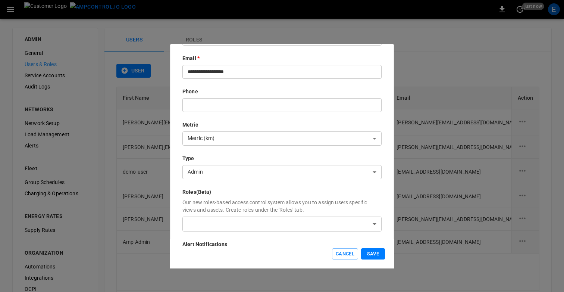
click at [280, 225] on body "0 just now E ADMIN General Users & Roles Service Accounts Audit Logs NETWORKS N…" at bounding box center [282, 179] width 564 height 358
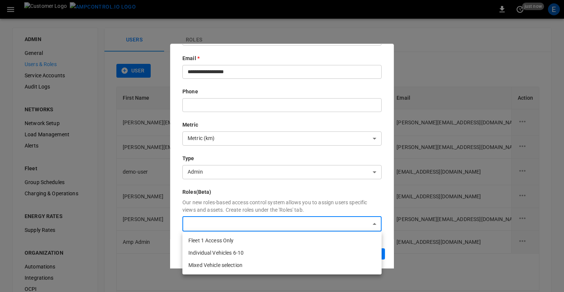
click at [274, 193] on div at bounding box center [282, 146] width 564 height 292
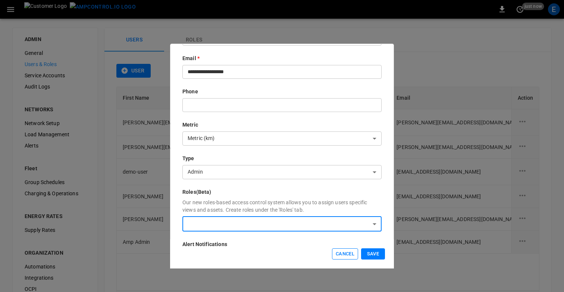
click at [341, 253] on button "Cancel" at bounding box center [345, 254] width 26 height 12
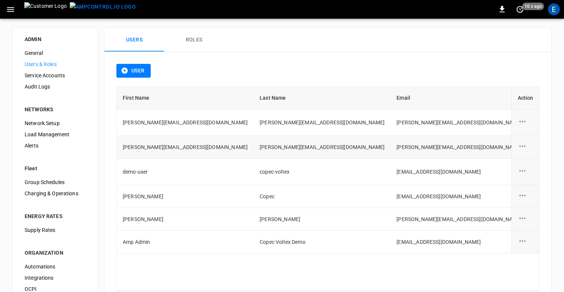
click at [527, 148] on div "user action options" at bounding box center [526, 146] width 16 height 11
click at [526, 153] on li "Edit" at bounding box center [531, 150] width 26 height 12
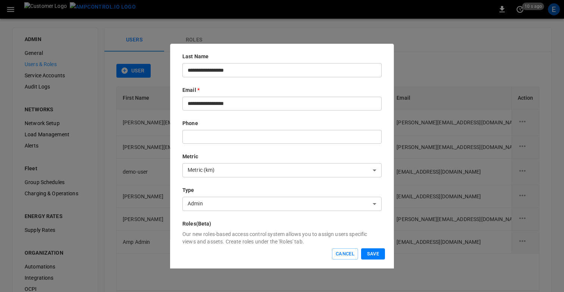
scroll to position [103, 0]
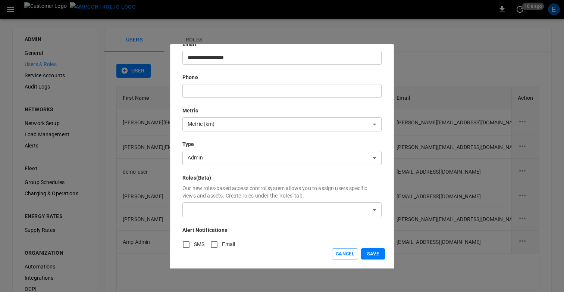
click at [219, 208] on body "0 10 s ago E ADMIN General Users & Roles Service Accounts Audit Logs NETWORKS N…" at bounding box center [282, 179] width 564 height 358
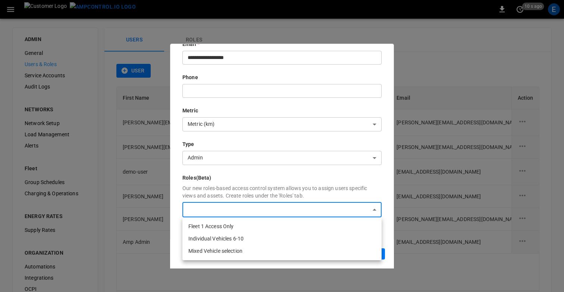
click at [219, 239] on li "Individual Vehicles 6-10" at bounding box center [281, 238] width 199 height 12
type input "**********"
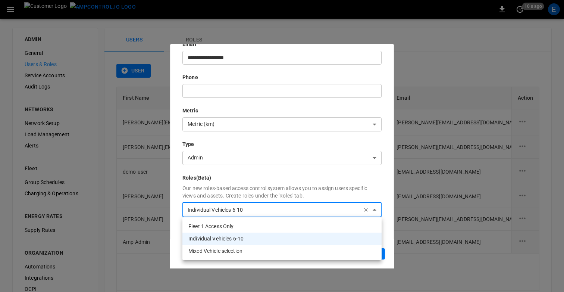
click at [385, 187] on div at bounding box center [282, 146] width 564 height 292
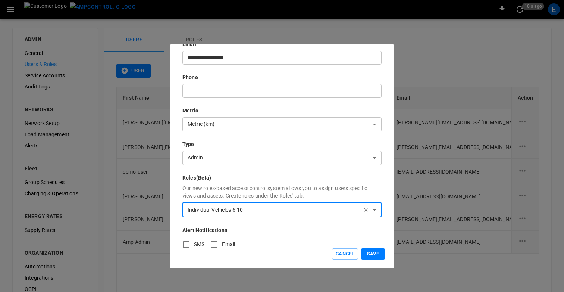
click at [376, 253] on button "Save" at bounding box center [373, 254] width 24 height 12
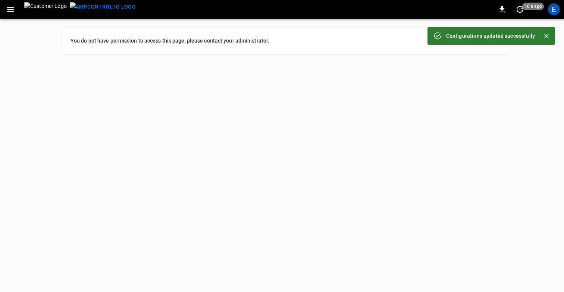
click at [6, 6] on icon "button" at bounding box center [10, 9] width 9 height 9
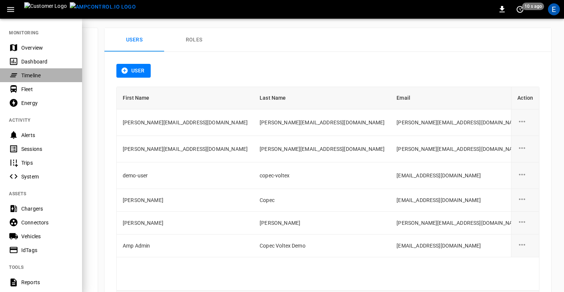
click at [28, 72] on div "Timeline" at bounding box center [47, 75] width 52 height 7
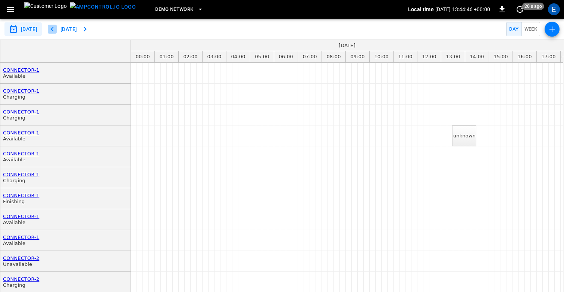
click at [53, 28] on icon "button" at bounding box center [52, 29] width 3 height 4
type input "**********"
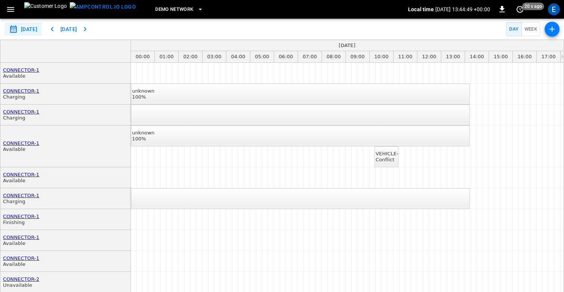
click at [392, 152] on div "VEHICLE-10" at bounding box center [390, 154] width 29 height 6
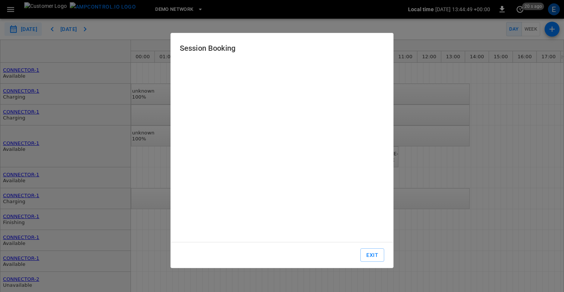
type input "**********"
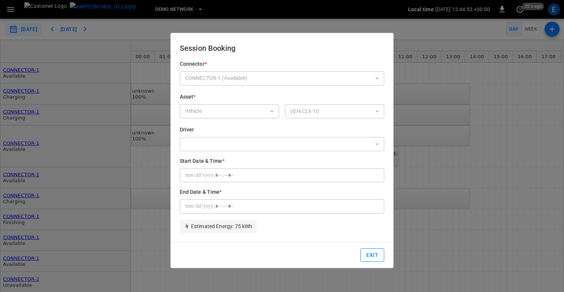
click at [372, 254] on button "Exit" at bounding box center [373, 255] width 24 height 14
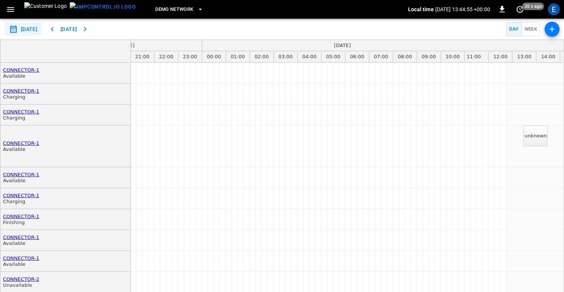
scroll to position [0, 530]
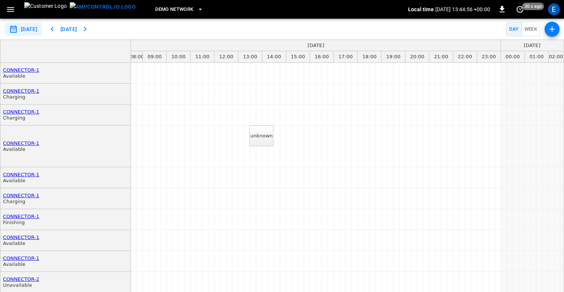
click at [266, 133] on div "unknown" at bounding box center [261, 136] width 22 height 6
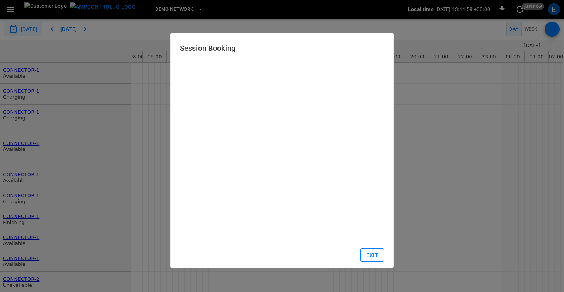
click at [377, 255] on button "Exit" at bounding box center [373, 255] width 24 height 14
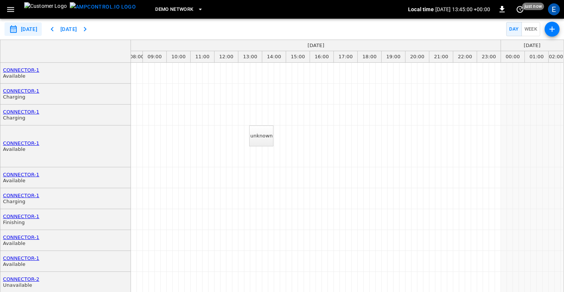
click at [556, 8] on div "E" at bounding box center [554, 9] width 12 height 12
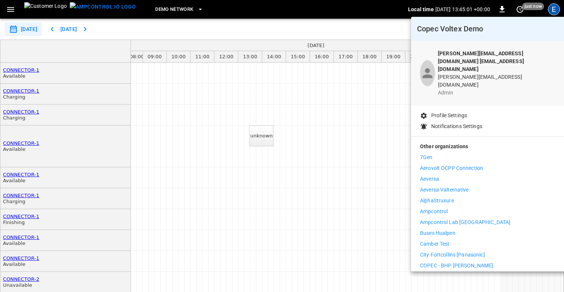
click at [259, 105] on div at bounding box center [282, 146] width 564 height 292
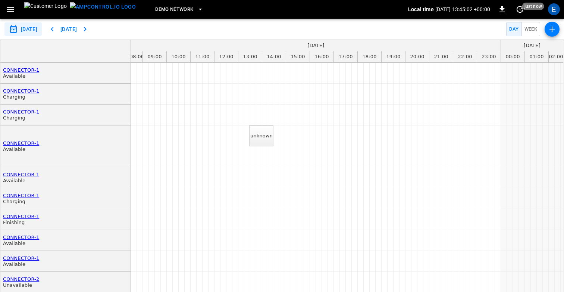
click at [9, 9] on icon "button" at bounding box center [10, 9] width 7 height 5
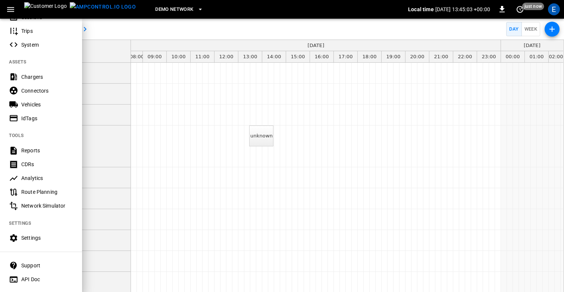
scroll to position [148, 0]
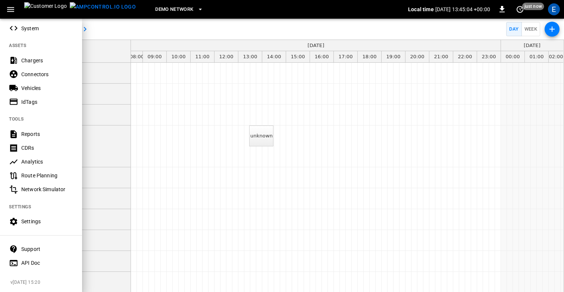
click at [127, 170] on div at bounding box center [282, 146] width 564 height 292
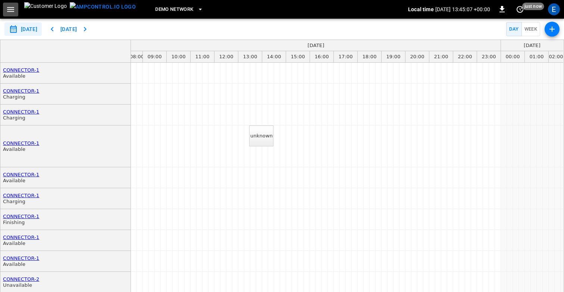
click at [12, 7] on icon "button" at bounding box center [10, 9] width 9 height 9
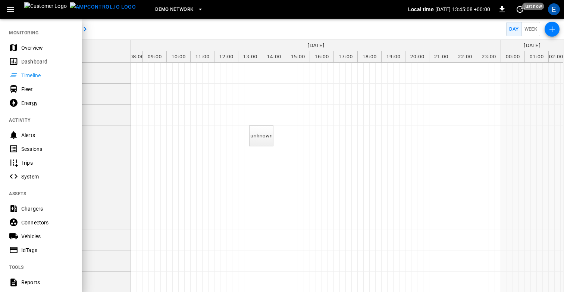
click at [40, 221] on div "Connectors" at bounding box center [47, 222] width 52 height 7
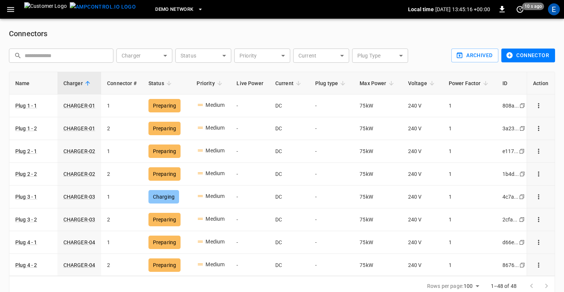
click at [9, 13] on icon "button" at bounding box center [10, 9] width 9 height 9
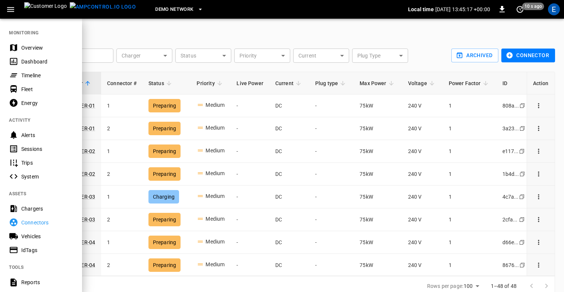
click at [28, 72] on div "Timeline" at bounding box center [47, 75] width 52 height 7
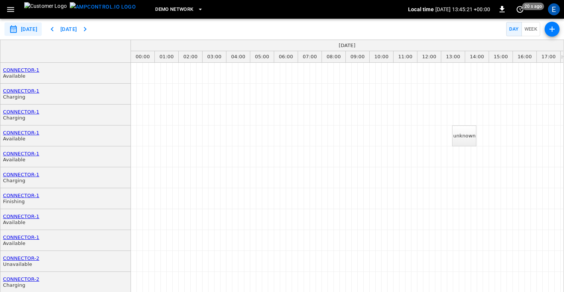
click at [10, 12] on icon "button" at bounding box center [10, 9] width 9 height 9
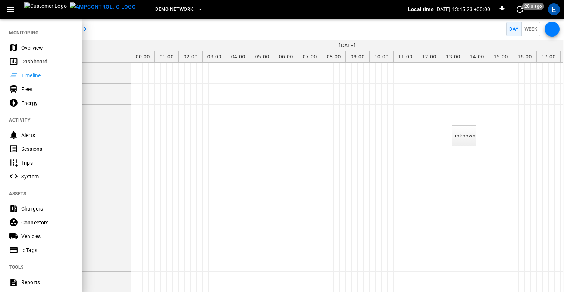
click at [37, 223] on div "Connectors" at bounding box center [47, 222] width 52 height 7
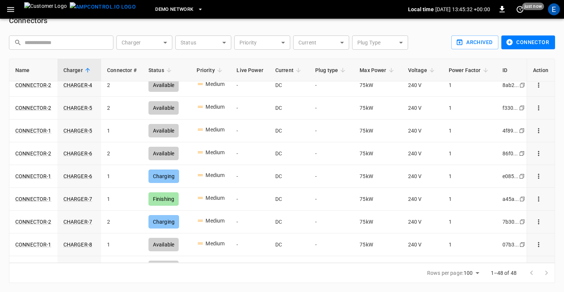
scroll to position [912, 0]
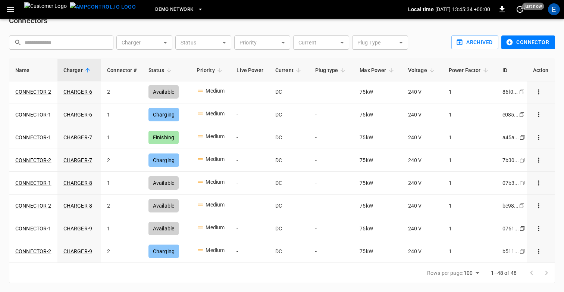
click at [12, 13] on icon "button" at bounding box center [10, 9] width 9 height 9
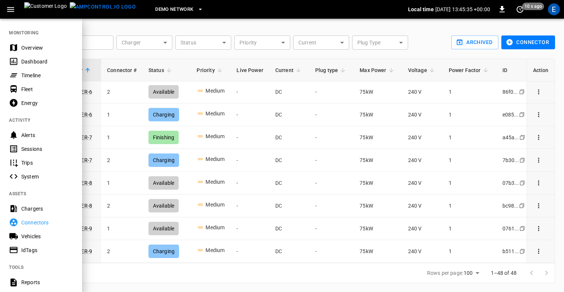
click at [256, 15] on div "DEMO NETWORK" at bounding box center [275, 10] width 266 height 18
click at [554, 8] on div "E" at bounding box center [554, 9] width 12 height 12
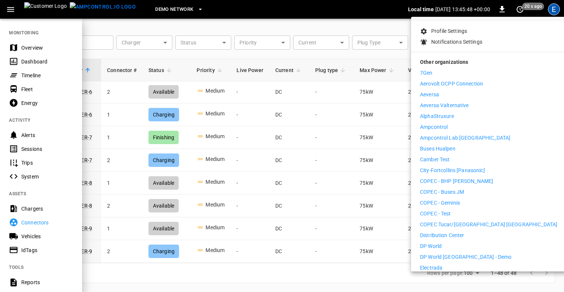
scroll to position [90, 0]
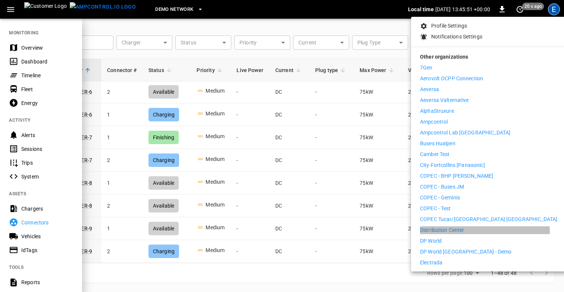
click at [454, 226] on p "Distribution Center" at bounding box center [442, 230] width 44 height 8
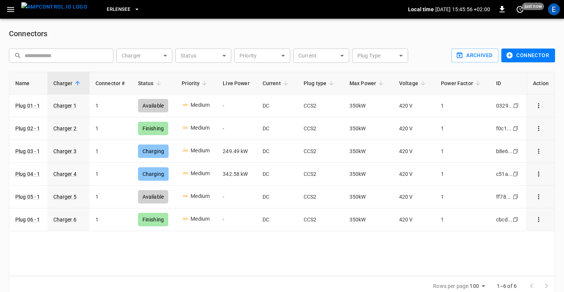
click at [11, 7] on icon "button" at bounding box center [10, 9] width 7 height 5
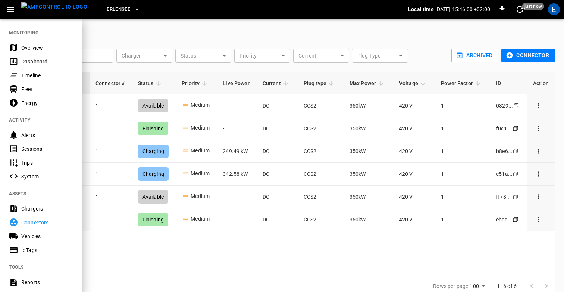
click at [35, 72] on div "Timeline" at bounding box center [47, 75] width 52 height 7
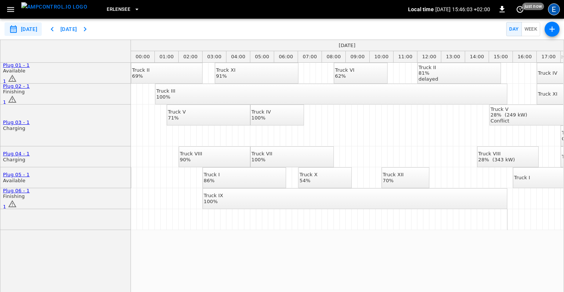
click at [555, 9] on div "E" at bounding box center [554, 9] width 12 height 12
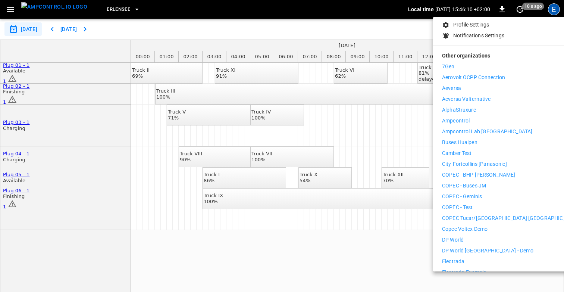
scroll to position [78, 0]
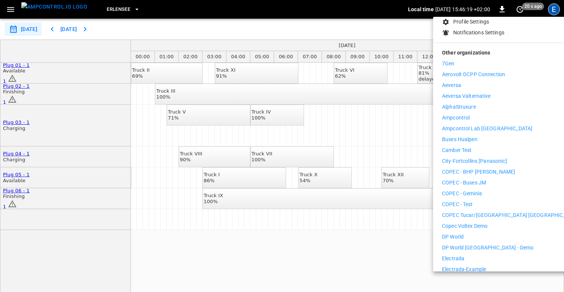
click at [380, 267] on div at bounding box center [282, 146] width 564 height 292
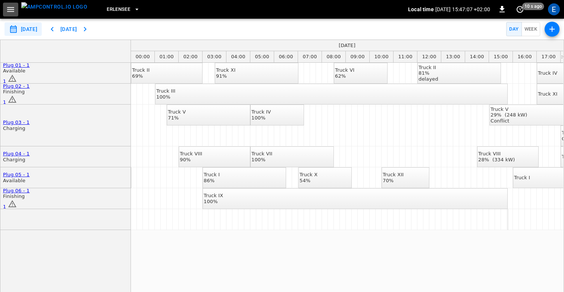
click at [13, 9] on icon "button" at bounding box center [10, 9] width 9 height 9
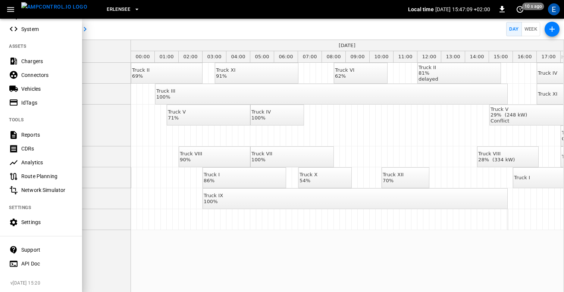
scroll to position [148, 0]
click at [555, 11] on div "E" at bounding box center [554, 9] width 12 height 12
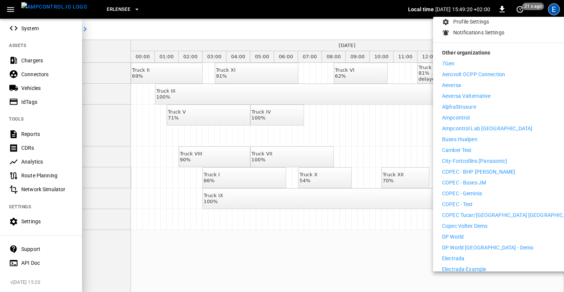
click at [477, 222] on p "Copec Voltex Demo" at bounding box center [465, 226] width 46 height 8
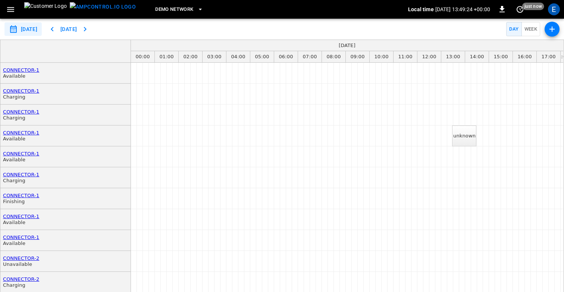
click at [12, 9] on icon "button" at bounding box center [10, 9] width 7 height 5
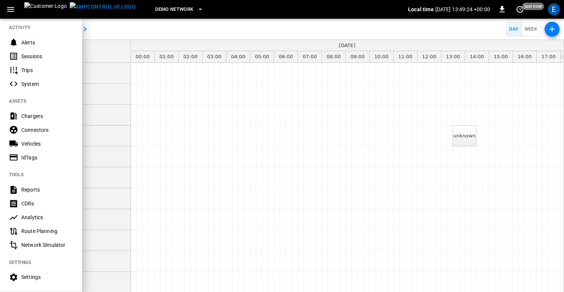
scroll to position [148, 0]
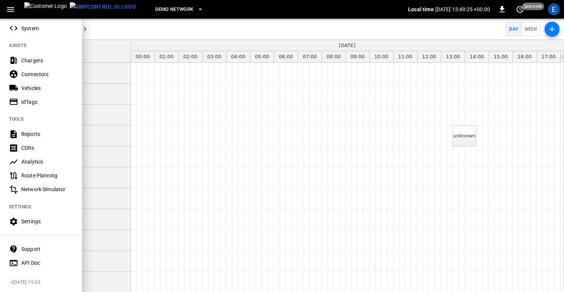
click at [33, 221] on div "Settings" at bounding box center [47, 221] width 52 height 7
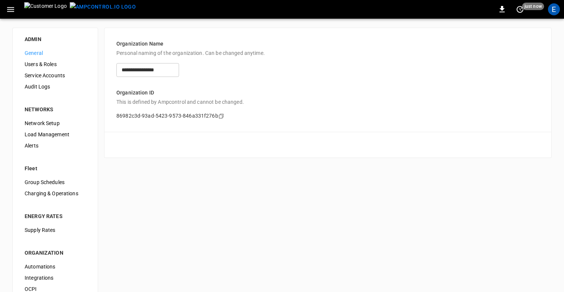
click at [42, 63] on span "Users & Roles" at bounding box center [55, 64] width 61 height 8
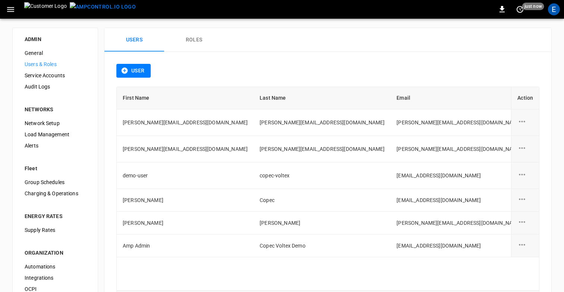
click at [191, 39] on button "Roles" at bounding box center [194, 40] width 60 height 24
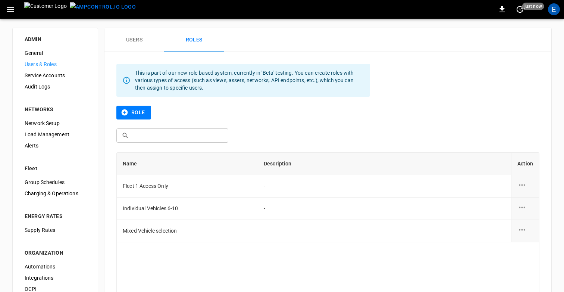
click at [133, 111] on button "Role" at bounding box center [133, 113] width 35 height 14
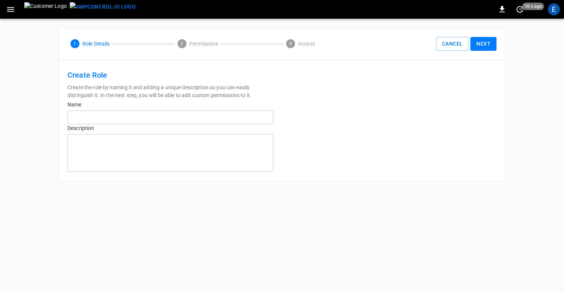
click at [161, 115] on input "text" at bounding box center [171, 117] width 206 height 14
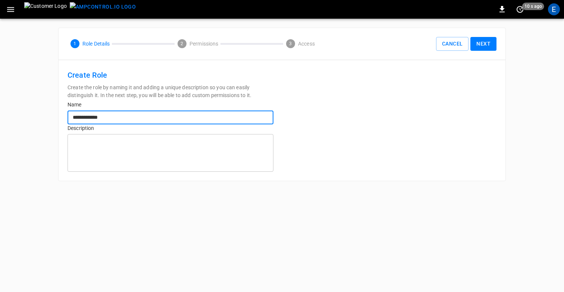
type input "**********"
click at [162, 153] on textarea at bounding box center [171, 152] width 196 height 31
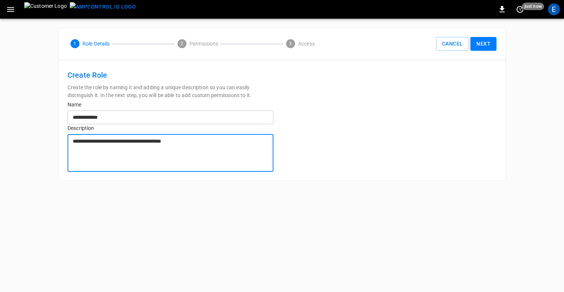
type textarea "**********"
click at [488, 44] on button "Next" at bounding box center [484, 44] width 26 height 14
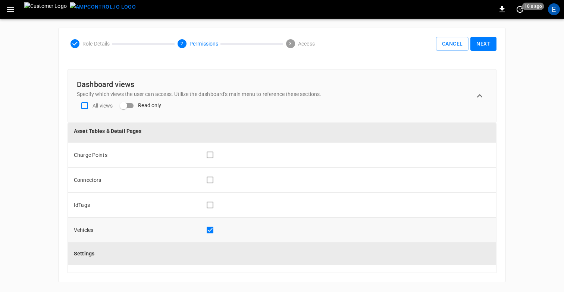
scroll to position [418, 0]
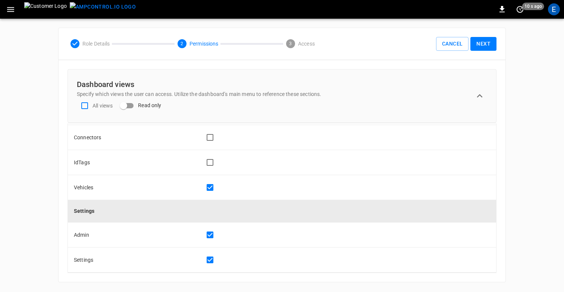
click at [486, 43] on button "Next" at bounding box center [484, 44] width 26 height 14
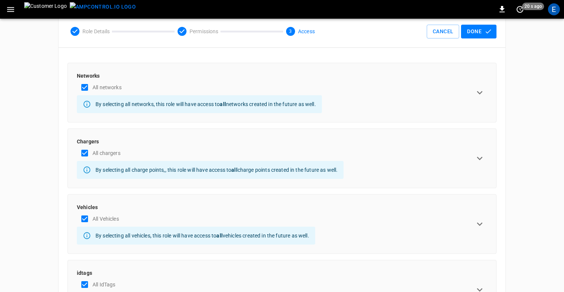
scroll to position [0, 0]
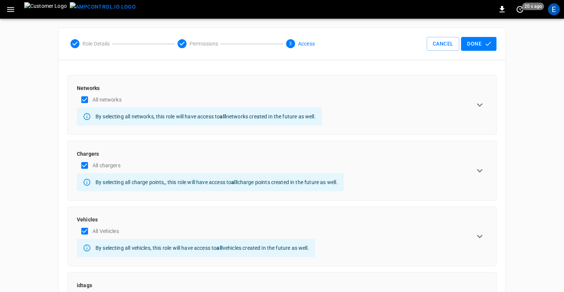
click at [481, 46] on button "Done" at bounding box center [478, 44] width 35 height 14
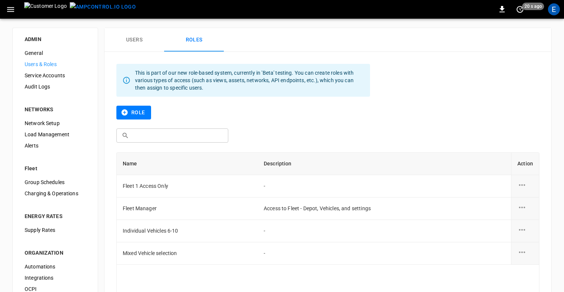
click at [141, 44] on button "Users" at bounding box center [134, 40] width 60 height 24
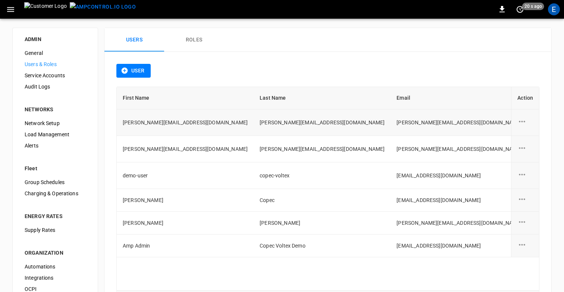
click at [525, 120] on icon "user action options" at bounding box center [522, 121] width 9 height 9
click at [524, 125] on li "Edit" at bounding box center [531, 125] width 26 height 12
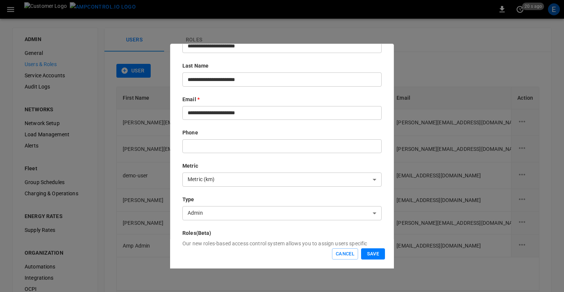
scroll to position [120, 0]
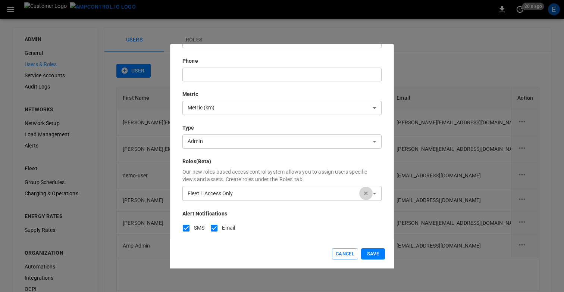
click at [362, 193] on button "button" at bounding box center [365, 193] width 13 height 13
click at [305, 196] on body "0 20 s ago E ADMIN General Users & Roles Service Accounts Audit Logs NETWORKS N…" at bounding box center [282, 179] width 564 height 358
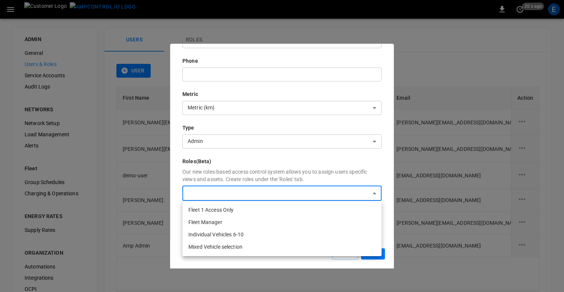
click at [254, 223] on li "Fleet Manager" at bounding box center [281, 222] width 199 height 12
type input "**********"
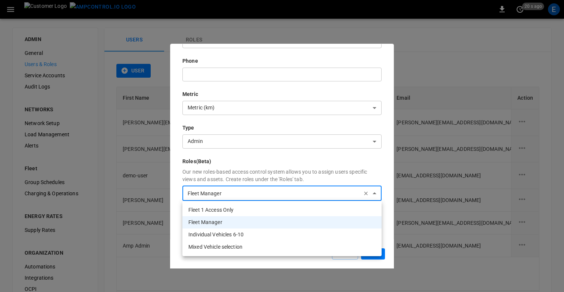
click at [377, 167] on div at bounding box center [282, 146] width 564 height 292
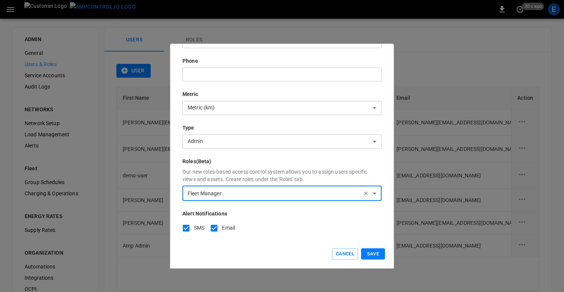
click at [373, 262] on div "Cancel Save" at bounding box center [282, 253] width 224 height 29
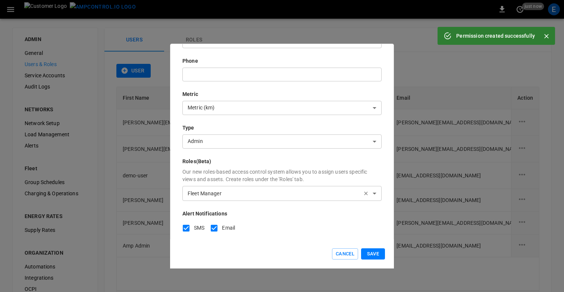
click at [373, 256] on button "Save" at bounding box center [373, 254] width 24 height 12
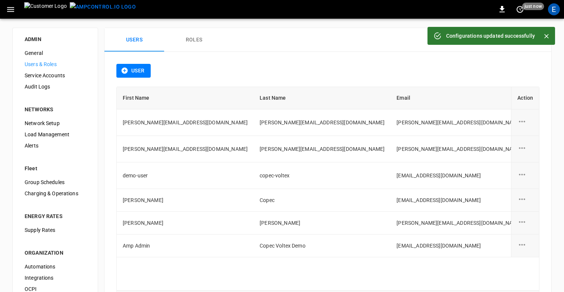
click at [285, 36] on div "Users Roles" at bounding box center [327, 40] width 447 height 24
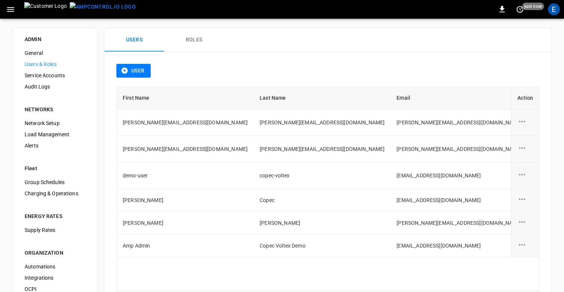
click at [265, 31] on div "Users Roles" at bounding box center [327, 40] width 447 height 24
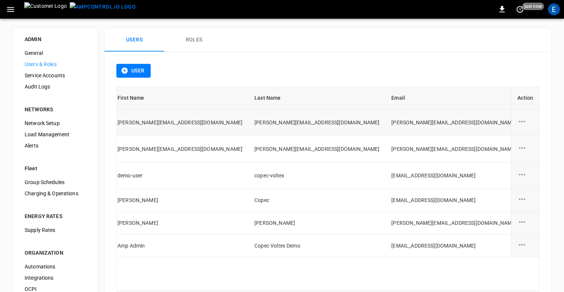
scroll to position [0, 0]
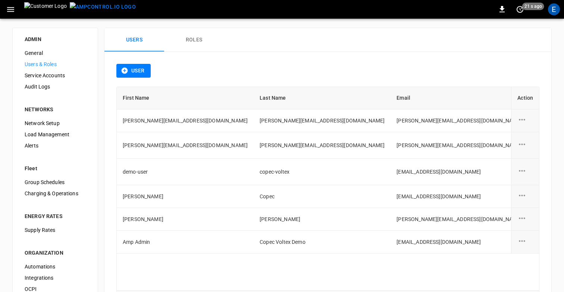
click at [422, 52] on div "Users Roles" at bounding box center [327, 40] width 447 height 24
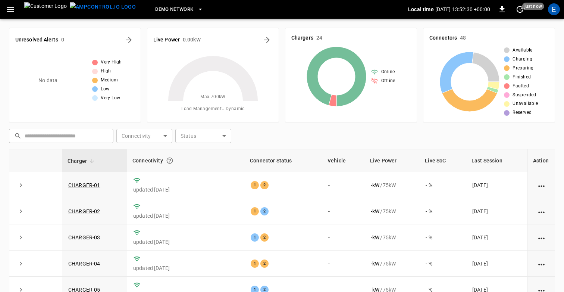
click at [549, 7] on div "E" at bounding box center [554, 9] width 12 height 12
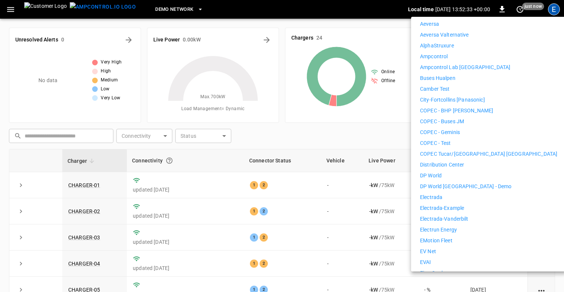
scroll to position [157, 0]
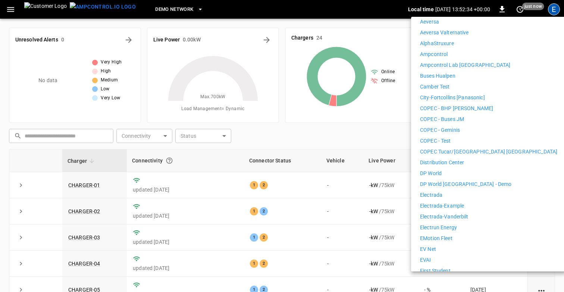
click at [450, 159] on p "Distribution Center" at bounding box center [442, 163] width 44 height 8
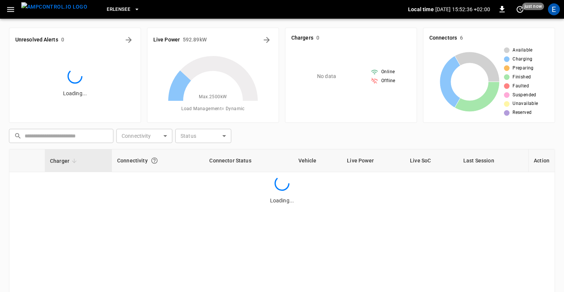
click at [8, 11] on icon "button" at bounding box center [10, 9] width 7 height 5
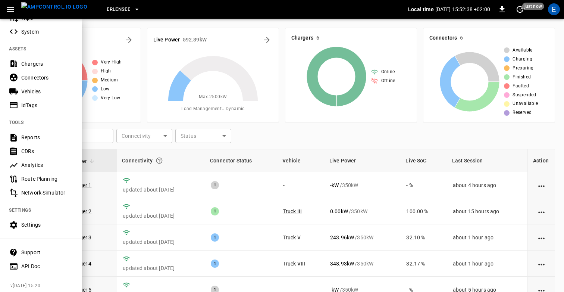
scroll to position [148, 0]
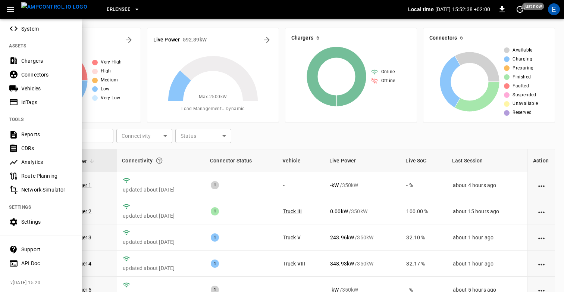
click at [26, 223] on div "Settings" at bounding box center [47, 221] width 52 height 7
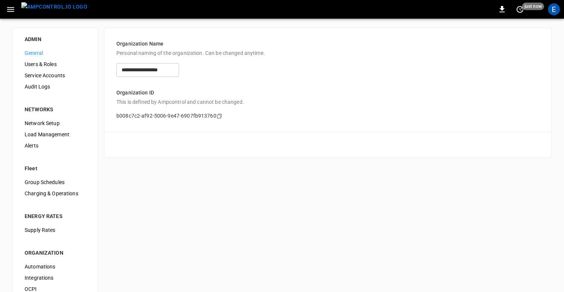
click at [48, 68] on div "Users & Roles" at bounding box center [55, 64] width 73 height 11
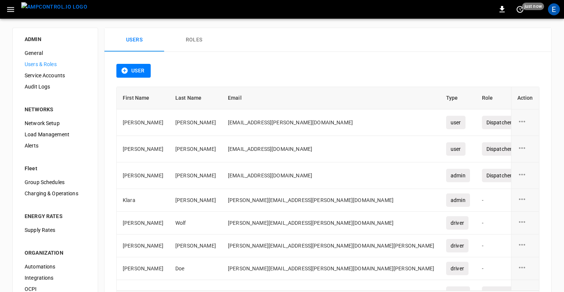
click at [191, 42] on button "Roles" at bounding box center [194, 40] width 60 height 24
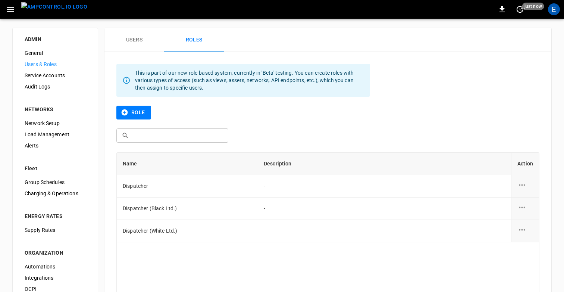
click at [140, 112] on button "Role" at bounding box center [133, 113] width 35 height 14
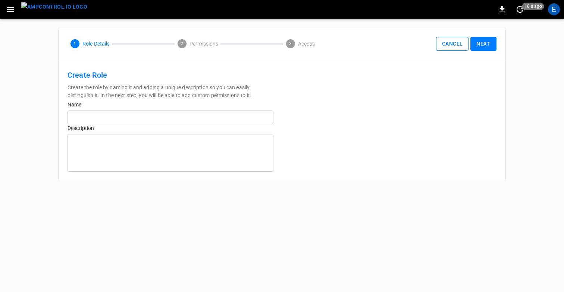
click at [449, 41] on button "Cancel" at bounding box center [452, 44] width 32 height 14
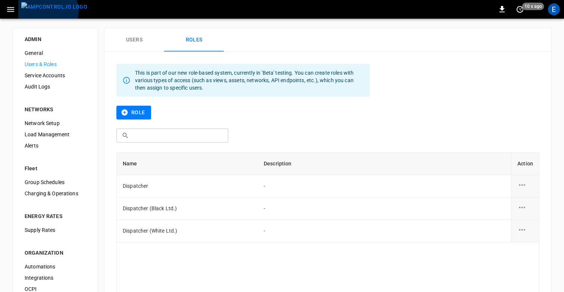
click at [44, 11] on img "menu" at bounding box center [54, 6] width 66 height 9
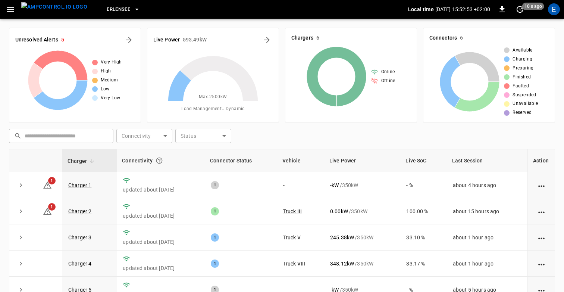
click at [113, 11] on span "Erlensee" at bounding box center [119, 9] width 24 height 9
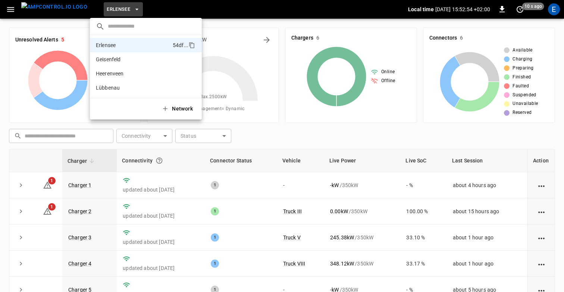
click at [193, 13] on div at bounding box center [282, 146] width 564 height 292
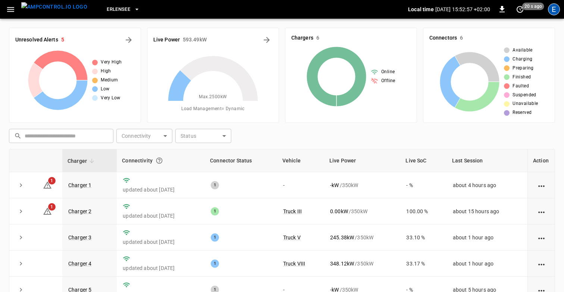
click at [556, 12] on div "E" at bounding box center [554, 9] width 12 height 12
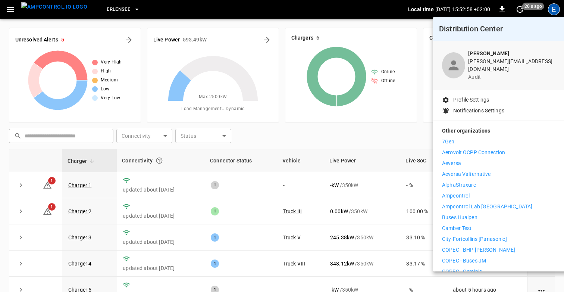
click at [327, 70] on div at bounding box center [282, 146] width 564 height 292
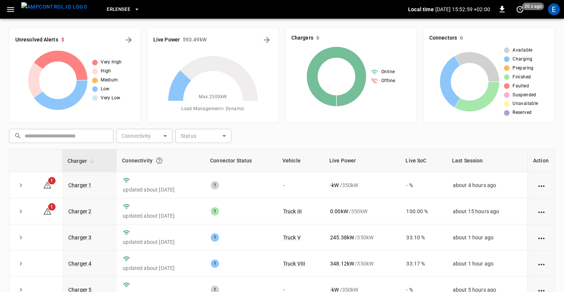
click at [13, 4] on button "button" at bounding box center [10, 10] width 15 height 14
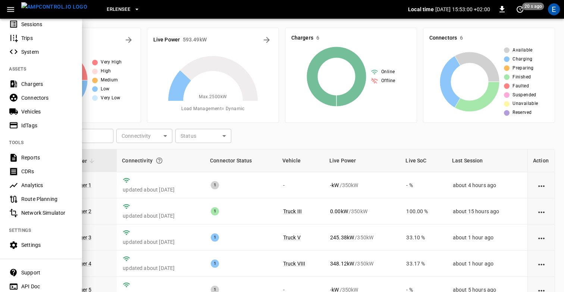
scroll to position [148, 0]
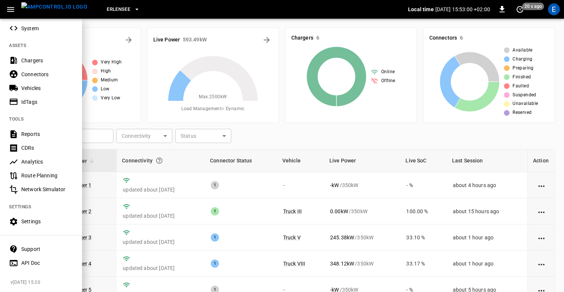
click at [32, 223] on div "Settings" at bounding box center [47, 221] width 52 height 7
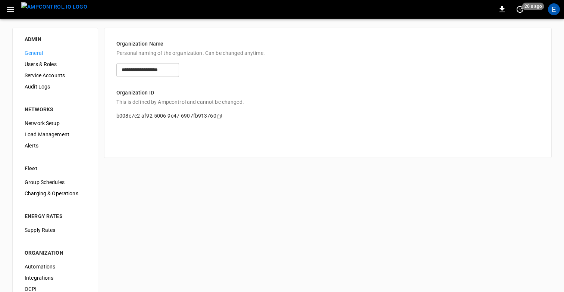
click at [63, 63] on span "Users & Roles" at bounding box center [55, 64] width 61 height 8
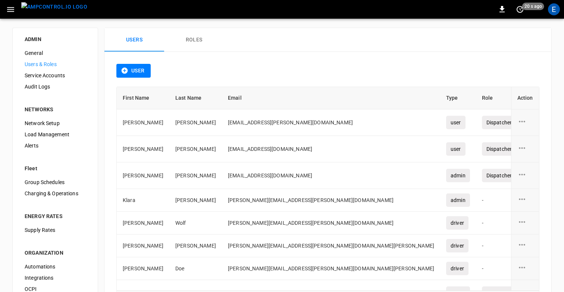
click at [214, 36] on button "Roles" at bounding box center [194, 40] width 60 height 24
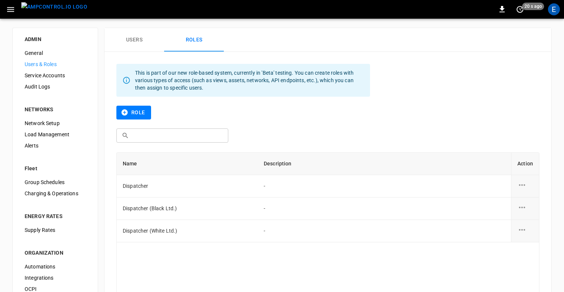
click at [133, 112] on button "Role" at bounding box center [133, 113] width 35 height 14
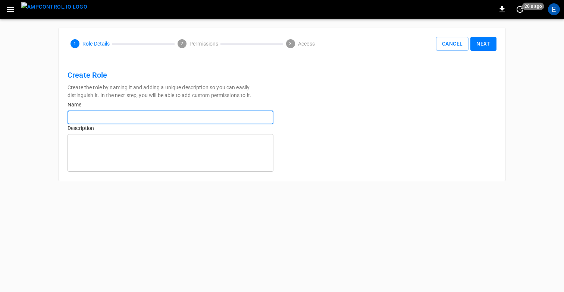
click at [154, 119] on input "text" at bounding box center [171, 117] width 206 height 14
type input "**********"
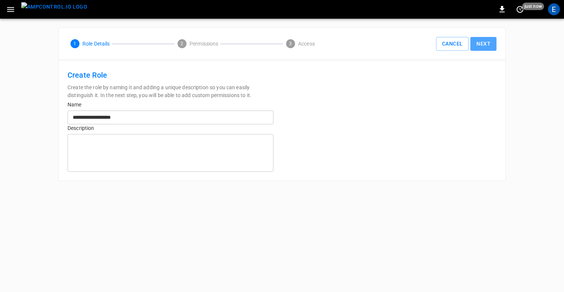
click at [478, 41] on button "Next" at bounding box center [484, 44] width 26 height 14
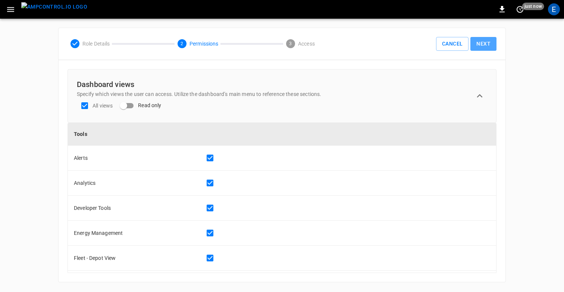
click at [483, 49] on button "Next" at bounding box center [484, 44] width 26 height 14
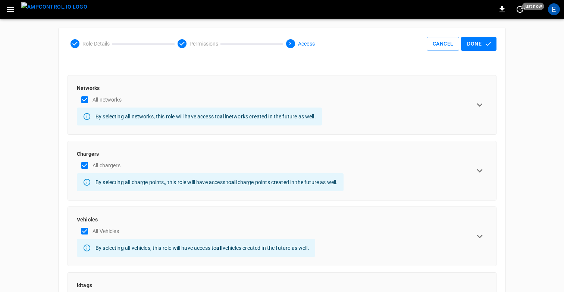
click at [480, 105] on icon "expand row" at bounding box center [480, 104] width 6 height 3
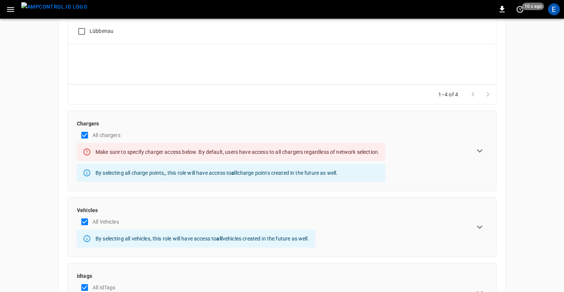
scroll to position [241, 0]
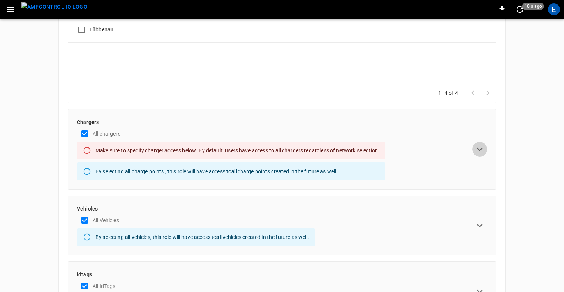
click at [484, 150] on icon "expand row" at bounding box center [479, 149] width 11 height 11
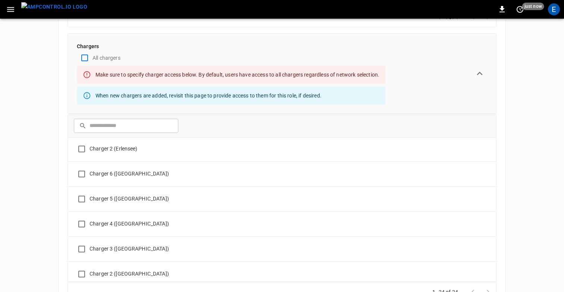
scroll to position [0, 0]
click at [35, 211] on div "ADMIN General Users & Roles Service Accounts Audit Logs NETWORKS Network Setup …" at bounding box center [282, 79] width 564 height 755
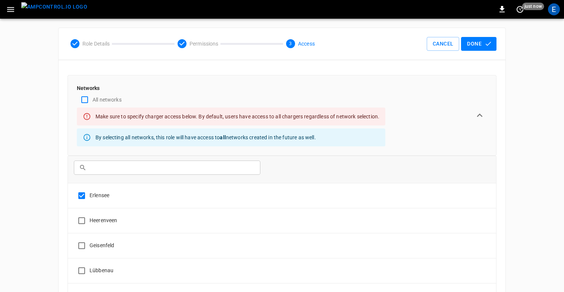
click at [483, 41] on button "Done" at bounding box center [478, 44] width 35 height 14
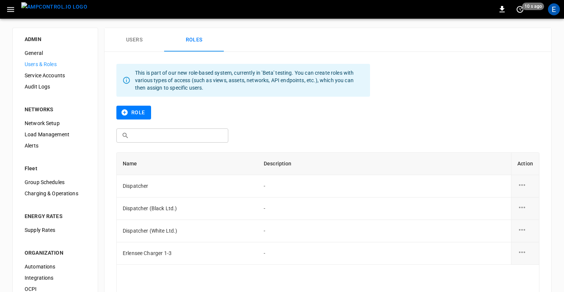
click at [143, 49] on button "Users" at bounding box center [134, 40] width 60 height 24
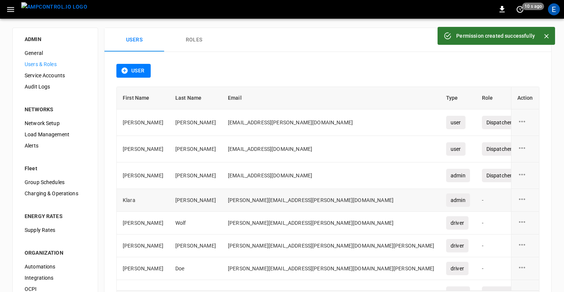
scroll to position [38, 0]
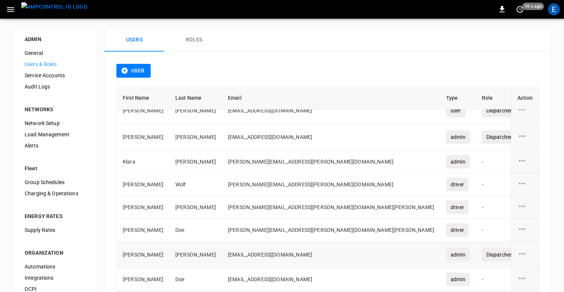
click at [527, 250] on icon "user action options" at bounding box center [522, 253] width 9 height 9
click at [528, 254] on li "Edit" at bounding box center [531, 258] width 26 height 12
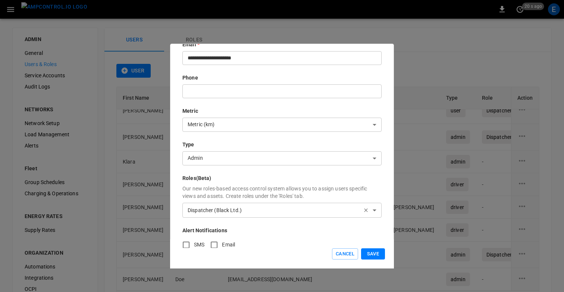
scroll to position [120, 0]
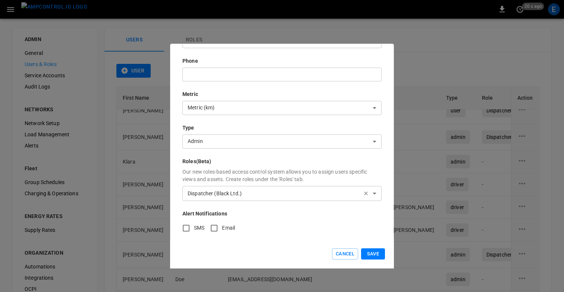
click at [365, 190] on button "button" at bounding box center [365, 193] width 13 height 13
click at [246, 191] on body "0 20 s ago E ADMIN General Users & Roles Service Accounts Audit Logs NETWORKS N…" at bounding box center [282, 179] width 564 height 358
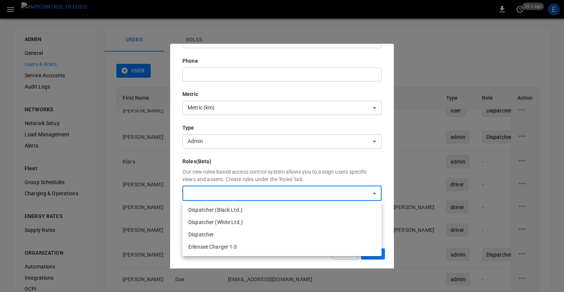
click at [235, 245] on li "Erlensee Charger 1-3" at bounding box center [281, 247] width 199 height 12
type input "**********"
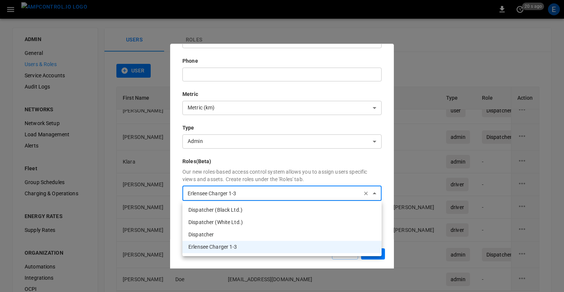
click at [387, 227] on div at bounding box center [282, 146] width 564 height 292
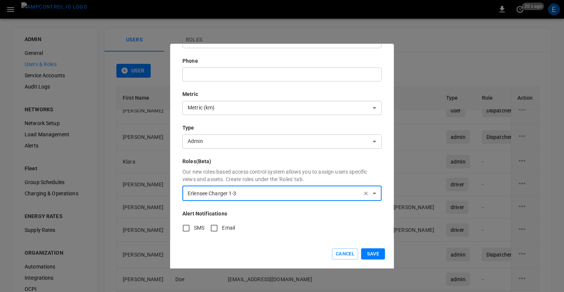
click at [377, 255] on button "Save" at bounding box center [373, 254] width 24 height 12
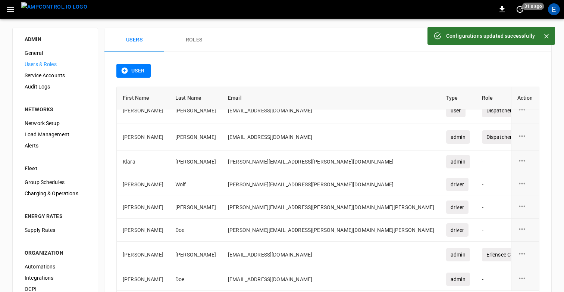
click at [308, 51] on div "Users Roles" at bounding box center [327, 40] width 447 height 24
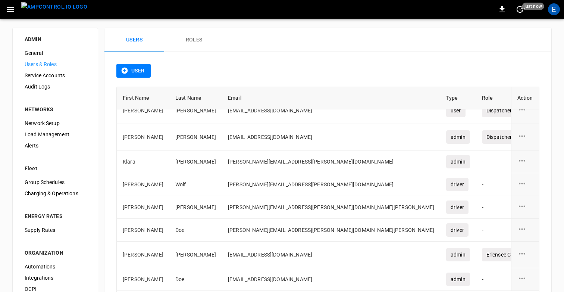
click at [9, 14] on button "button" at bounding box center [10, 10] width 15 height 14
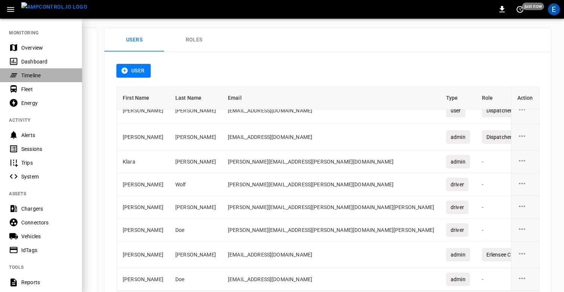
click at [34, 72] on div "Timeline" at bounding box center [47, 75] width 52 height 7
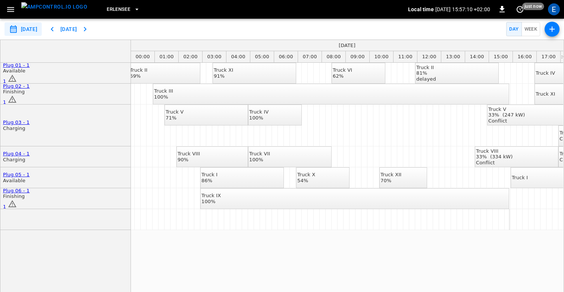
scroll to position [0, 2]
click at [556, 7] on div "E" at bounding box center [554, 9] width 12 height 12
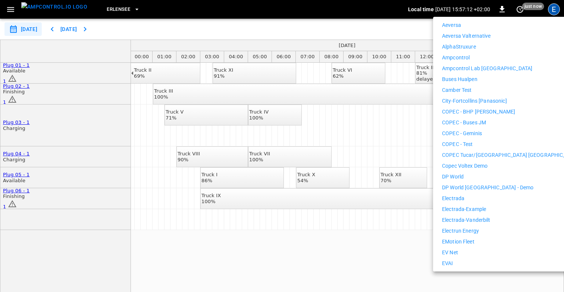
scroll to position [143, 0]
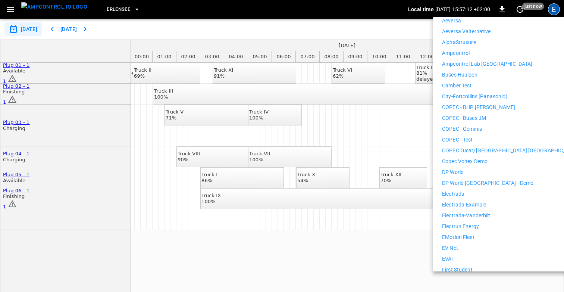
click at [474, 159] on p "Copec Voltex Demo" at bounding box center [465, 161] width 46 height 8
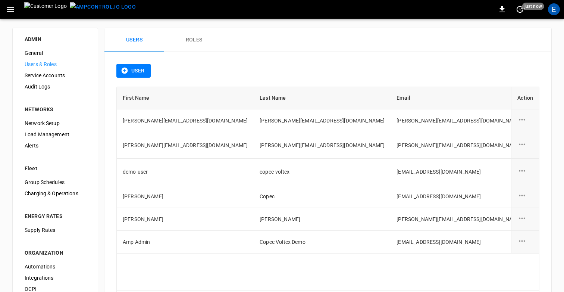
scroll to position [0, 0]
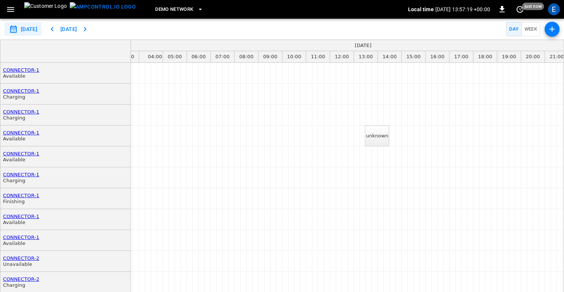
scroll to position [0, 99]
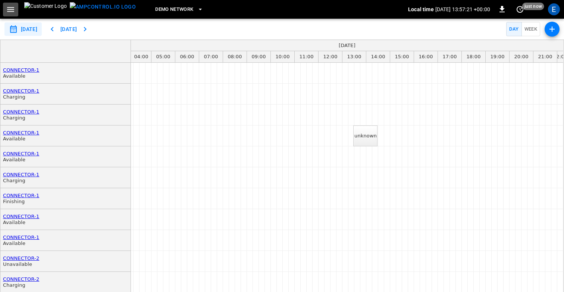
click at [9, 10] on icon "button" at bounding box center [10, 9] width 9 height 9
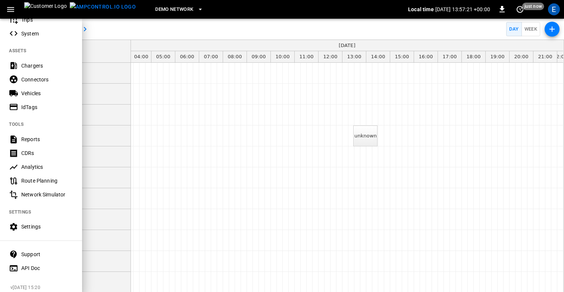
scroll to position [148, 0]
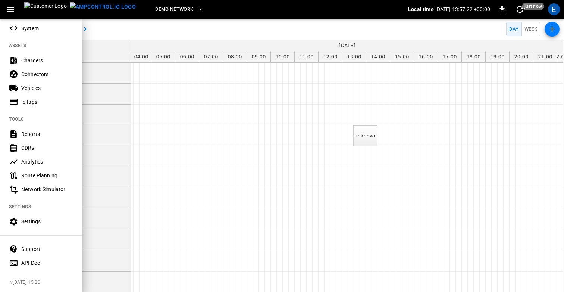
click at [28, 222] on div "Settings" at bounding box center [47, 221] width 52 height 7
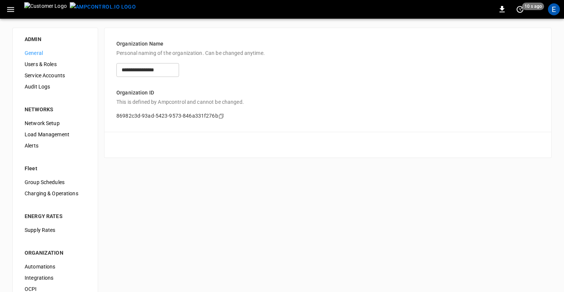
click at [47, 66] on span "Users & Roles" at bounding box center [55, 64] width 61 height 8
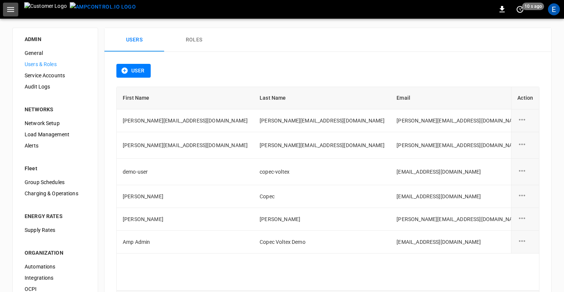
click at [12, 7] on icon "button" at bounding box center [10, 9] width 7 height 5
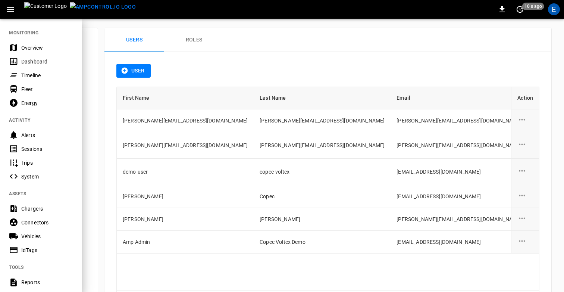
click at [35, 252] on div "IdTags" at bounding box center [47, 249] width 52 height 7
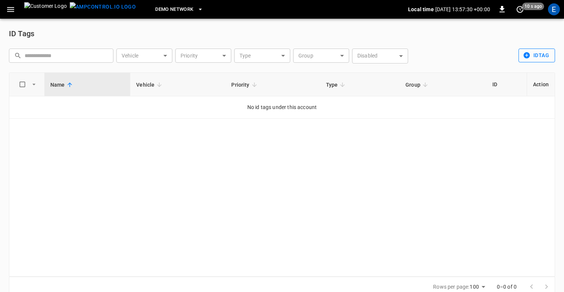
click at [549, 55] on button "idTag" at bounding box center [537, 56] width 37 height 14
click at [537, 71] on li "Create" at bounding box center [538, 71] width 39 height 12
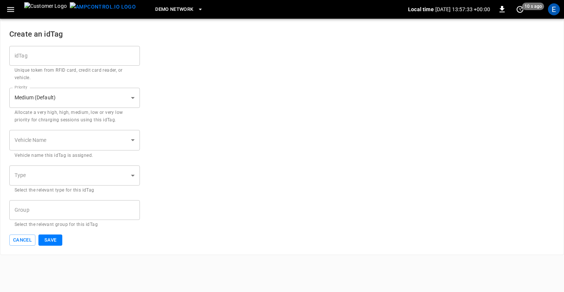
click at [65, 62] on input "idTag" at bounding box center [74, 56] width 131 height 20
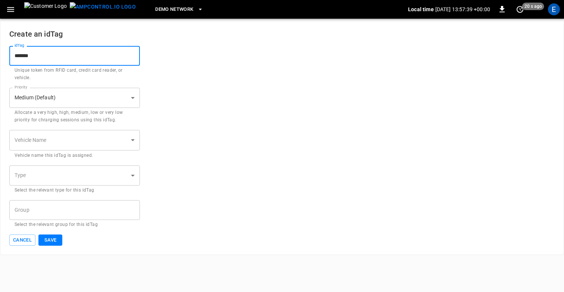
type input "*******"
click at [40, 165] on div "idTag ******* idTag Unique token from RFID card, credit card reader, or vehicle…" at bounding box center [282, 137] width 546 height 182
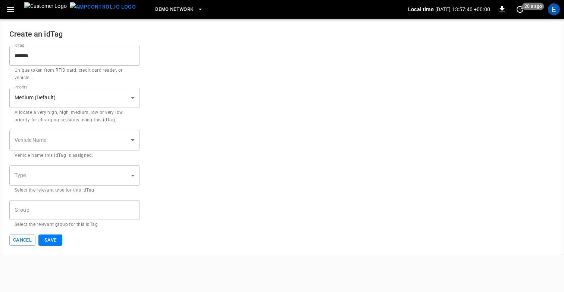
click at [40, 173] on body "DEMO NETWORK Local time 2025-09-12 13:57:40 +00:00 0 20 s ago E Create an idTag…" at bounding box center [282, 127] width 564 height 255
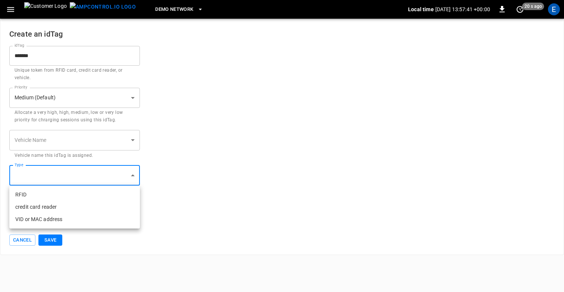
click at [46, 200] on li "RFID" at bounding box center [74, 194] width 131 height 12
type input "****"
click at [49, 211] on input "Group" at bounding box center [69, 209] width 113 height 13
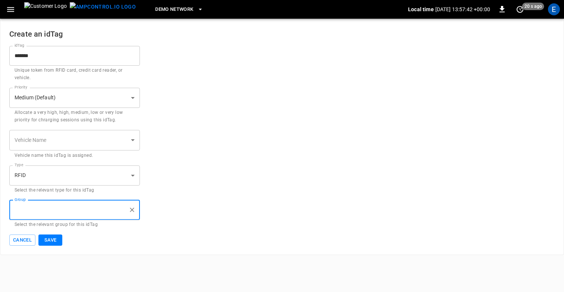
click at [125, 254] on div "Create an idTag idTag ******* idTag Unique token from RFID card, credit card re…" at bounding box center [282, 137] width 564 height 236
click at [48, 238] on button "Save" at bounding box center [50, 240] width 24 height 12
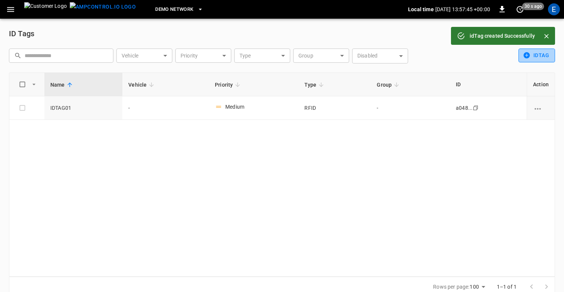
click at [529, 55] on icon "button" at bounding box center [527, 55] width 6 height 6
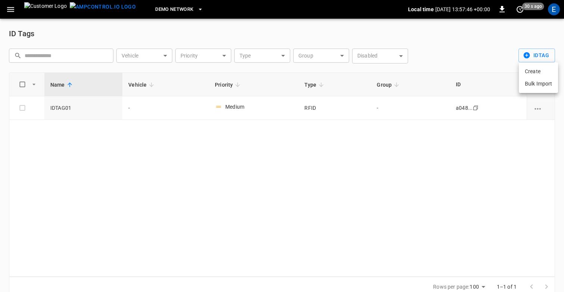
click at [542, 67] on li "Create" at bounding box center [538, 71] width 39 height 12
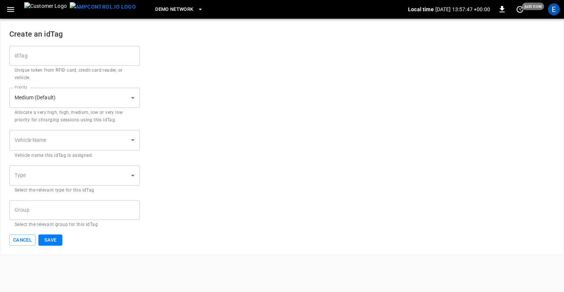
click at [84, 55] on input "idTag" at bounding box center [74, 56] width 131 height 20
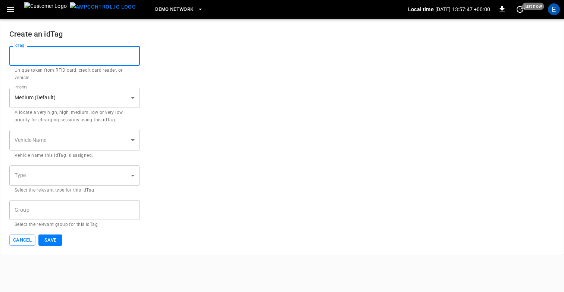
paste input "**********"
type input "*******"
click at [201, 133] on div "Vehicle Name ​ Vehicle Name Vehicle name this idTag is assigned." at bounding box center [282, 144] width 546 height 29
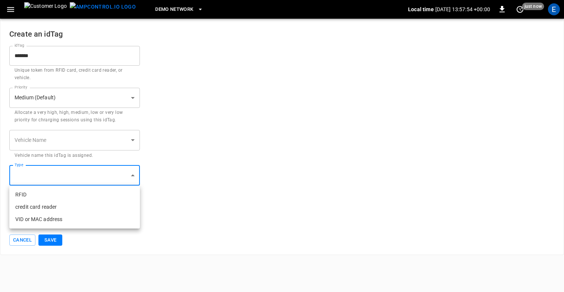
click at [44, 180] on body "DEMO NETWORK Local time 2025-09-12 13:57:54 +00:00 0 just now E Create an idTag…" at bounding box center [282, 127] width 564 height 255
click at [45, 200] on li "RFID" at bounding box center [74, 194] width 131 height 12
type input "****"
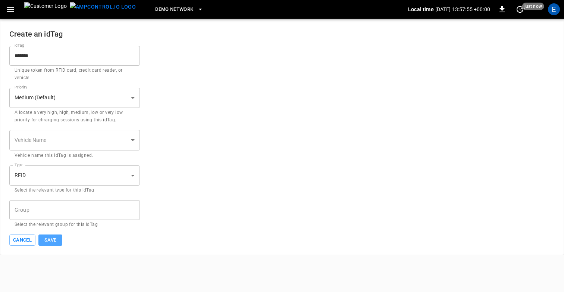
click at [54, 245] on button "Save" at bounding box center [50, 240] width 24 height 12
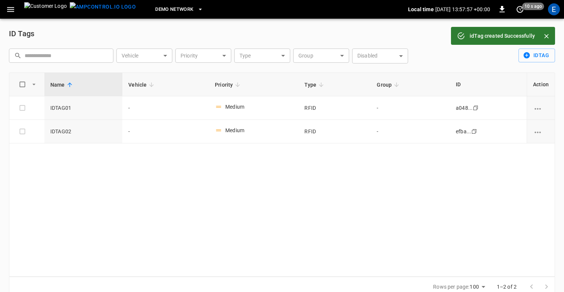
click at [99, 29] on div "ID Tags" at bounding box center [282, 34] width 546 height 12
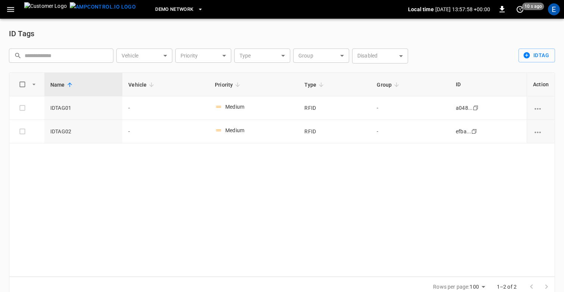
click at [10, 8] on icon "button" at bounding box center [10, 9] width 9 height 9
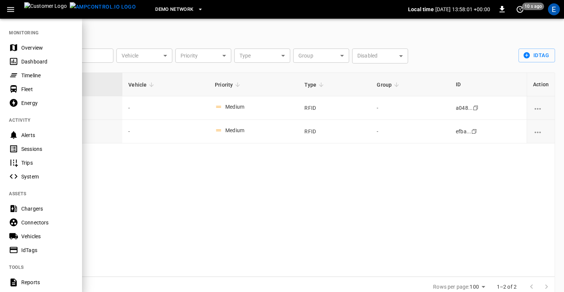
click at [32, 75] on div "Timeline" at bounding box center [47, 75] width 52 height 7
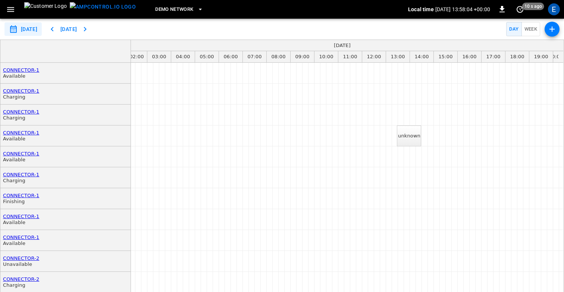
scroll to position [0, 56]
drag, startPoint x: 417, startPoint y: 152, endPoint x: 466, endPoint y: 152, distance: 48.5
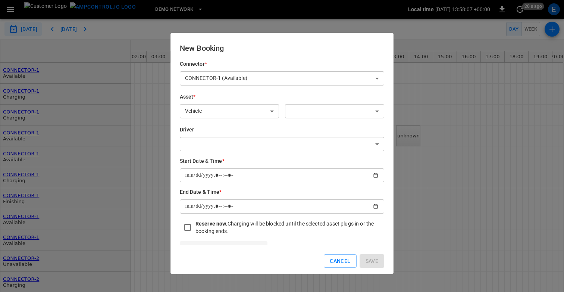
click at [331, 112] on body "**********" at bounding box center [282, 146] width 564 height 292
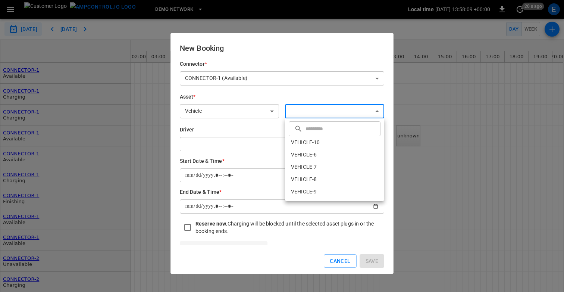
click at [247, 105] on div at bounding box center [282, 146] width 564 height 292
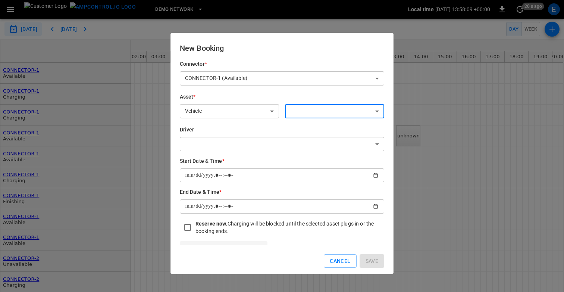
click at [223, 110] on body "**********" at bounding box center [282, 146] width 564 height 292
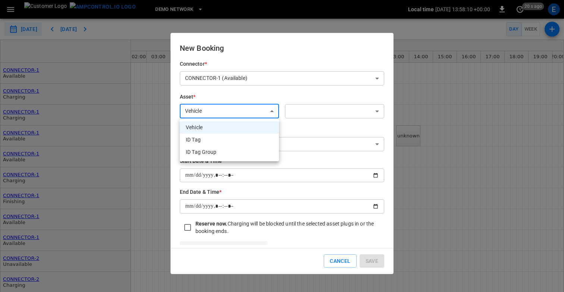
click at [219, 136] on li "ID Tag" at bounding box center [229, 140] width 99 height 12
type input "*****"
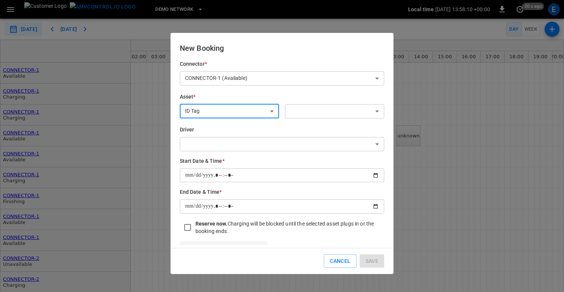
click at [318, 115] on body "**********" at bounding box center [282, 146] width 564 height 292
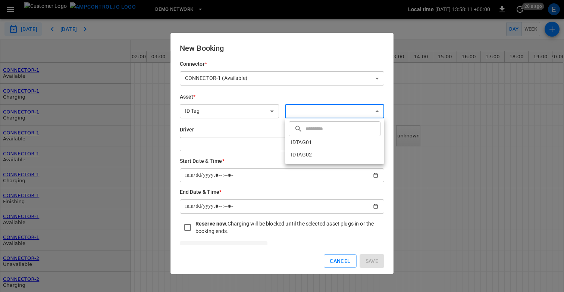
click at [316, 142] on li "IDTAG01" at bounding box center [334, 142] width 99 height 12
type input "**********"
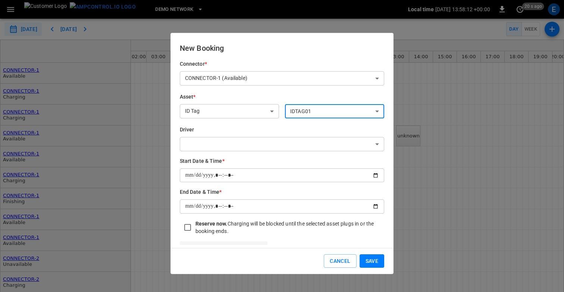
click at [315, 54] on div "**********" at bounding box center [282, 153] width 223 height 241
click at [373, 265] on button "Save" at bounding box center [372, 261] width 25 height 14
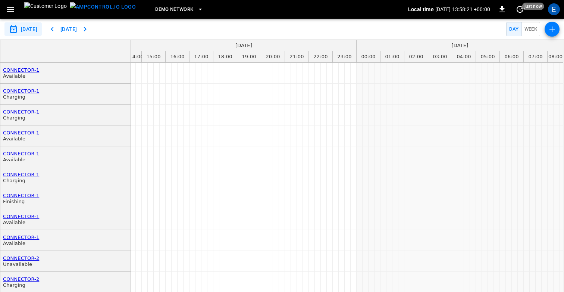
scroll to position [0, 267]
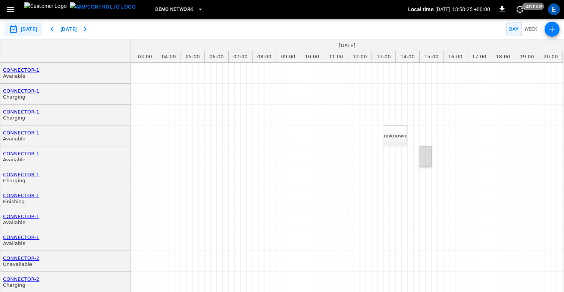
drag, startPoint x: 421, startPoint y: 161, endPoint x: 454, endPoint y: 161, distance: 32.5
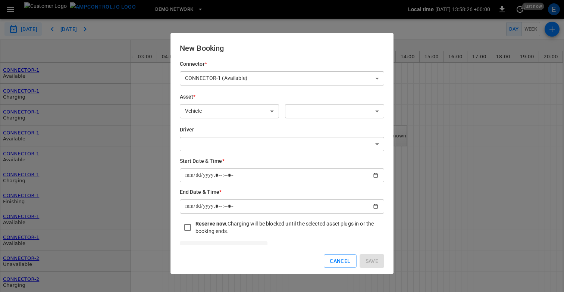
click at [263, 109] on body "**********" at bounding box center [282, 146] width 564 height 292
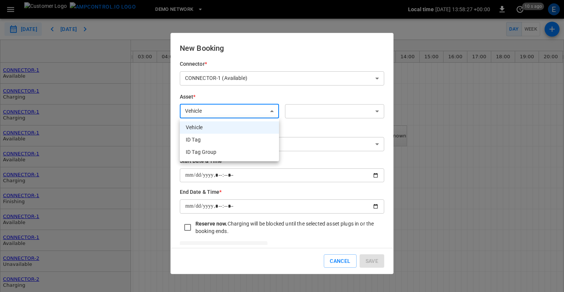
click at [250, 139] on li "ID Tag" at bounding box center [229, 140] width 99 height 12
type input "*****"
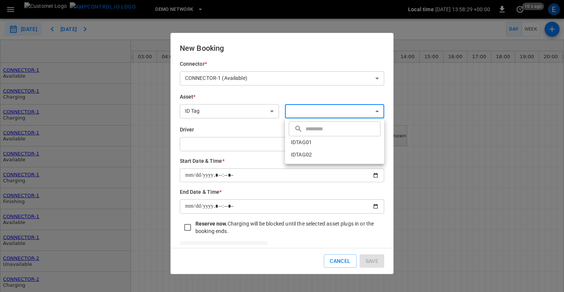
click at [317, 112] on body "**********" at bounding box center [282, 146] width 564 height 292
click at [300, 91] on div at bounding box center [282, 146] width 564 height 292
click at [317, 115] on body "**********" at bounding box center [282, 146] width 564 height 292
click at [322, 146] on li "IDTAG01" at bounding box center [334, 142] width 99 height 12
type input "**********"
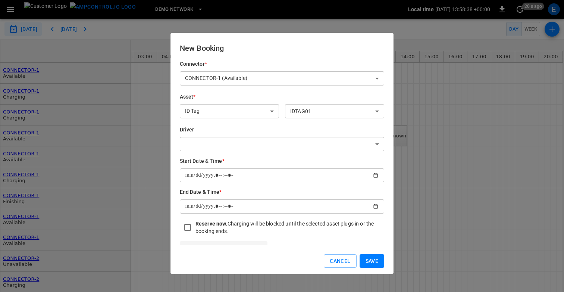
click at [265, 130] on h6 "Driver" at bounding box center [282, 130] width 205 height 8
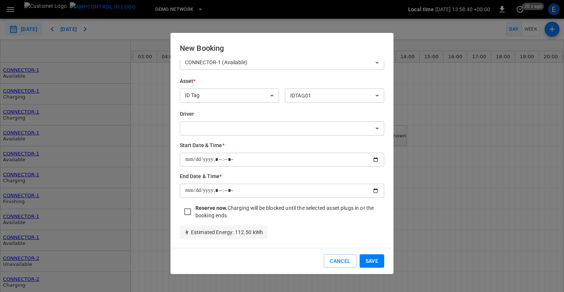
click at [350, 193] on input "datetime-local" at bounding box center [282, 191] width 205 height 14
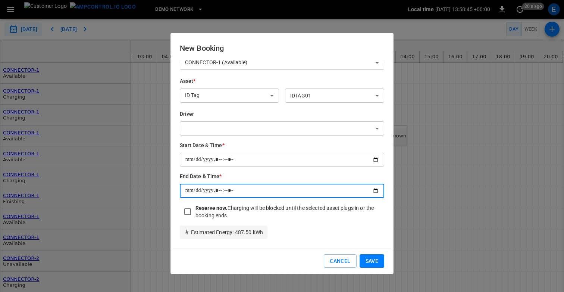
type input "**********"
click at [340, 177] on h6 "End Date & Time *" at bounding box center [282, 176] width 205 height 8
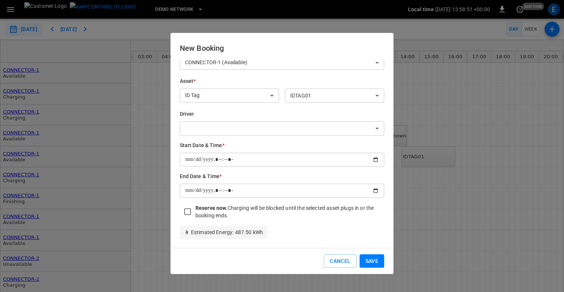
click at [347, 100] on body "**********" at bounding box center [282, 146] width 564 height 292
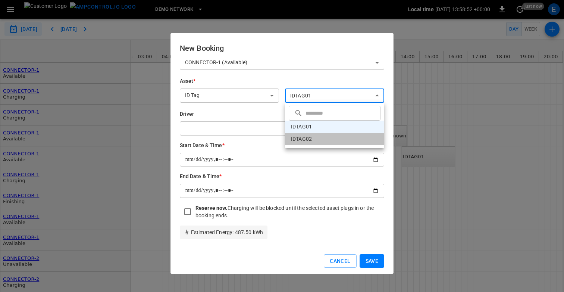
click at [330, 138] on li "IDTAG02" at bounding box center [334, 139] width 99 height 12
type input "**********"
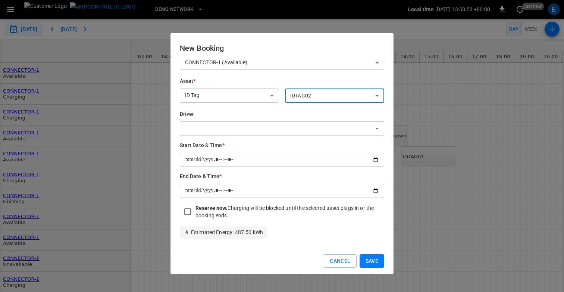
click at [369, 259] on button "Save" at bounding box center [372, 261] width 25 height 14
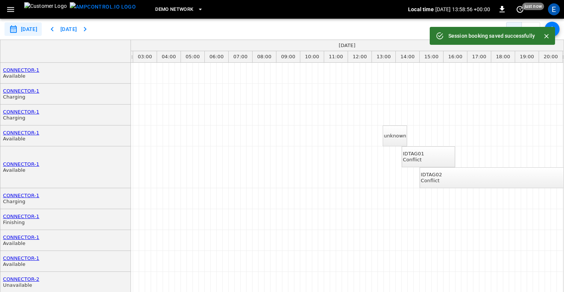
click at [442, 178] on div "Conflict" at bounding box center [431, 181] width 21 height 6
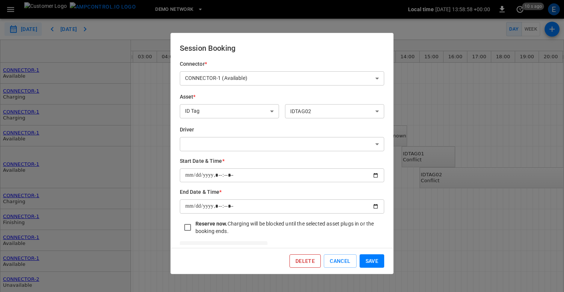
click at [302, 259] on button "Delete" at bounding box center [305, 261] width 31 height 14
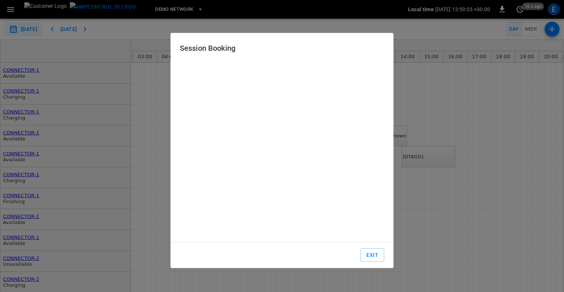
type input "**********"
type input "*****"
type input "**********"
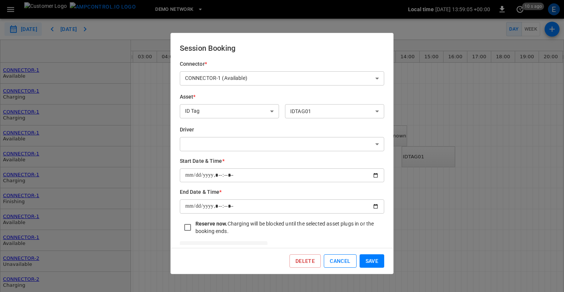
click at [334, 261] on button "Cancel" at bounding box center [340, 261] width 32 height 14
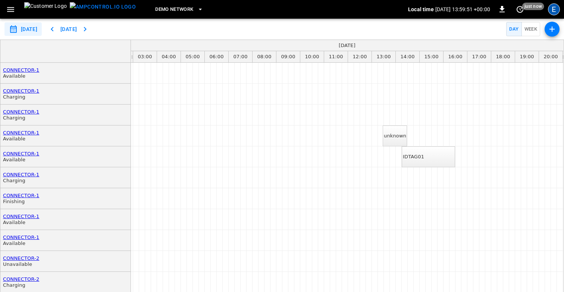
click at [557, 9] on div "E" at bounding box center [554, 9] width 12 height 12
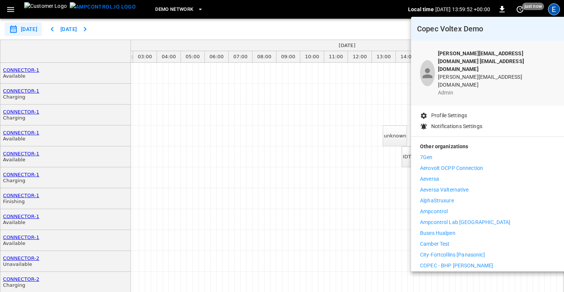
click at [557, 9] on div at bounding box center [282, 146] width 564 height 292
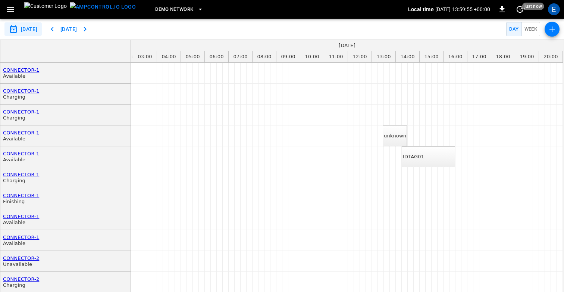
click at [5, 9] on button "button" at bounding box center [10, 10] width 15 height 14
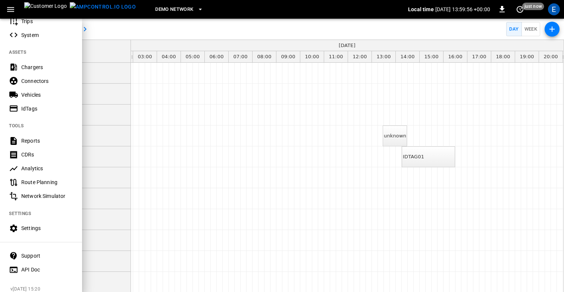
scroll to position [148, 0]
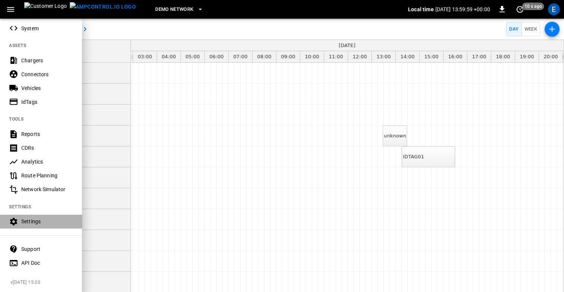
click at [33, 218] on div "Settings" at bounding box center [47, 221] width 52 height 7
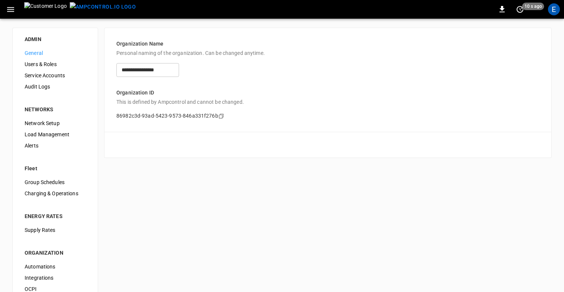
click at [58, 63] on span "Users & Roles" at bounding box center [55, 64] width 61 height 8
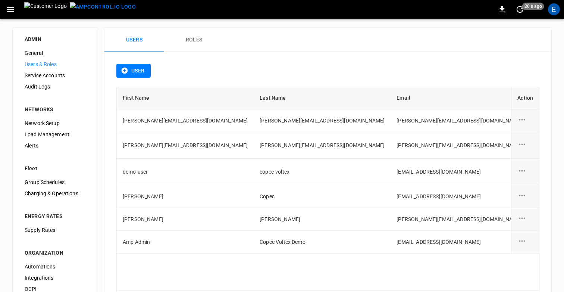
click at [188, 39] on button "Roles" at bounding box center [194, 40] width 60 height 24
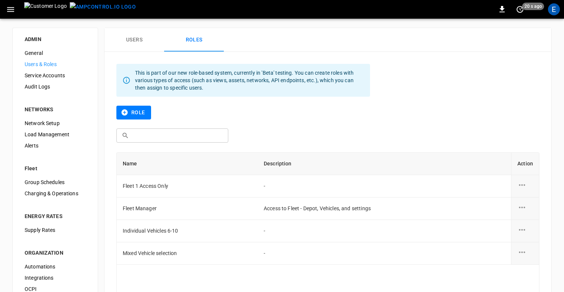
click at [140, 110] on button "Role" at bounding box center [133, 113] width 35 height 14
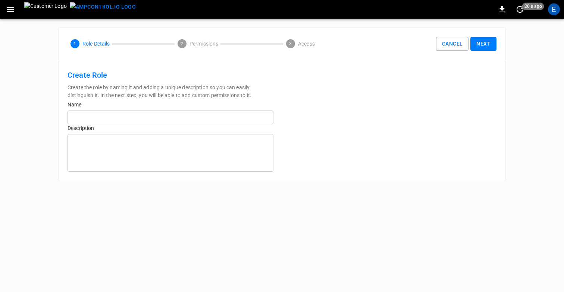
click at [143, 121] on input "text" at bounding box center [171, 117] width 206 height 14
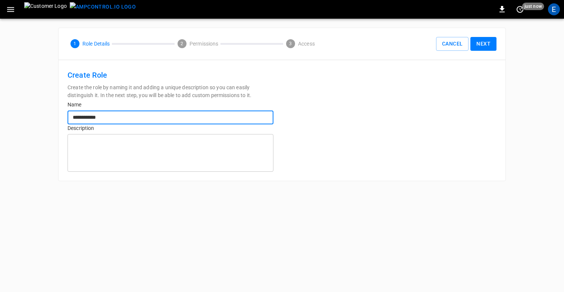
type input "**********"
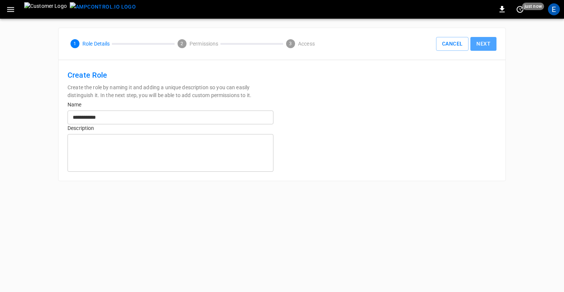
click at [478, 44] on button "Next" at bounding box center [484, 44] width 26 height 14
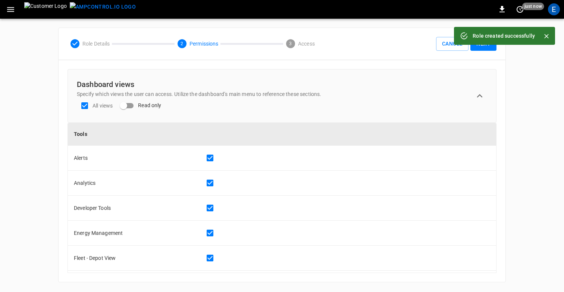
click at [483, 50] on button "Next" at bounding box center [484, 44] width 26 height 14
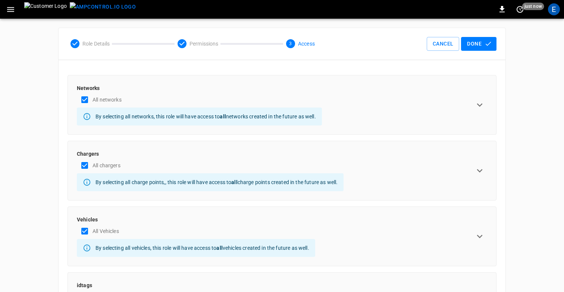
scroll to position [62, 0]
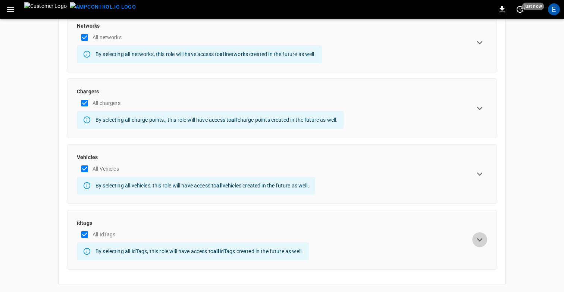
click at [479, 239] on icon "expand row" at bounding box center [479, 239] width 11 height 11
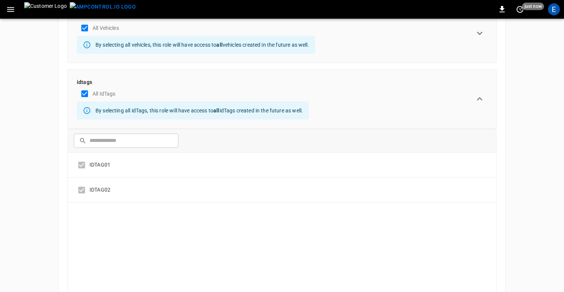
scroll to position [237, 0]
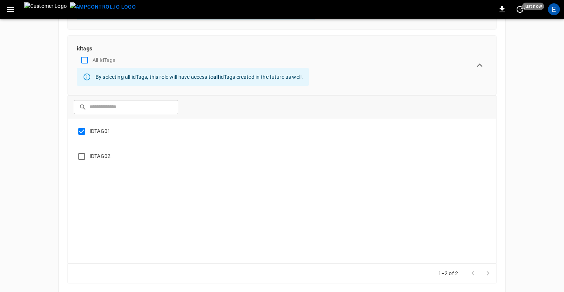
click at [526, 203] on div "ADMIN General Users & Roles Service Accounts Audit Logs NETWORKS Network Setup …" at bounding box center [282, 44] width 564 height 525
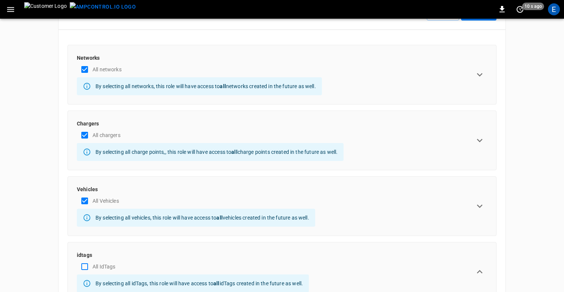
scroll to position [0, 0]
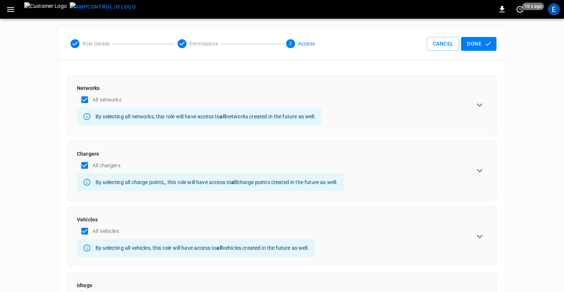
click at [477, 43] on button "Done" at bounding box center [478, 44] width 35 height 14
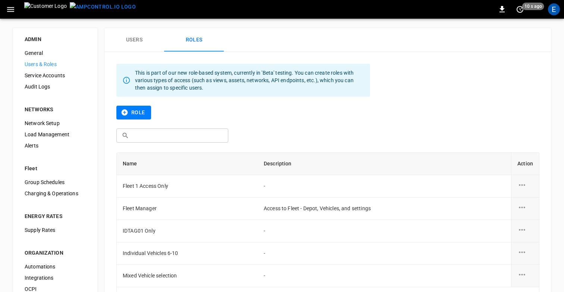
click at [133, 41] on button "Users" at bounding box center [134, 40] width 60 height 24
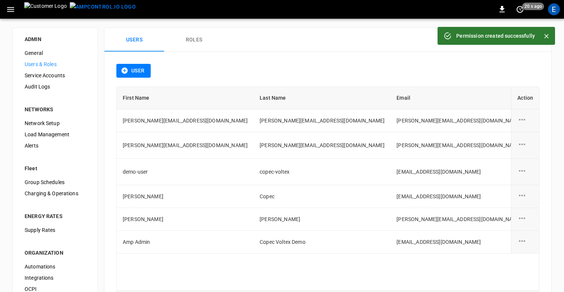
click at [462, 83] on div "User" at bounding box center [327, 75] width 423 height 23
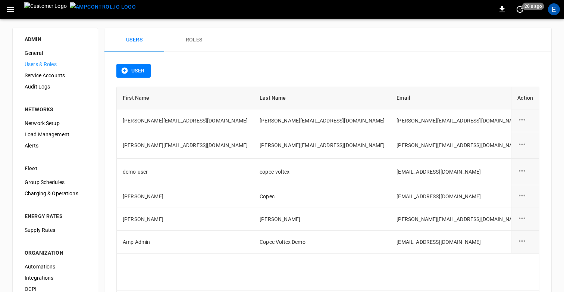
click at [10, 7] on icon "button" at bounding box center [10, 9] width 7 height 5
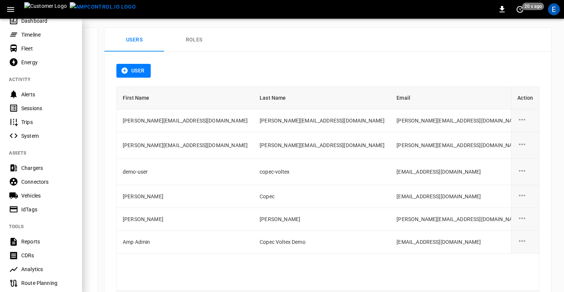
scroll to position [41, 0]
click at [29, 205] on div "IdTags" at bounding box center [41, 209] width 82 height 14
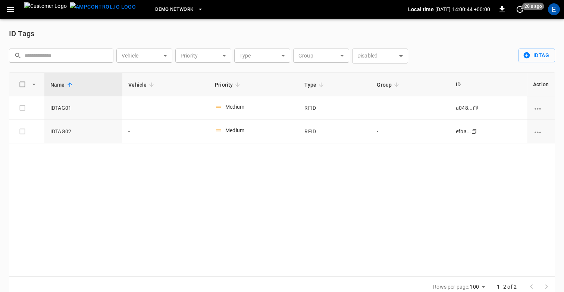
click at [11, 9] on icon "button" at bounding box center [10, 9] width 7 height 5
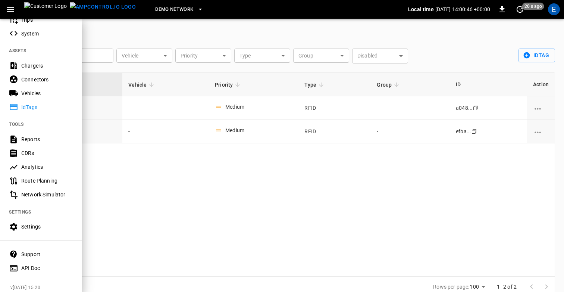
scroll to position [148, 0]
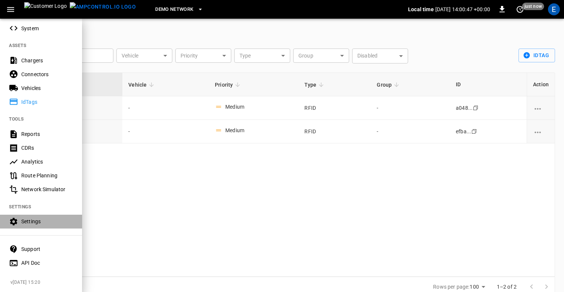
click at [26, 216] on div "Settings" at bounding box center [41, 222] width 82 height 14
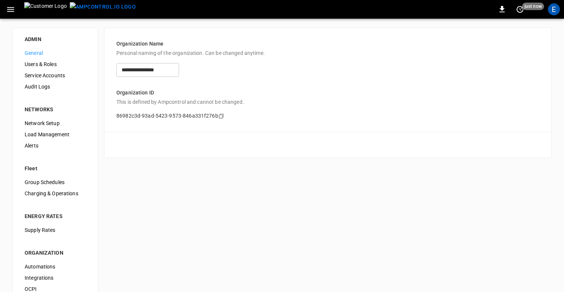
click at [41, 62] on span "Users & Roles" at bounding box center [55, 64] width 61 height 8
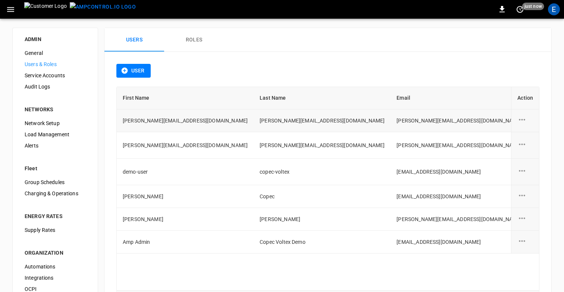
click at [522, 118] on icon "user action options" at bounding box center [522, 119] width 9 height 9
click at [522, 127] on li "Edit" at bounding box center [531, 124] width 26 height 12
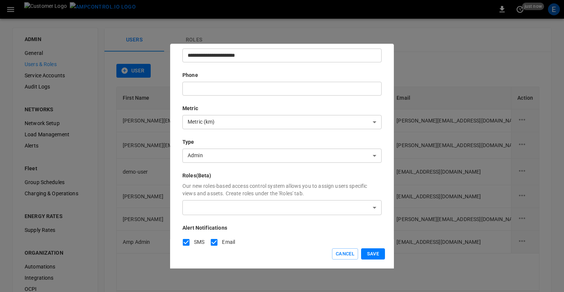
scroll to position [120, 0]
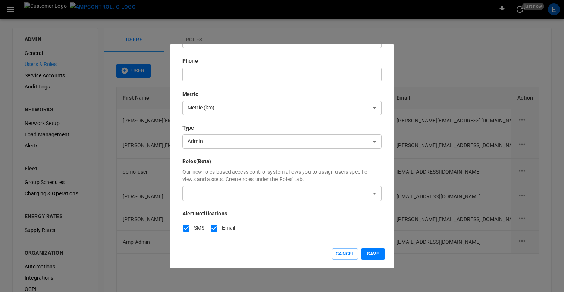
click at [231, 202] on div "**********" at bounding box center [281, 96] width 199 height 279
click at [218, 191] on body "0 just now E ADMIN General Users & Roles Service Accounts Audit Logs NETWORKS N…" at bounding box center [282, 179] width 564 height 358
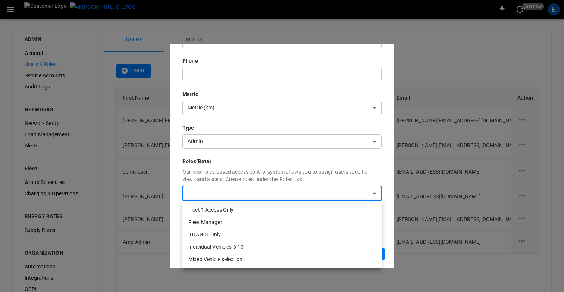
click at [203, 233] on li "IDTAG01 Only" at bounding box center [281, 234] width 199 height 12
type input "**********"
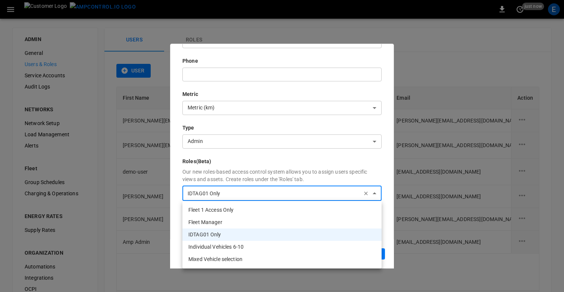
click at [272, 151] on div at bounding box center [282, 146] width 564 height 292
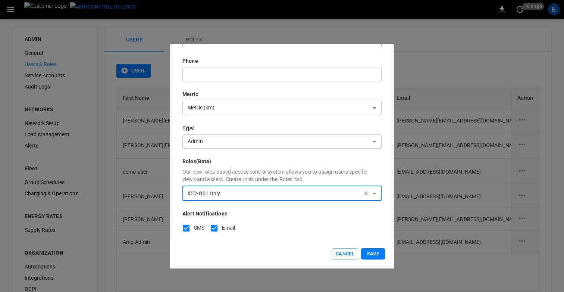
click at [373, 253] on button "Save" at bounding box center [373, 254] width 24 height 12
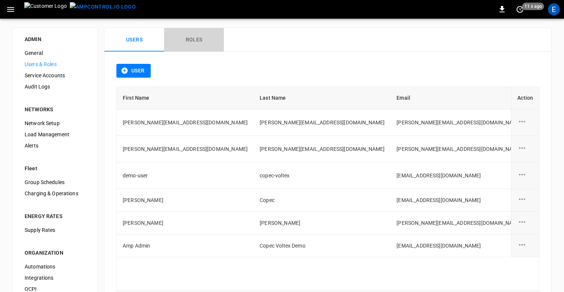
click at [206, 46] on button "Roles" at bounding box center [194, 40] width 60 height 24
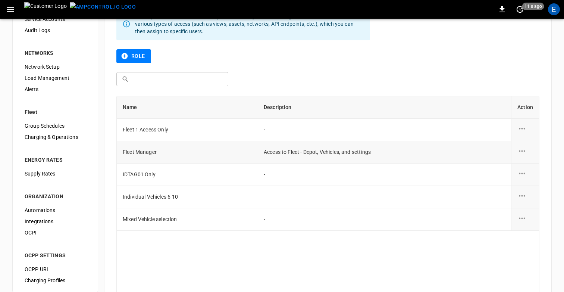
scroll to position [106, 0]
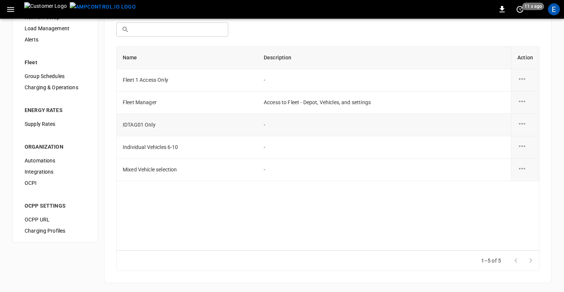
click at [526, 126] on icon "role action options" at bounding box center [522, 123] width 9 height 9
click at [527, 134] on li "Edit" at bounding box center [531, 128] width 26 height 12
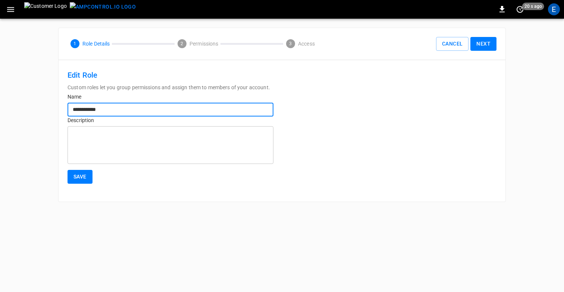
click at [93, 110] on input "**********" at bounding box center [171, 110] width 206 height 14
type input "**********"
click at [484, 46] on button "Next" at bounding box center [484, 44] width 26 height 14
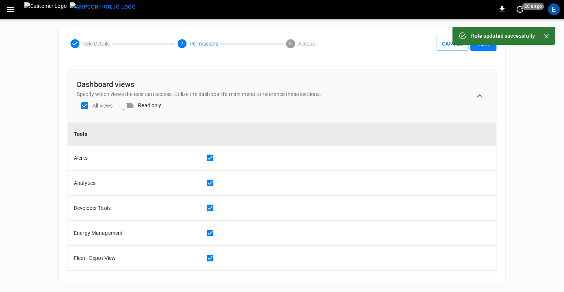
click at [486, 44] on div "Role updated successfully" at bounding box center [504, 36] width 103 height 18
click at [484, 51] on div "Role Details 2 Permissions 3 Access Cancel Next" at bounding box center [282, 44] width 447 height 32
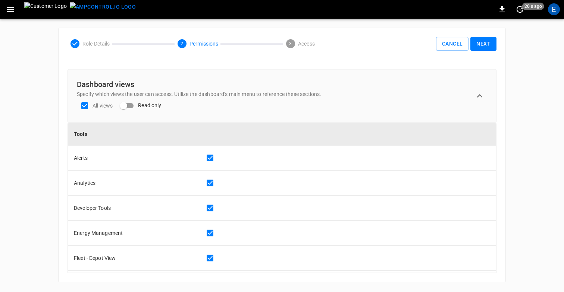
click at [481, 49] on button "Next" at bounding box center [484, 44] width 26 height 14
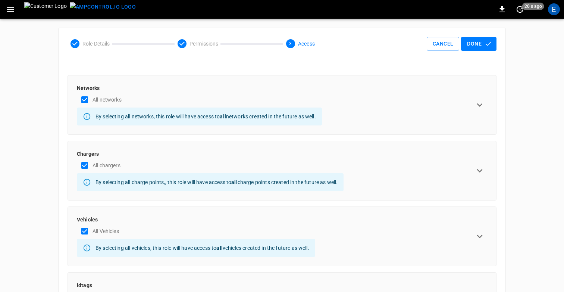
scroll to position [62, 0]
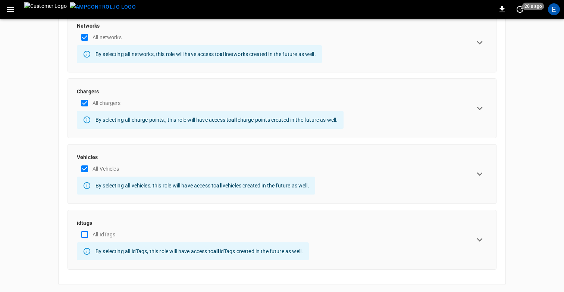
click at [479, 234] on icon "expand row" at bounding box center [479, 239] width 11 height 11
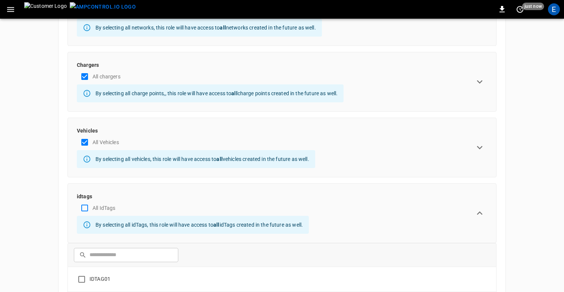
scroll to position [0, 0]
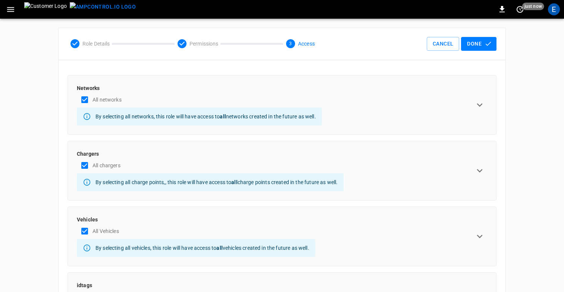
click at [474, 48] on button "Done" at bounding box center [478, 44] width 35 height 14
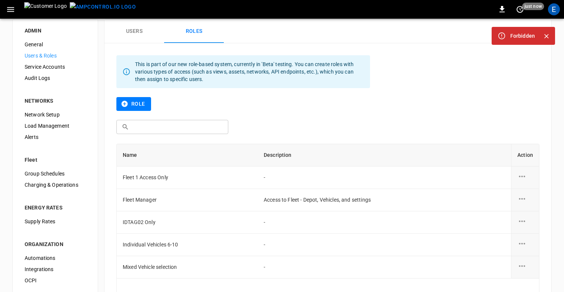
scroll to position [14, 0]
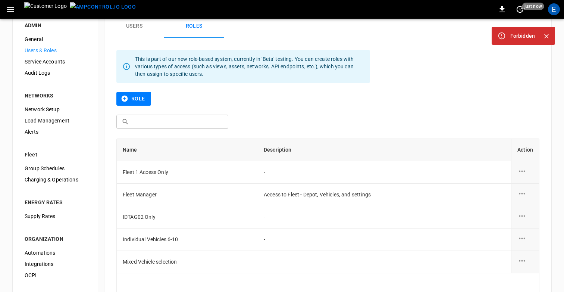
click at [556, 6] on div "E" at bounding box center [554, 9] width 12 height 12
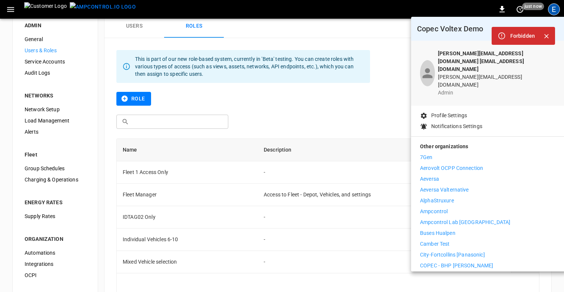
click at [556, 6] on div at bounding box center [282, 146] width 564 height 292
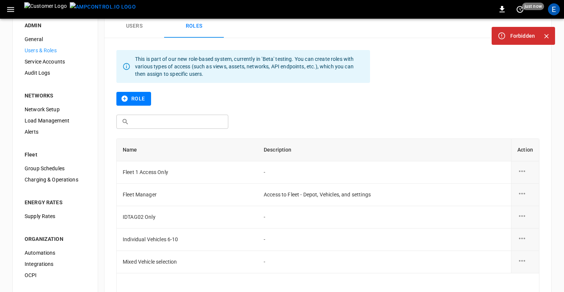
click at [361, 72] on div "This is part of our new role-based system, currently in 'Beta' testing. You can…" at bounding box center [249, 66] width 229 height 28
click at [547, 37] on icon "Close" at bounding box center [546, 36] width 4 height 4
click at [454, 95] on div "Role" at bounding box center [327, 103] width 423 height 23
click at [140, 24] on button "Users" at bounding box center [134, 26] width 60 height 24
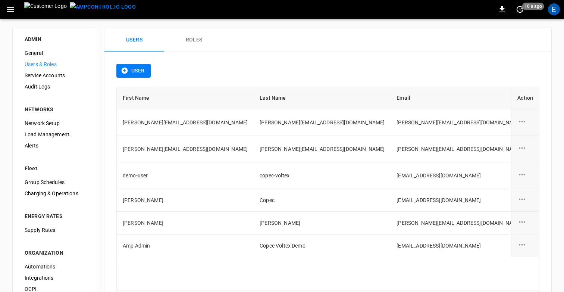
click at [193, 41] on button "Roles" at bounding box center [194, 40] width 60 height 24
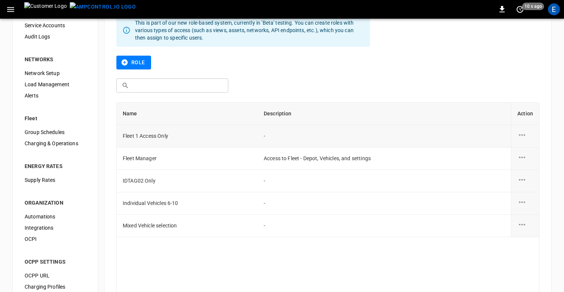
scroll to position [62, 0]
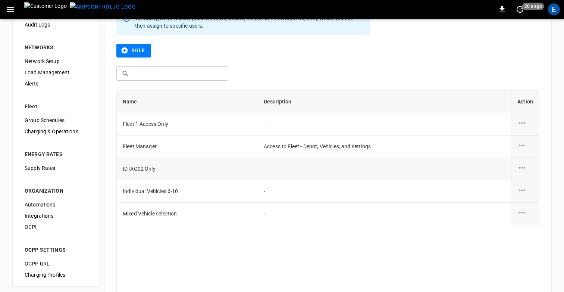
click at [523, 163] on icon "role action options" at bounding box center [522, 167] width 9 height 9
click at [525, 170] on li "Edit" at bounding box center [531, 172] width 26 height 12
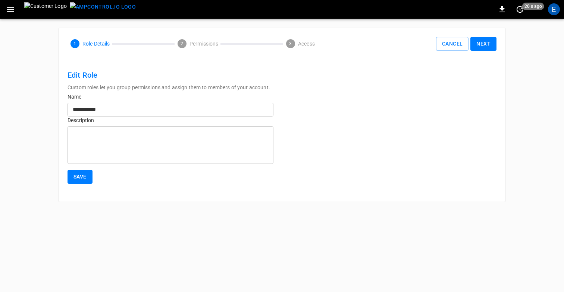
click at [484, 45] on button "Next" at bounding box center [484, 44] width 26 height 14
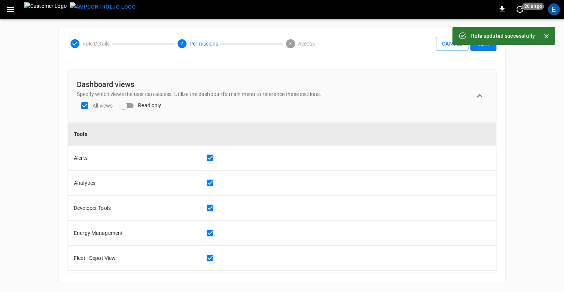
click at [480, 47] on button "Next" at bounding box center [484, 44] width 26 height 14
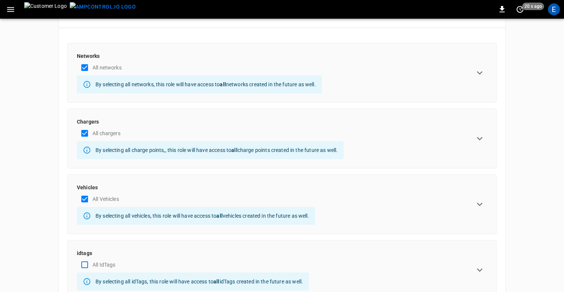
scroll to position [62, 0]
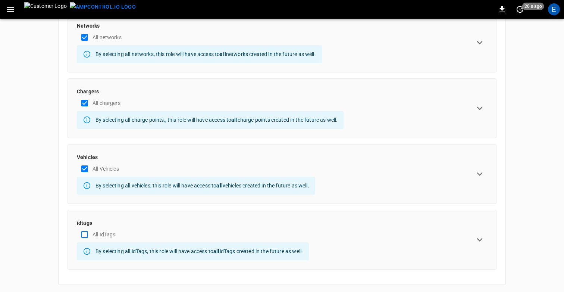
click at [482, 241] on icon "expand row" at bounding box center [479, 239] width 11 height 11
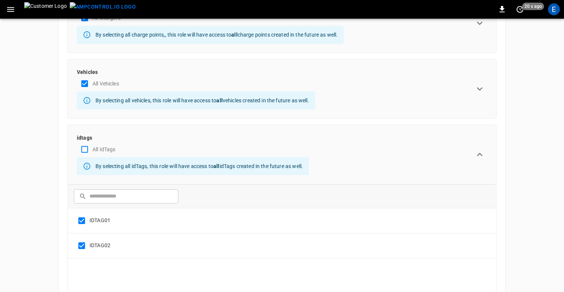
scroll to position [207, 0]
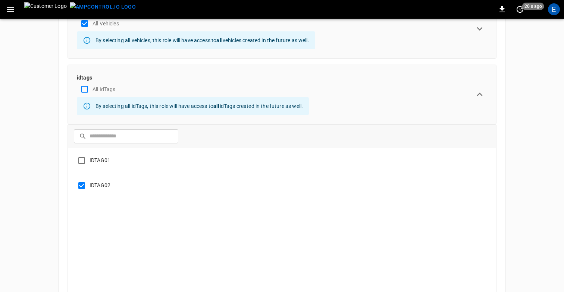
click at [522, 201] on div "ADMIN General Users & Roles Service Accounts Audit Logs NETWORKS Network Setup …" at bounding box center [282, 73] width 564 height 525
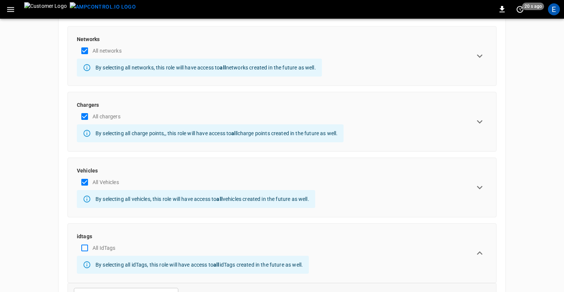
scroll to position [0, 0]
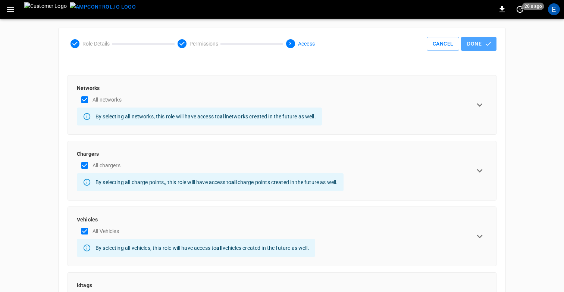
click at [478, 45] on button "Done" at bounding box center [478, 44] width 35 height 14
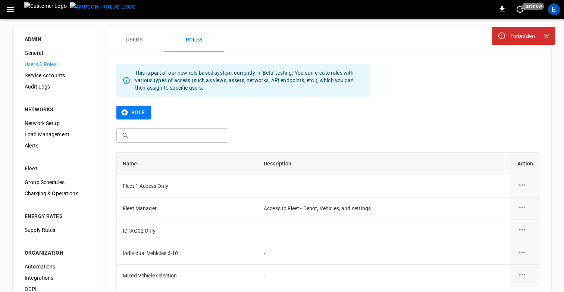
click at [127, 43] on button "Users" at bounding box center [134, 40] width 60 height 24
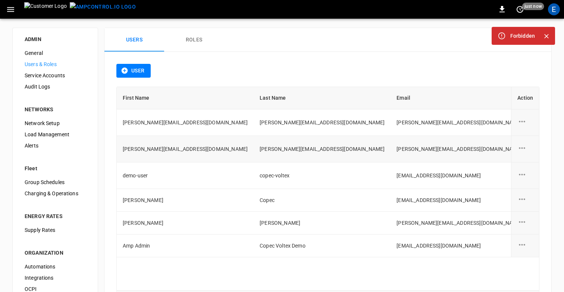
click at [524, 147] on icon "user action options" at bounding box center [522, 147] width 9 height 9
click at [527, 153] on li "Edit" at bounding box center [531, 152] width 26 height 12
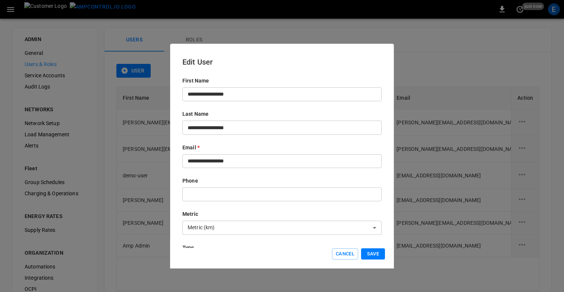
scroll to position [120, 0]
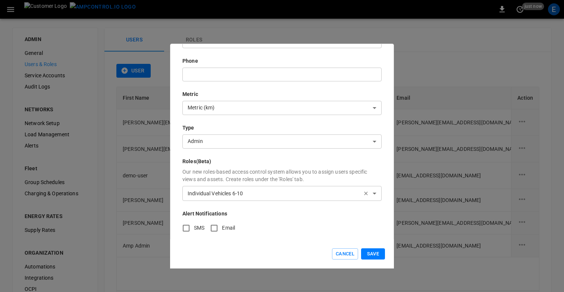
click at [365, 194] on icon "button" at bounding box center [366, 193] width 6 height 6
click at [370, 255] on button "Save" at bounding box center [373, 254] width 24 height 12
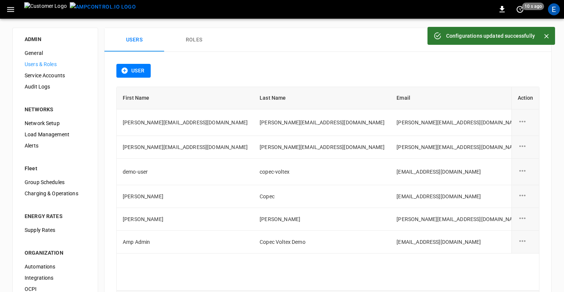
click at [349, 57] on div "User First Name Last Name Email Type Role Created On Action elisa+copec@ampcont…" at bounding box center [327, 187] width 447 height 271
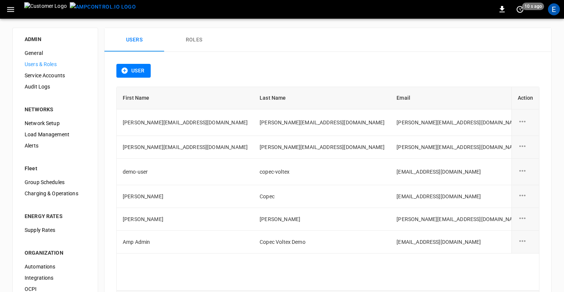
click at [203, 38] on button "Roles" at bounding box center [194, 40] width 60 height 24
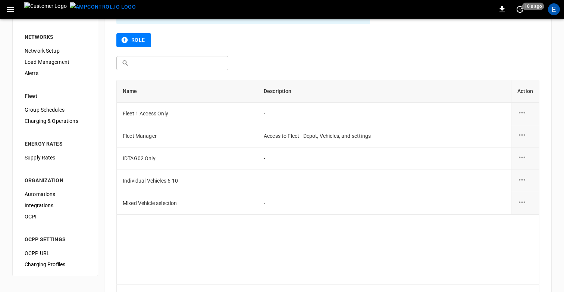
scroll to position [106, 0]
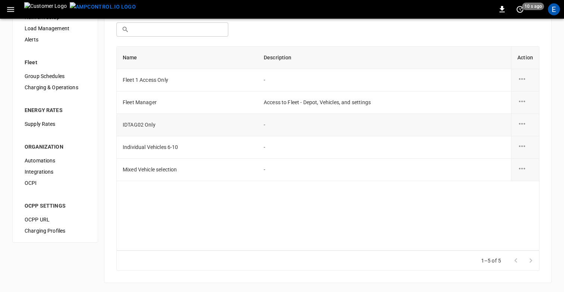
click at [524, 122] on icon "role action options" at bounding box center [522, 123] width 9 height 9
click at [526, 127] on li "Edit" at bounding box center [531, 128] width 26 height 12
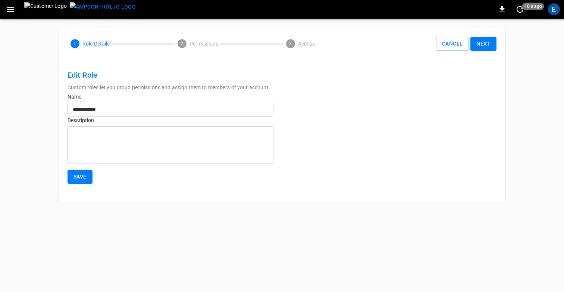
click at [483, 44] on button "Next" at bounding box center [484, 44] width 26 height 14
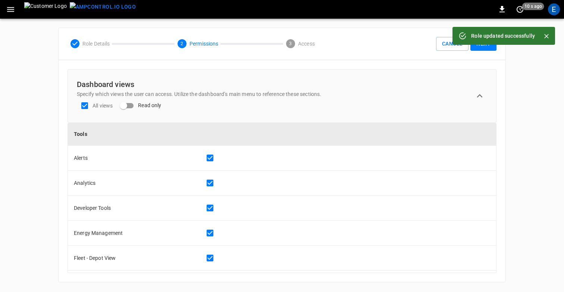
click at [487, 47] on button "Next" at bounding box center [484, 44] width 26 height 14
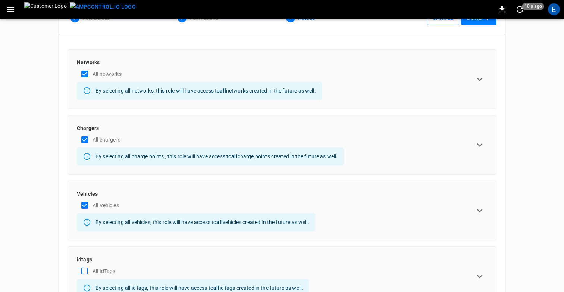
scroll to position [62, 0]
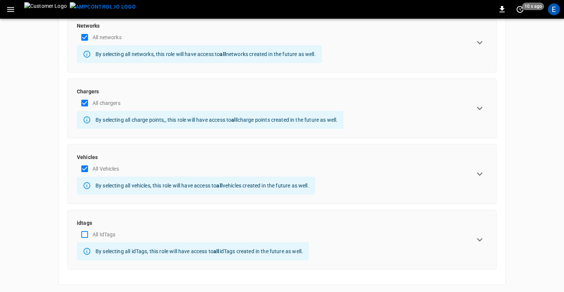
click at [483, 241] on icon "expand row" at bounding box center [479, 239] width 11 height 11
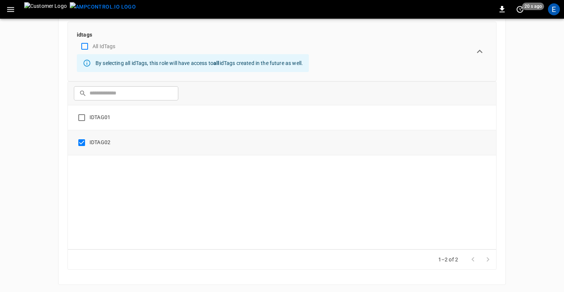
scroll to position [0, 0]
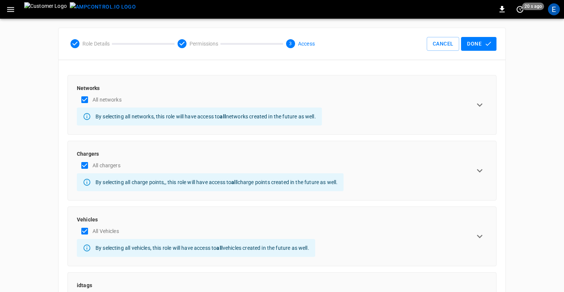
click at [478, 43] on button "Done" at bounding box center [478, 44] width 35 height 14
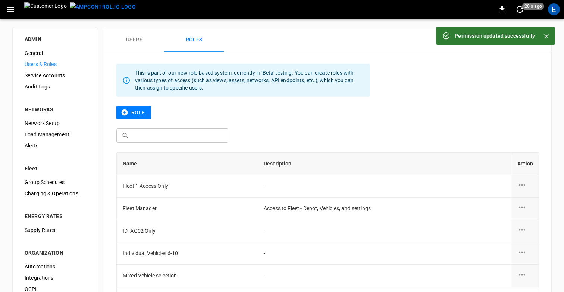
click at [140, 47] on button "Users" at bounding box center [134, 40] width 60 height 24
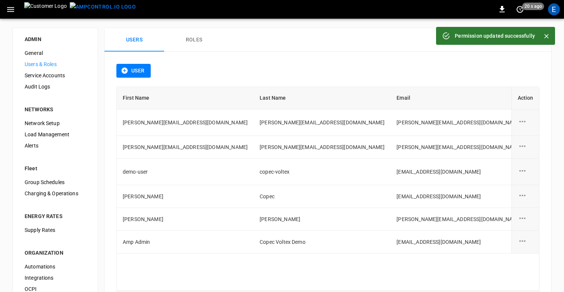
click at [346, 59] on div "User First Name Last Name Email Type Role Created On Action elisa+copec@ampcont…" at bounding box center [327, 187] width 447 height 271
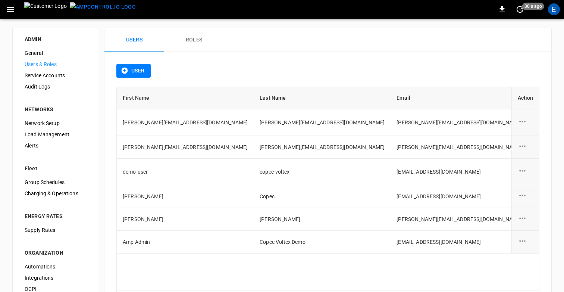
click at [381, 39] on div "Users Roles" at bounding box center [327, 40] width 447 height 24
click at [9, 12] on icon "button" at bounding box center [10, 9] width 7 height 5
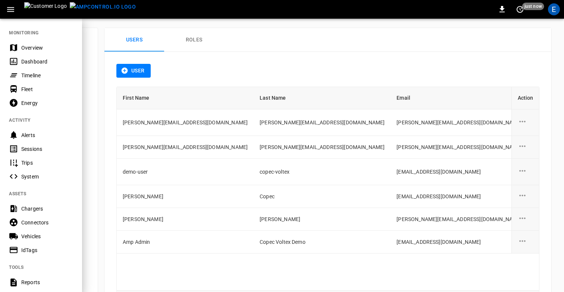
click at [404, 24] on div at bounding box center [282, 146] width 564 height 292
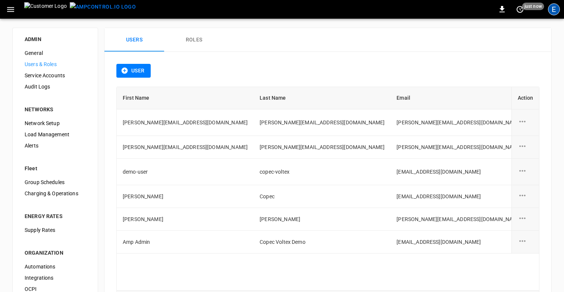
click at [557, 11] on div "E" at bounding box center [554, 9] width 12 height 12
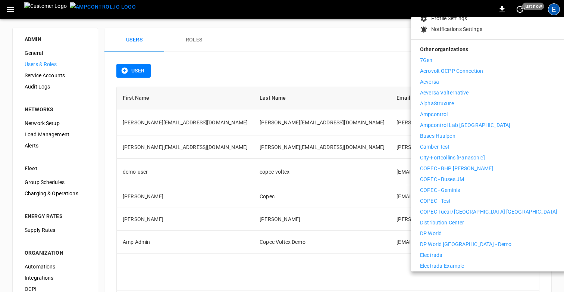
scroll to position [106, 0]
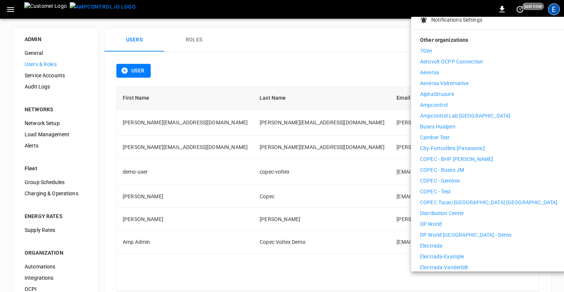
click at [481, 209] on li "Distribution Center" at bounding box center [488, 213] width 137 height 8
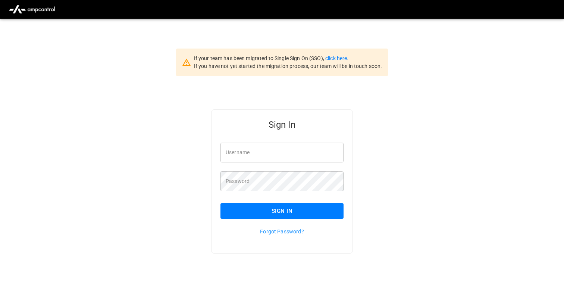
click at [267, 151] on input "Username" at bounding box center [282, 153] width 123 height 20
type input "**********"
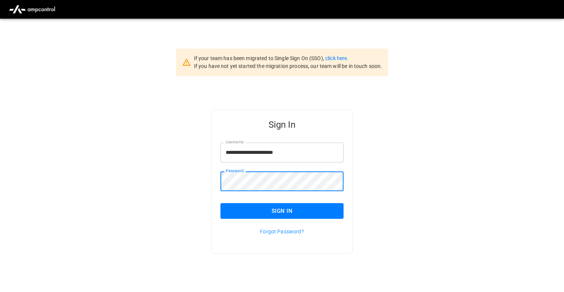
click at [241, 265] on div "**********" at bounding box center [282, 193] width 564 height 234
click at [239, 215] on button "Sign In" at bounding box center [282, 211] width 123 height 16
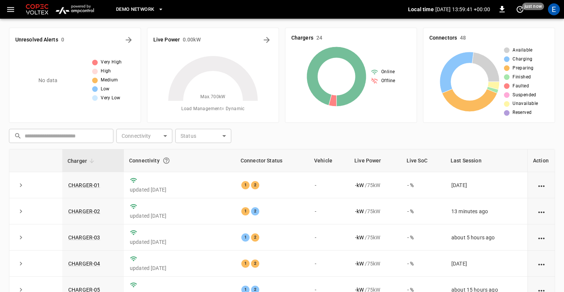
click at [9, 10] on icon "button" at bounding box center [10, 9] width 9 height 9
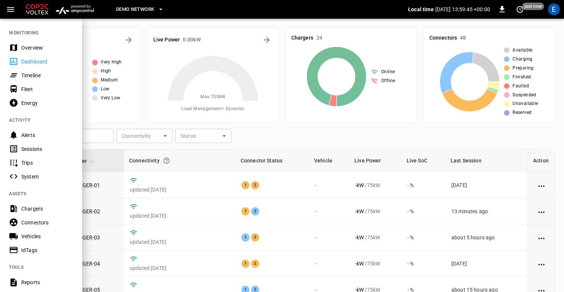
click at [36, 74] on div "Timeline" at bounding box center [47, 75] width 52 height 7
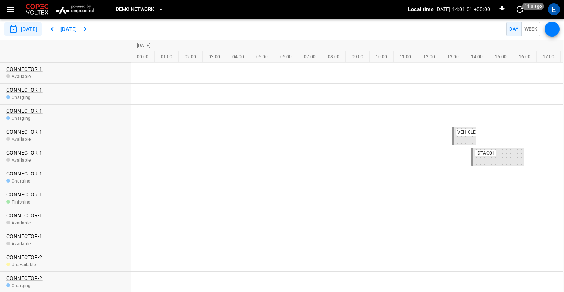
click at [554, 10] on div "E" at bounding box center [554, 9] width 12 height 12
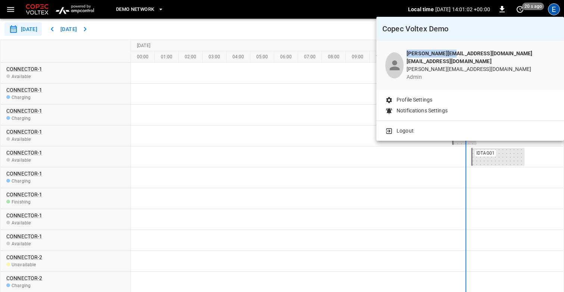
drag, startPoint x: 413, startPoint y: 54, endPoint x: 461, endPoint y: 54, distance: 48.1
click at [461, 54] on div "[PERSON_NAME][EMAIL_ADDRESS][DOMAIN_NAME] [EMAIL_ADDRESS][DOMAIN_NAME] [EMAIL_A…" at bounding box center [471, 65] width 188 height 49
click at [339, 47] on div at bounding box center [282, 146] width 564 height 292
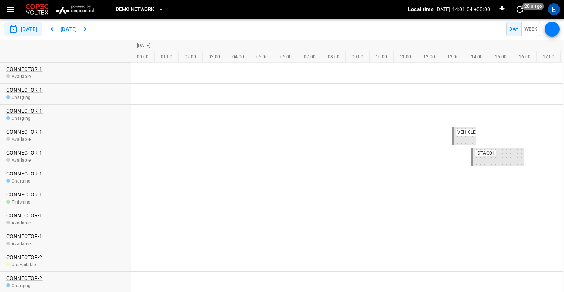
click at [313, 30] on div "**********" at bounding box center [282, 29] width 564 height 21
click at [13, 11] on icon "button" at bounding box center [10, 9] width 7 height 5
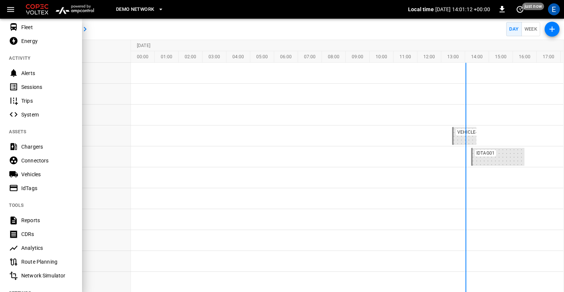
scroll to position [148, 0]
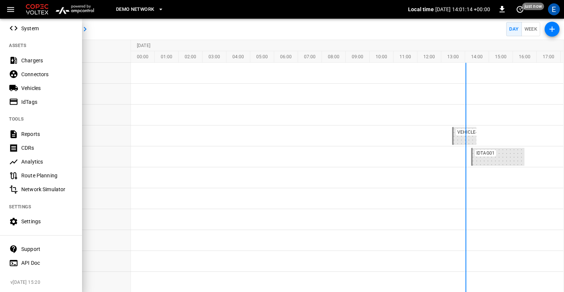
click at [30, 100] on div "IdTags" at bounding box center [47, 101] width 52 height 7
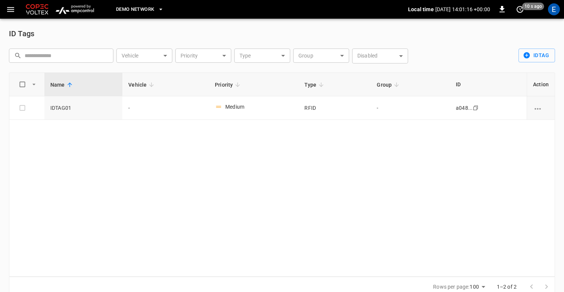
click at [13, 6] on icon "button" at bounding box center [10, 9] width 9 height 9
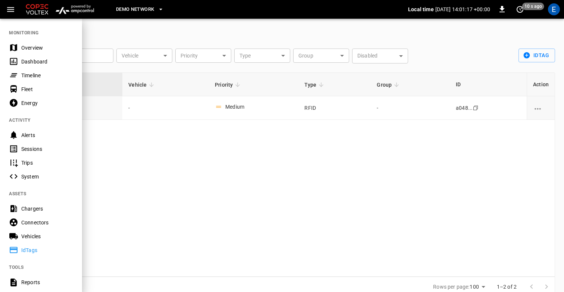
click at [28, 73] on div "Timeline" at bounding box center [47, 75] width 52 height 7
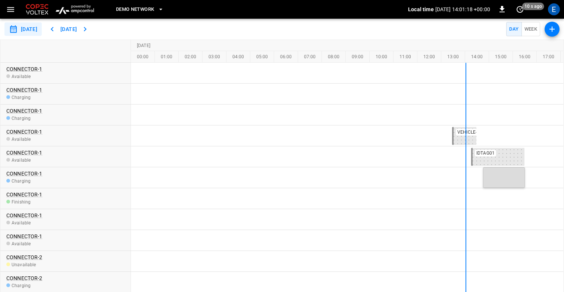
drag, startPoint x: 484, startPoint y: 181, endPoint x: 526, endPoint y: 181, distance: 41.8
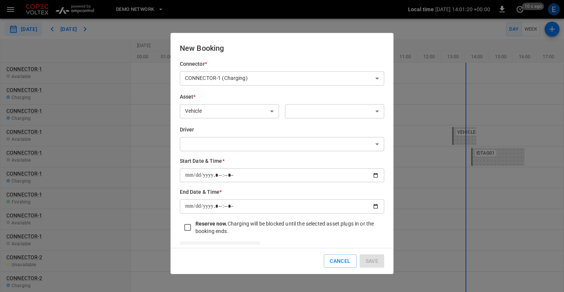
click at [234, 104] on div "Vehicle ******* ​" at bounding box center [229, 111] width 99 height 14
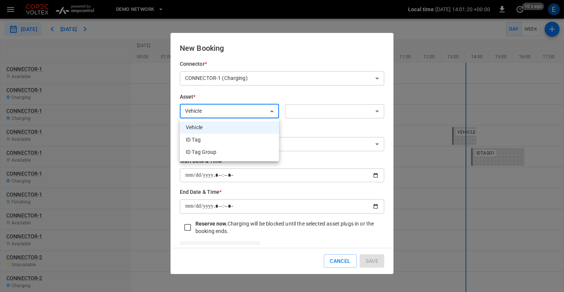
click at [221, 112] on body "**********" at bounding box center [282, 146] width 564 height 292
click at [210, 141] on li "ID Tag" at bounding box center [229, 140] width 99 height 12
type input "*****"
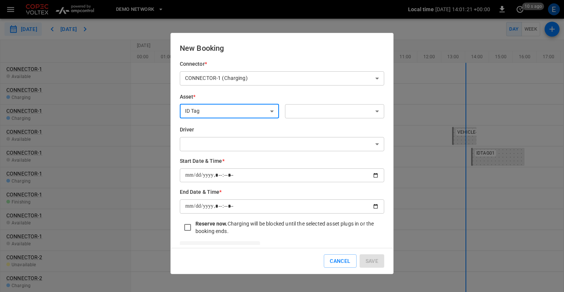
click at [315, 109] on body "**********" at bounding box center [282, 146] width 564 height 292
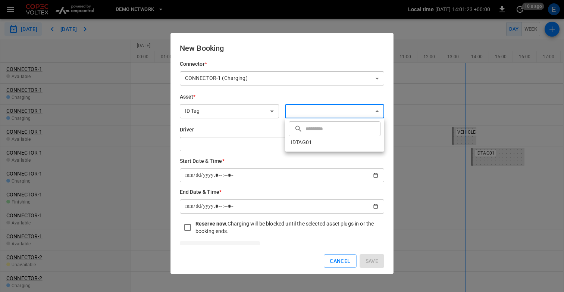
click at [306, 96] on div at bounding box center [282, 146] width 564 height 292
click at [341, 265] on button "Cancel" at bounding box center [340, 261] width 32 height 14
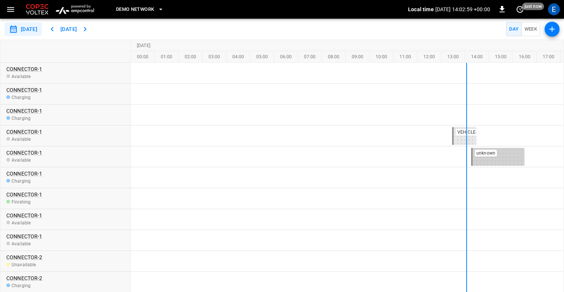
click at [493, 156] on div "unknown" at bounding box center [486, 153] width 22 height 7
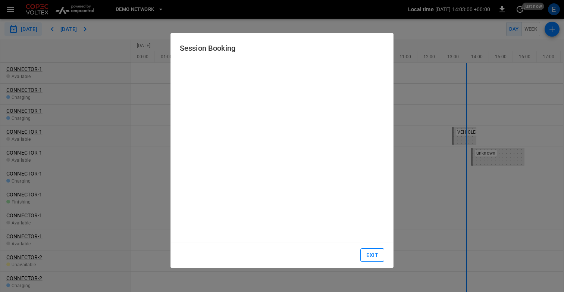
click at [373, 254] on button "Exit" at bounding box center [373, 255] width 24 height 14
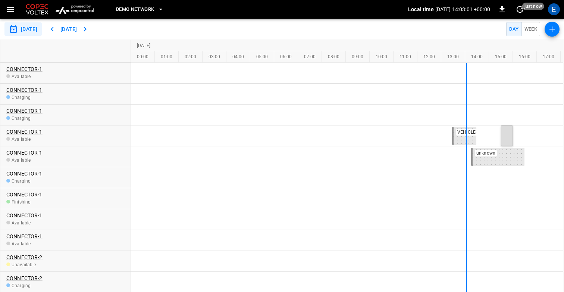
drag, startPoint x: 503, startPoint y: 132, endPoint x: 534, endPoint y: 132, distance: 30.6
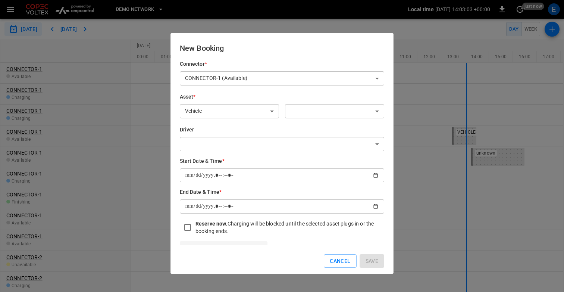
click at [229, 106] on body "**********" at bounding box center [282, 146] width 564 height 292
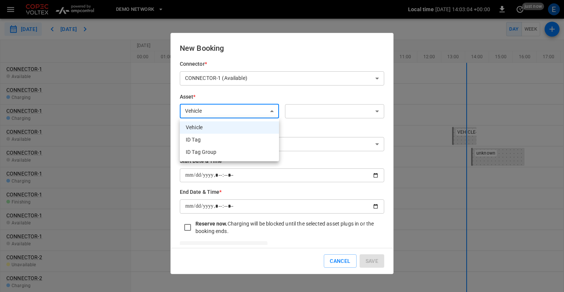
click at [204, 145] on li "ID Tag" at bounding box center [229, 140] width 99 height 12
type input "*****"
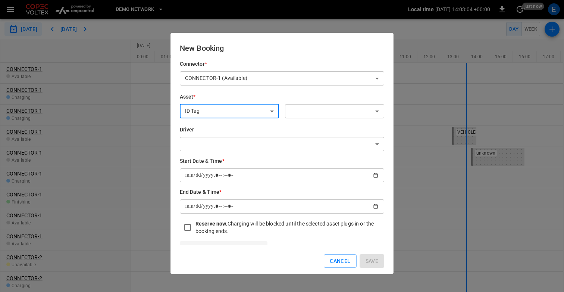
click at [328, 113] on body "**********" at bounding box center [282, 146] width 564 height 292
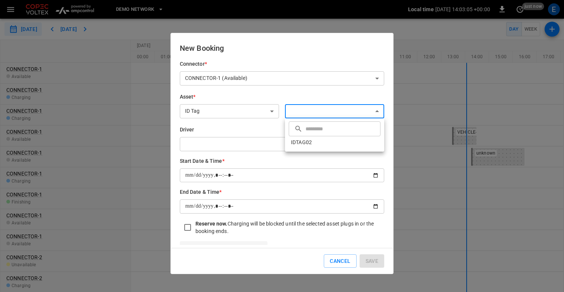
click at [302, 193] on div at bounding box center [282, 146] width 564 height 292
click at [346, 263] on button "Cancel" at bounding box center [340, 261] width 32 height 14
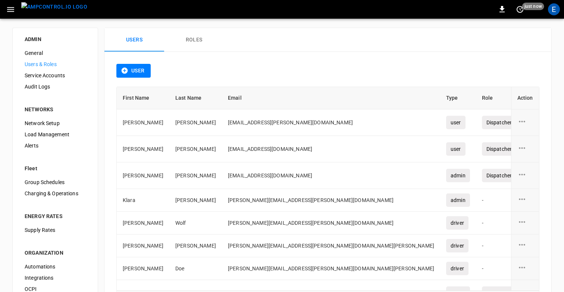
click at [197, 41] on button "Roles" at bounding box center [194, 40] width 60 height 24
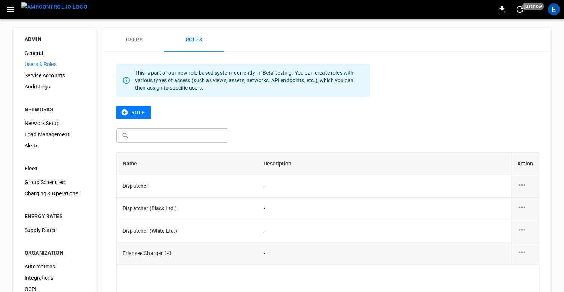
click at [529, 252] on div "role action options" at bounding box center [526, 252] width 16 height 11
click at [528, 267] on li "Delete" at bounding box center [531, 269] width 26 height 12
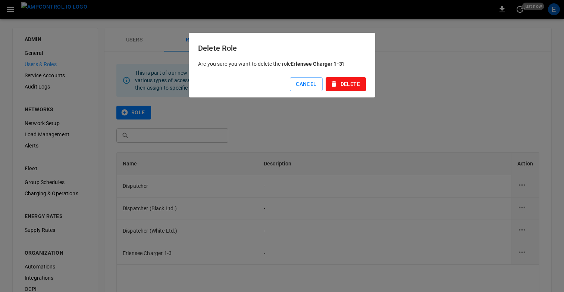
click at [353, 87] on button "Delete" at bounding box center [346, 84] width 40 height 14
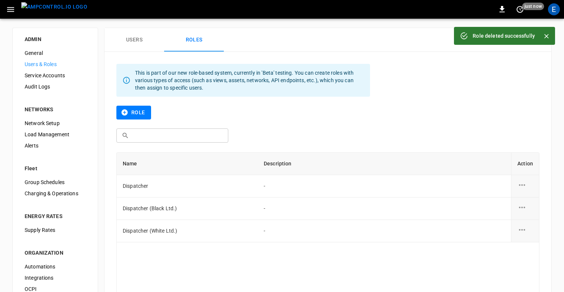
click at [139, 41] on button "Users" at bounding box center [134, 40] width 60 height 24
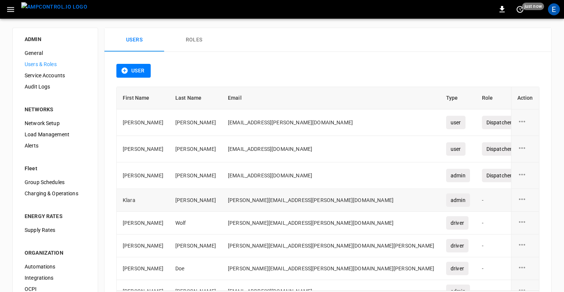
scroll to position [35, 0]
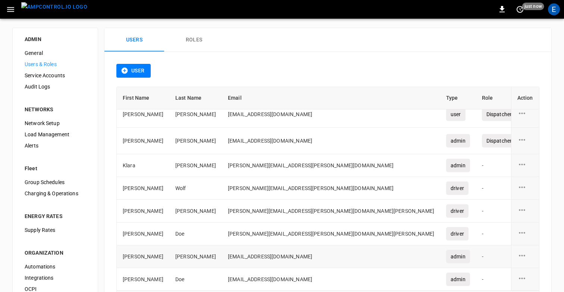
click at [528, 258] on div "user action options" at bounding box center [526, 256] width 16 height 11
click at [530, 270] on li "Delete" at bounding box center [531, 272] width 26 height 12
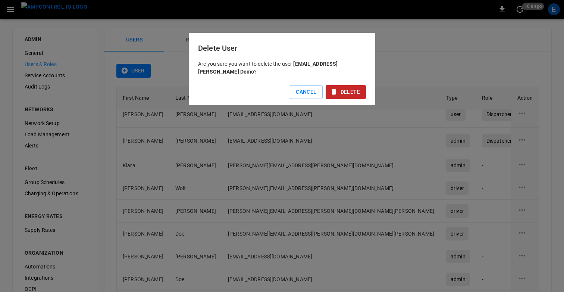
click at [347, 94] on button "Delete" at bounding box center [346, 92] width 40 height 14
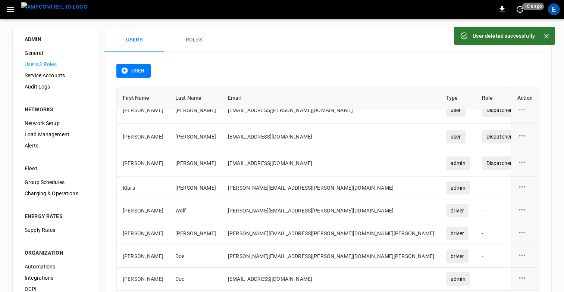
scroll to position [12, 0]
click at [257, 71] on div "User" at bounding box center [327, 75] width 423 height 23
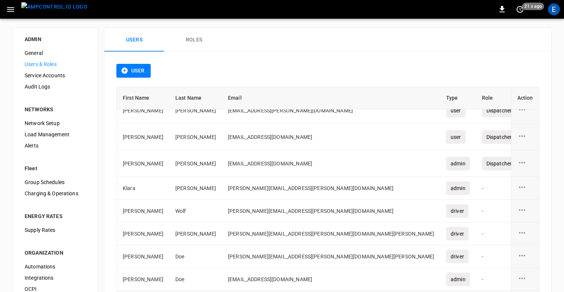
click at [53, 8] on img "menu" at bounding box center [54, 6] width 66 height 9
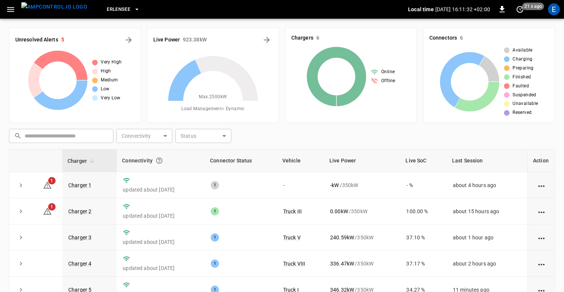
click at [316, 138] on div "​ ​ Connectivity ​ Connectivity Status ​ Status" at bounding box center [280, 134] width 549 height 17
click at [556, 8] on div "E" at bounding box center [554, 9] width 12 height 12
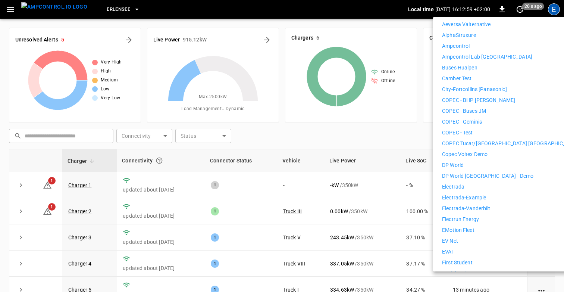
scroll to position [150, 0]
click at [475, 118] on p "COPEC - Geminis" at bounding box center [462, 122] width 40 height 8
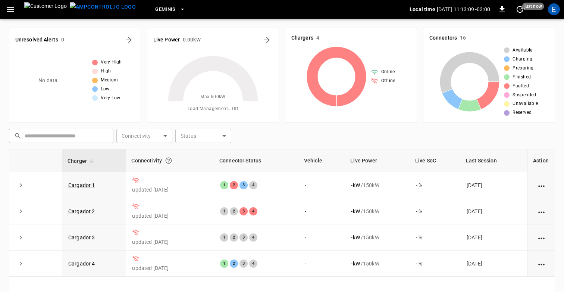
click at [9, 12] on icon "button" at bounding box center [10, 9] width 9 height 9
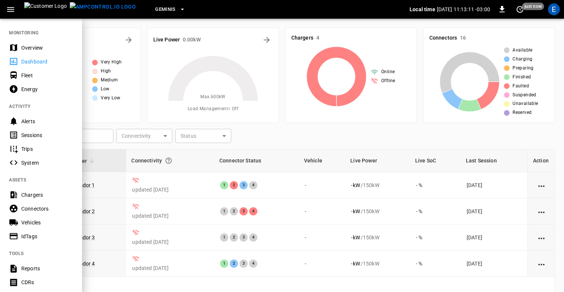
click at [46, 193] on div "Chargers" at bounding box center [47, 194] width 52 height 7
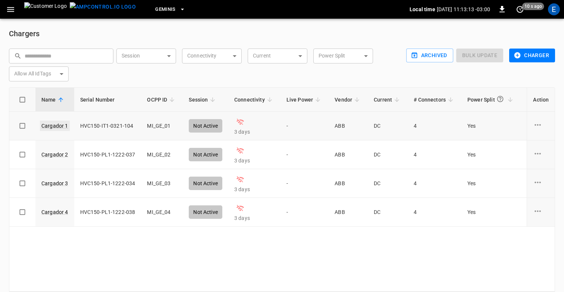
click at [60, 127] on link "Cargador 1" at bounding box center [55, 126] width 30 height 10
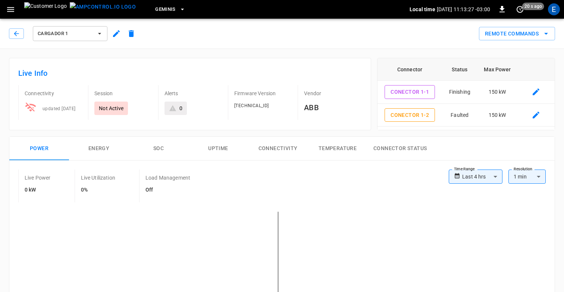
click at [184, 49] on div "Cargador 1 Remote Commands" at bounding box center [282, 32] width 564 height 33
click at [24, 39] on div "Cargador 1" at bounding box center [74, 34] width 130 height 18
click at [19, 34] on icon "button" at bounding box center [16, 33] width 7 height 7
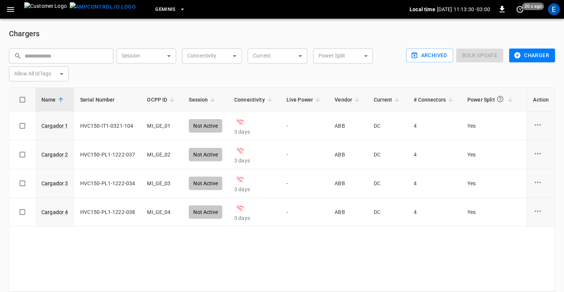
click at [205, 32] on h6 "Chargers" at bounding box center [282, 34] width 546 height 12
click at [12, 9] on icon "button" at bounding box center [10, 9] width 7 height 5
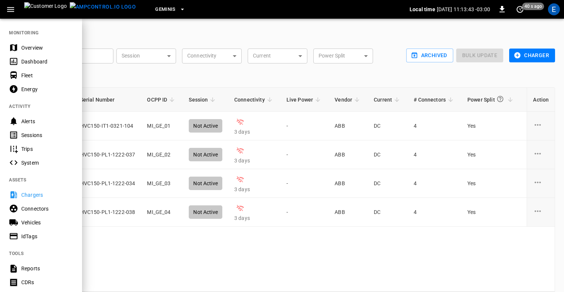
click at [173, 37] on div at bounding box center [282, 146] width 564 height 292
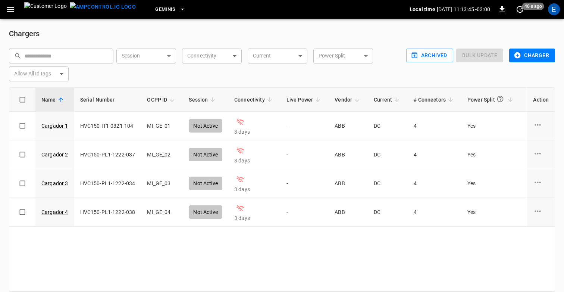
click at [371, 46] on div "Power Split ​ Power Split" at bounding box center [343, 55] width 66 height 18
